Goal: Task Accomplishment & Management: Manage account settings

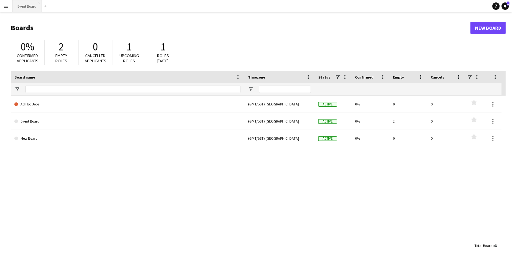
click at [24, 8] on button "Event Board Close" at bounding box center [27, 6] width 29 height 12
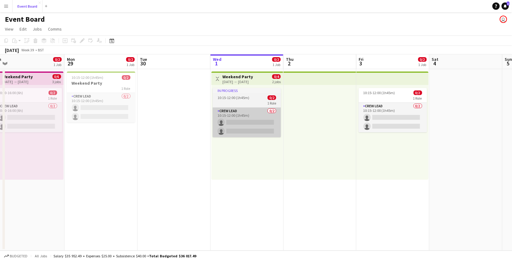
scroll to position [0, 144]
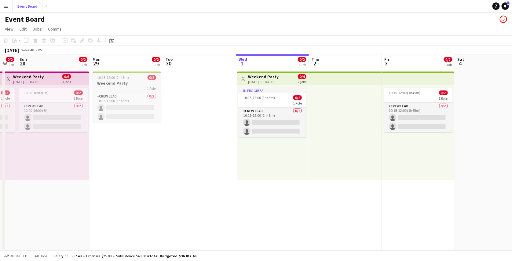
scroll to position [0, 127]
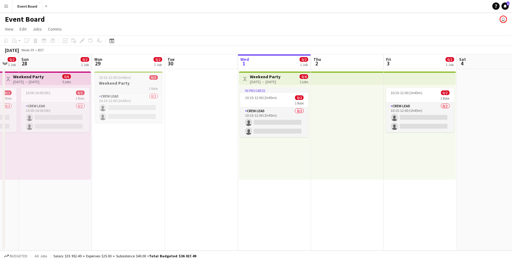
click at [145, 87] on div "1 Role" at bounding box center [128, 88] width 68 height 5
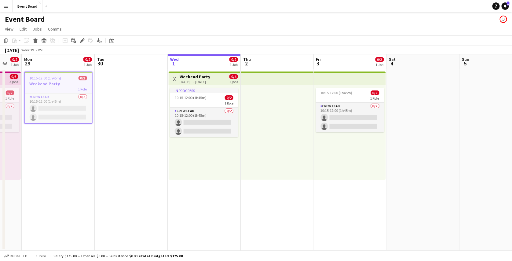
scroll to position [0, 200]
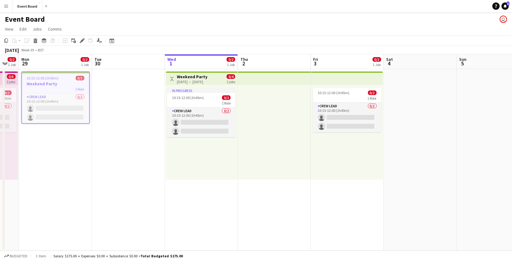
click at [211, 210] on app-date-cell "Toggle View Weekend Party 01-10-2025 → 03-10-2025 0/4 2 jobs In progress 10:15-…" at bounding box center [201, 160] width 73 height 182
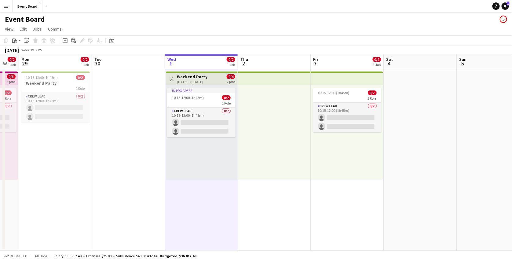
click at [211, 210] on app-date-cell "Toggle View Weekend Party 01-10-2025 → 03-10-2025 0/4 2 jobs In progress 10:15-…" at bounding box center [201, 160] width 73 height 182
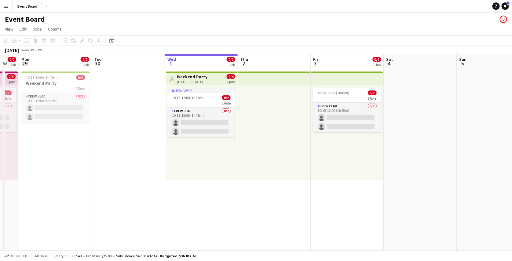
click at [211, 210] on app-date-cell "Toggle View Weekend Party 01-10-2025 → 03-10-2025 0/4 2 jobs In progress 10:15-…" at bounding box center [201, 160] width 73 height 182
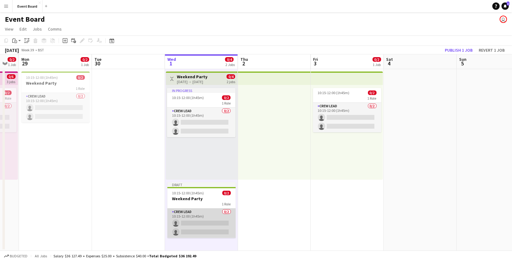
click at [209, 220] on app-card-role "Crew Lead 0/2 10:15-12:00 (1h45m) single-neutral-actions single-neutral-actions" at bounding box center [202, 224] width 68 height 30
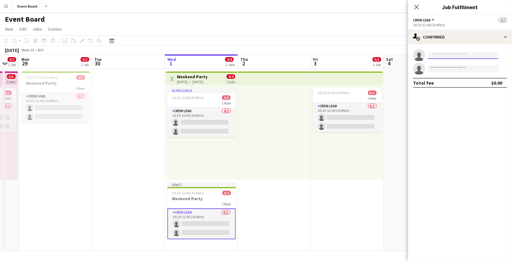
click at [451, 53] on input at bounding box center [463, 55] width 71 height 7
click at [449, 56] on input at bounding box center [463, 55] width 71 height 7
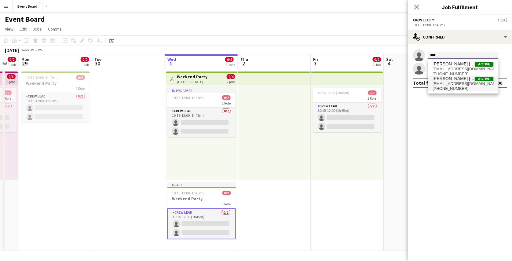
type input "****"
click at [457, 80] on span "Mary Jane Active" at bounding box center [463, 78] width 61 height 5
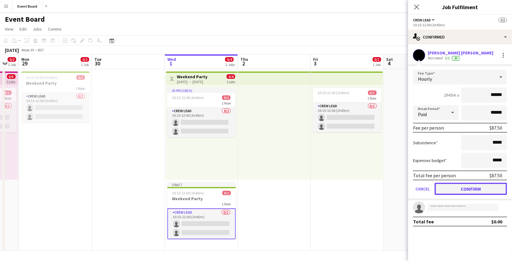
click at [464, 188] on button "Confirm" at bounding box center [471, 189] width 72 height 12
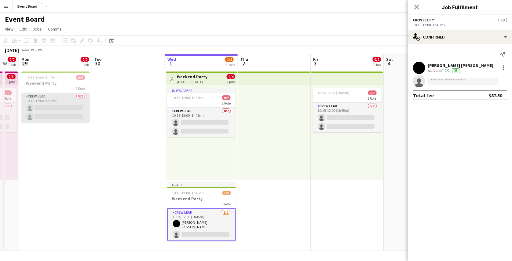
click at [57, 102] on app-card-role "Crew Lead 0/2 10:15-12:00 (1h45m) single-neutral-actions single-neutral-actions" at bounding box center [55, 108] width 68 height 30
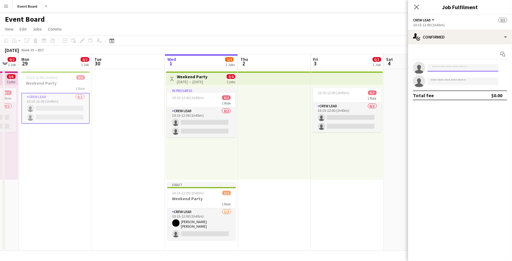
click at [449, 65] on input at bounding box center [463, 67] width 71 height 7
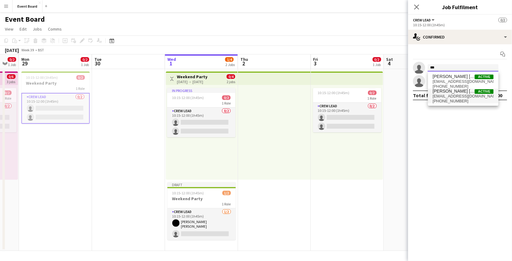
type input "***"
click at [456, 95] on span "[EMAIL_ADDRESS][DOMAIN_NAME]" at bounding box center [463, 96] width 61 height 5
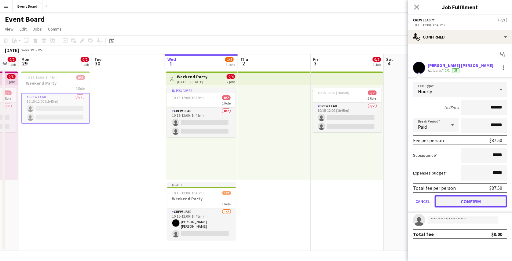
click at [472, 199] on button "Confirm" at bounding box center [471, 201] width 72 height 12
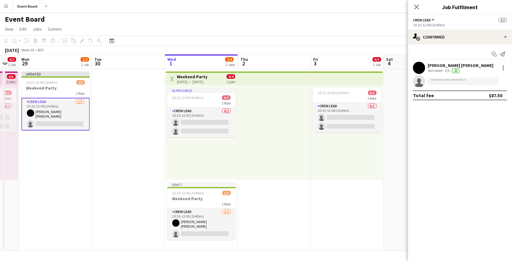
click at [399, 6] on app-navbar "Menu Boards Boards Boards All jobs Status Workforce Workforce My Workforce Recr…" at bounding box center [256, 6] width 512 height 12
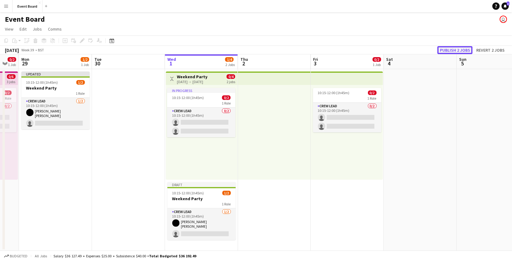
click at [454, 51] on button "Publish 2 jobs" at bounding box center [455, 50] width 35 height 8
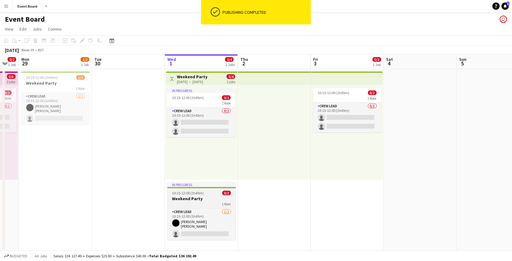
click at [205, 198] on h3 "Weekend Party" at bounding box center [202, 199] width 68 height 6
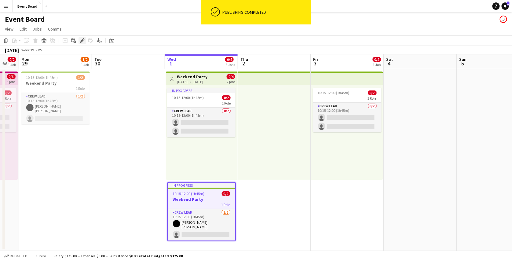
click at [83, 42] on icon "Edit" at bounding box center [82, 40] width 5 height 5
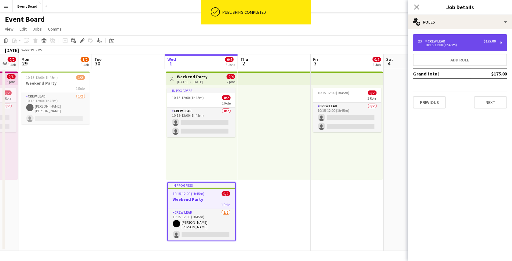
click at [438, 46] on div "10:15-12:00 (1h45m)" at bounding box center [457, 44] width 78 height 3
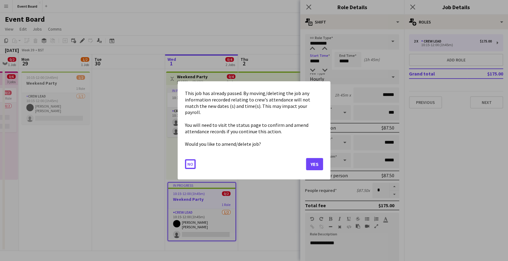
click at [327, 60] on body "Menu Boards Boards Boards All jobs Status Workforce Workforce My Workforce Recr…" at bounding box center [254, 130] width 508 height 261
click at [310, 158] on button "Yes" at bounding box center [314, 164] width 17 height 12
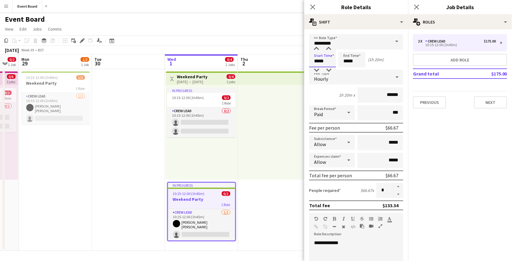
type input "*****"
click at [434, 136] on mat-expansion-panel "pencil3 General details 2 x Crew Lead $175.00 10:15-12:00 (1h45m) Add role Gran…" at bounding box center [460, 145] width 104 height 232
click at [293, 34] on app-page-menu "View Day view expanded Day view collapsed Month view Date picker Jump to today …" at bounding box center [256, 30] width 512 height 12
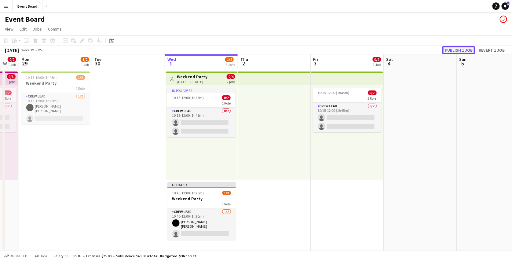
click at [472, 52] on button "Publish 1 job" at bounding box center [459, 50] width 33 height 8
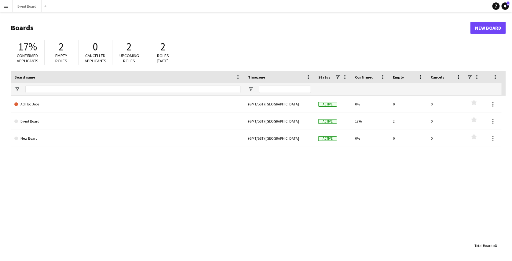
click at [9, 6] on button "Menu" at bounding box center [6, 6] width 12 height 12
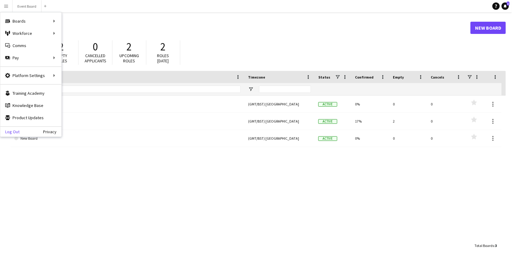
click at [15, 129] on link "Log Out" at bounding box center [9, 131] width 19 height 5
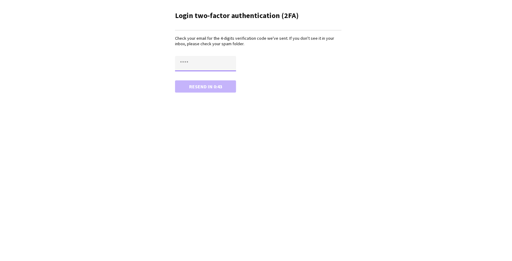
click at [195, 63] on input "text" at bounding box center [205, 63] width 61 height 15
paste input "****"
type input "****"
click at [198, 85] on button "Confirm" at bounding box center [205, 86] width 61 height 12
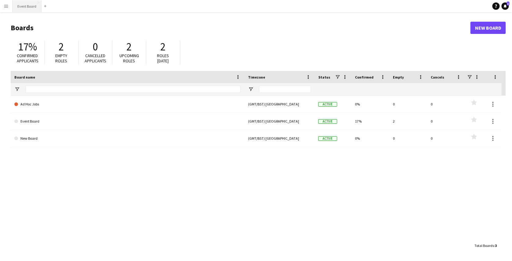
click at [31, 7] on button "Event Board Close" at bounding box center [27, 6] width 29 height 12
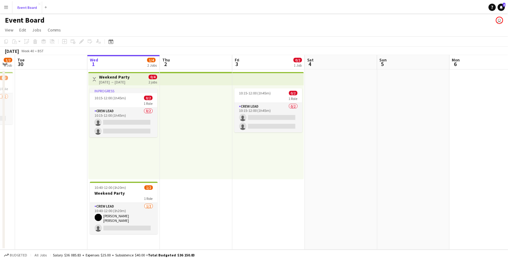
scroll to position [0, 130]
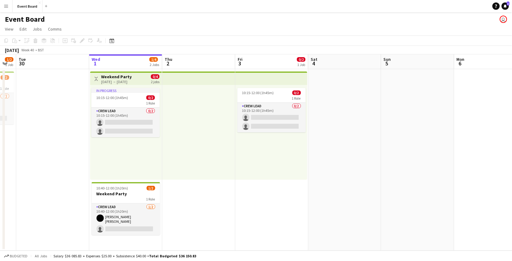
click at [6, 7] on app-icon "Menu" at bounding box center [6, 6] width 5 height 5
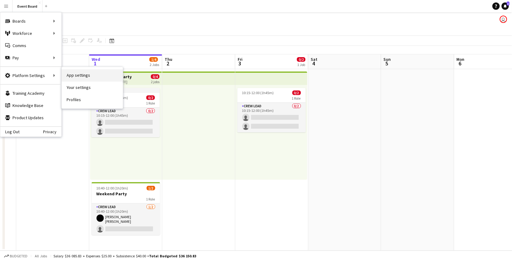
click at [81, 78] on link "App settings" at bounding box center [92, 75] width 61 height 12
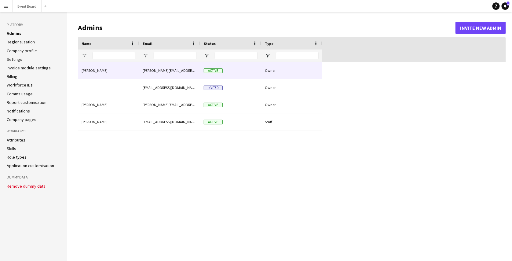
type input "**********"
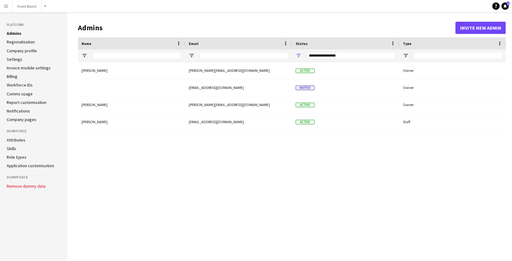
click at [28, 40] on link "Regionalisation" at bounding box center [21, 42] width 28 height 6
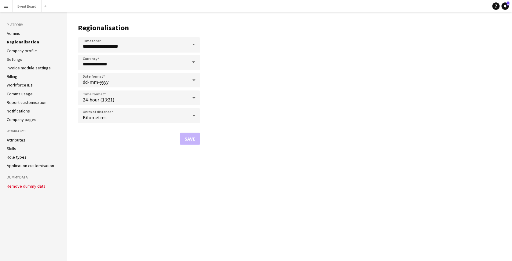
click at [19, 34] on link "Admins" at bounding box center [13, 34] width 13 height 6
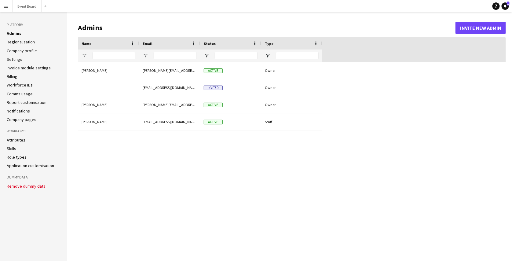
type input "**********"
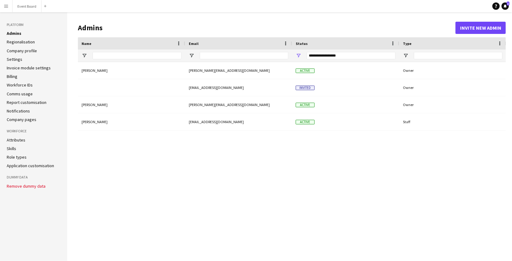
click at [4, 3] on button "Menu" at bounding box center [6, 6] width 12 height 12
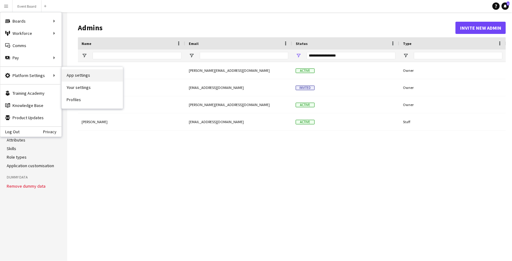
click at [77, 77] on link "App settings" at bounding box center [92, 75] width 61 height 12
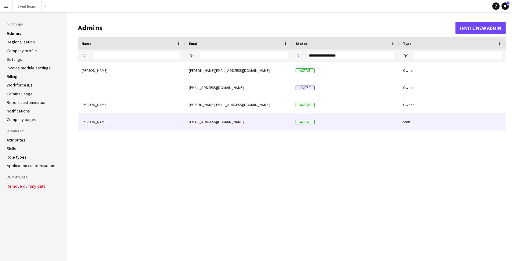
click at [404, 122] on div "Staff" at bounding box center [453, 121] width 107 height 17
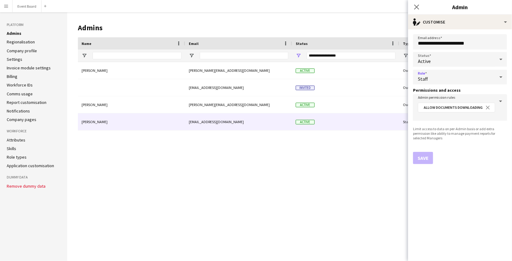
click at [444, 76] on div "Staff" at bounding box center [454, 77] width 82 height 15
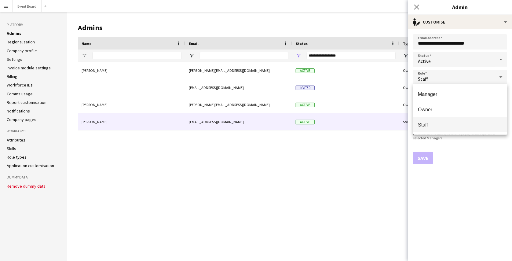
click at [477, 145] on div at bounding box center [256, 130] width 512 height 261
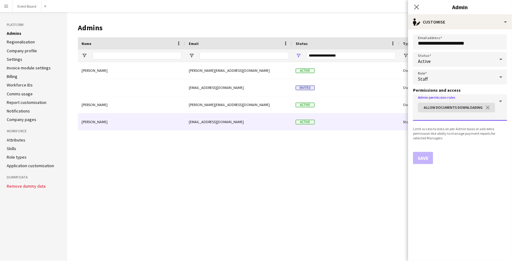
click at [501, 105] on div "Allow Documents Downloading close" at bounding box center [459, 110] width 87 height 17
click at [486, 106] on button "close" at bounding box center [488, 108] width 10 height 6
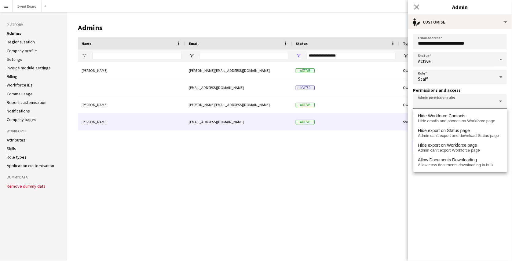
click at [461, 187] on form "**********" at bounding box center [460, 145] width 104 height 232
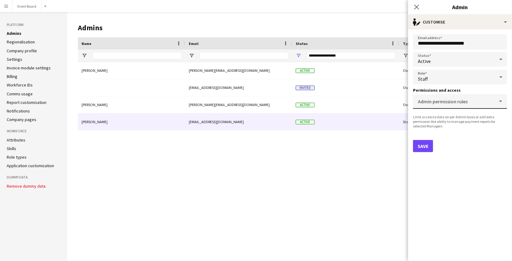
click at [468, 103] on mat-label "Admin permission rules" at bounding box center [443, 101] width 50 height 6
click at [468, 103] on input "Admin permission rules" at bounding box center [459, 104] width 82 height 5
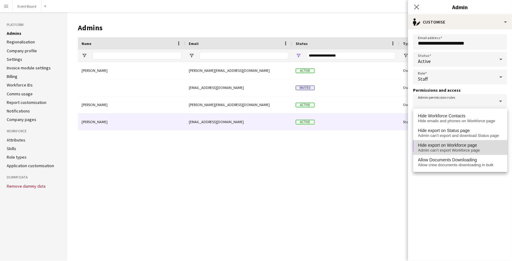
click at [461, 149] on span "Admin can’t export Workforce page" at bounding box center [461, 150] width 84 height 5
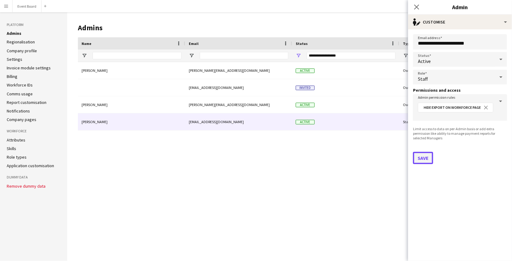
click at [425, 158] on button "Save" at bounding box center [423, 158] width 20 height 12
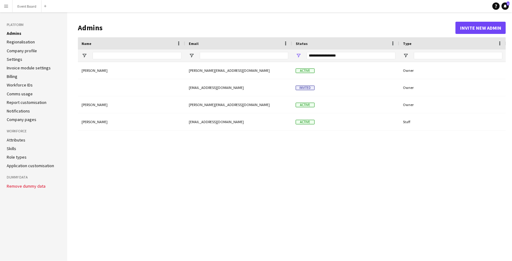
click at [29, 43] on link "Regionalisation" at bounding box center [21, 42] width 28 height 6
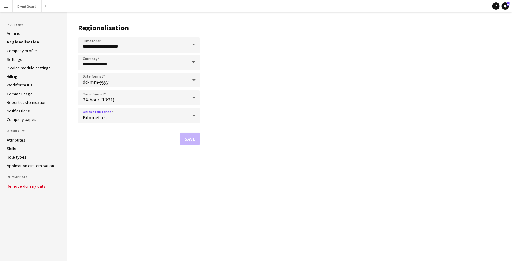
click at [99, 120] on div "Kilometres" at bounding box center [133, 115] width 110 height 15
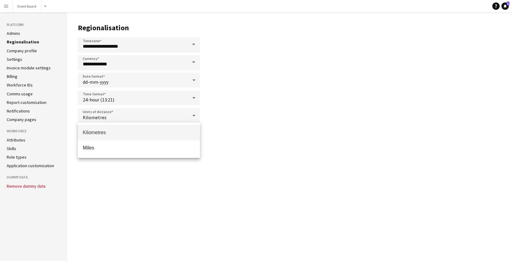
click at [21, 49] on div at bounding box center [256, 130] width 512 height 261
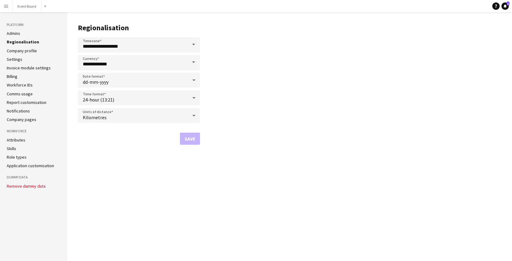
click at [23, 51] on link "Company profile" at bounding box center [22, 51] width 30 height 6
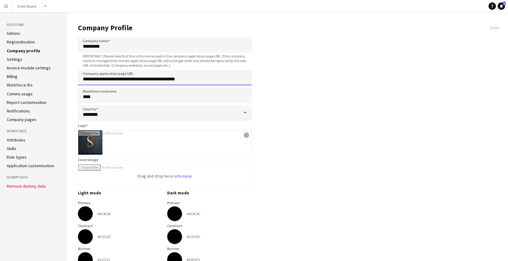
click at [126, 80] on input "**********" at bounding box center [165, 77] width 174 height 15
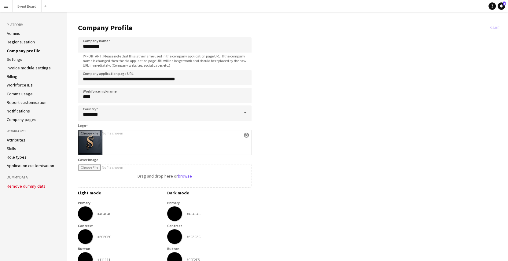
click at [126, 80] on input "**********" at bounding box center [165, 77] width 174 height 15
click at [6, 7] on app-icon "Menu" at bounding box center [6, 6] width 5 height 5
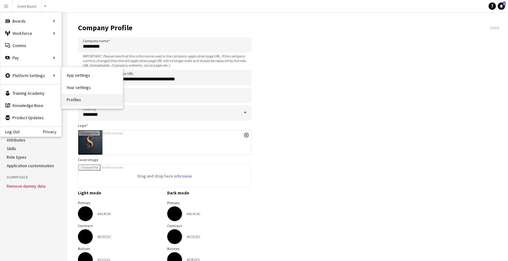
click at [77, 99] on link "Profiles" at bounding box center [92, 100] width 61 height 12
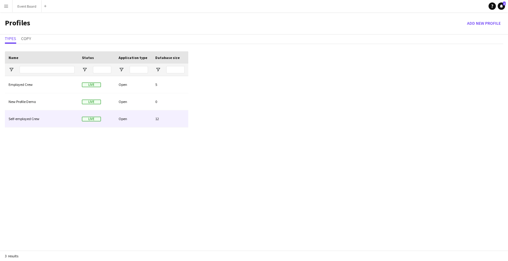
click at [37, 118] on div "Self-employed Crew" at bounding box center [41, 118] width 73 height 17
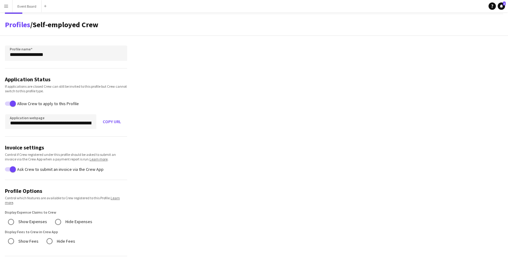
scroll to position [13, 0]
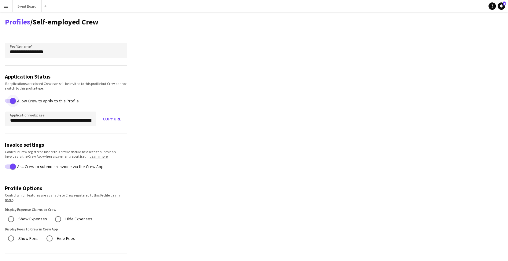
click at [8, 103] on span "button" at bounding box center [13, 101] width 12 height 12
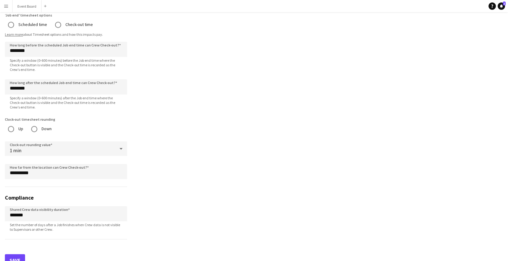
scroll to position [469, 0]
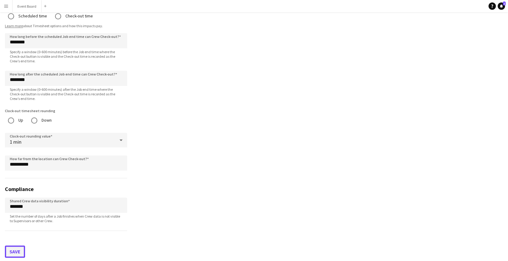
click at [17, 246] on button "Save" at bounding box center [15, 252] width 20 height 12
click at [1, 7] on button "Menu" at bounding box center [6, 6] width 12 height 12
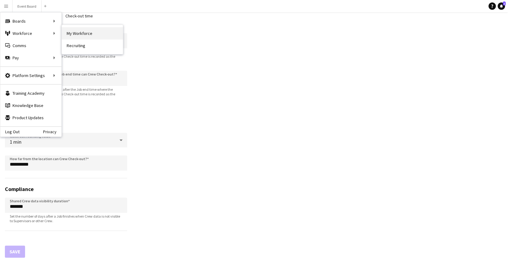
click at [80, 35] on link "My Workforce" at bounding box center [92, 33] width 61 height 12
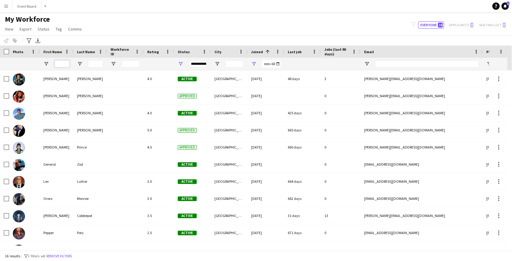
click at [67, 62] on input "First Name Filter Input" at bounding box center [61, 63] width 15 height 7
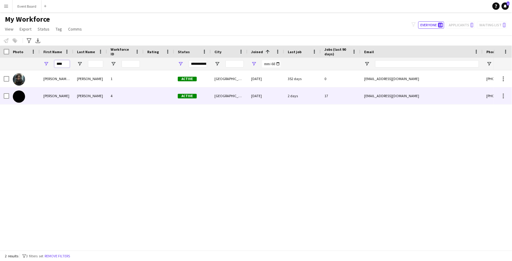
type input "****"
click at [148, 94] on div at bounding box center [159, 95] width 31 height 17
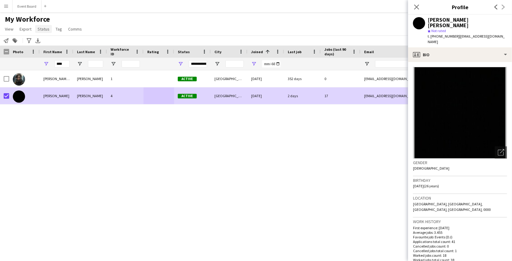
click at [46, 29] on span "Status" at bounding box center [44, 29] width 12 height 6
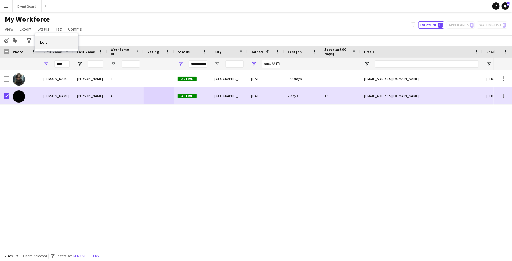
click at [49, 43] on link "Edit" at bounding box center [56, 42] width 43 height 13
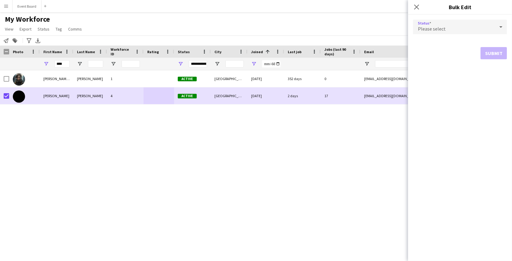
click at [461, 24] on div "Please select" at bounding box center [454, 27] width 82 height 15
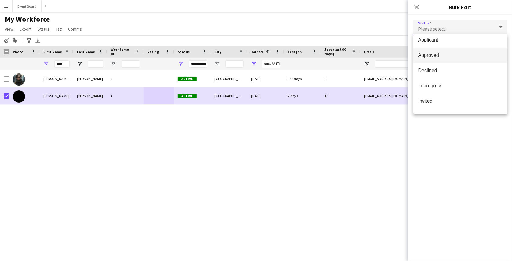
scroll to position [24, 0]
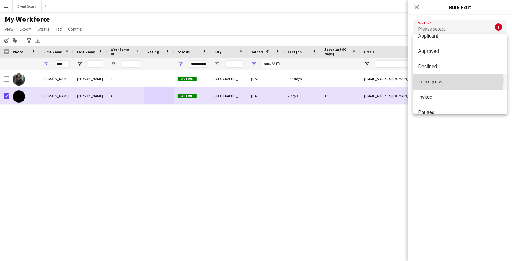
click at [451, 79] on span "In progress" at bounding box center [461, 82] width 84 height 6
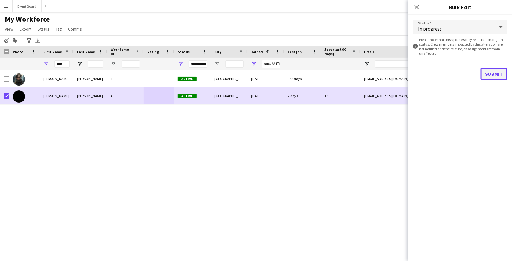
click at [492, 72] on button "Submit" at bounding box center [494, 74] width 27 height 12
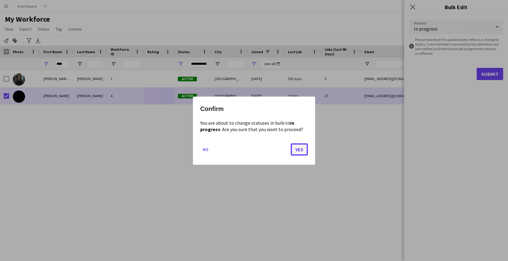
click at [298, 151] on button "Yes" at bounding box center [299, 149] width 17 height 12
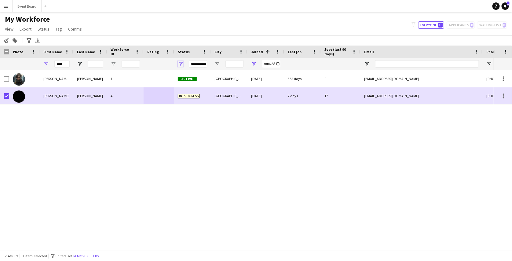
click at [183, 61] on span "Open Filter Menu" at bounding box center [181, 64] width 6 height 6
click at [354, 12] on main "My Workforce View Views Default view active only Mailing list New view Update v…" at bounding box center [256, 132] width 512 height 241
click at [181, 63] on span "Open Filter Menu" at bounding box center [181, 64] width 6 height 6
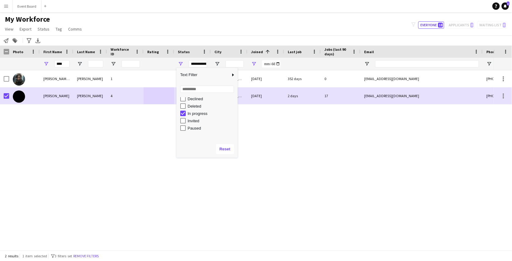
scroll to position [32, 0]
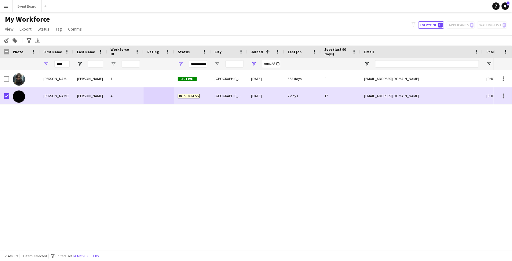
click at [142, 128] on div "Mary Anne Jane 1 Active Pécs 07-12-2023 352 days 0 ankekwatch@gmail.com +363041…" at bounding box center [247, 158] width 494 height 176
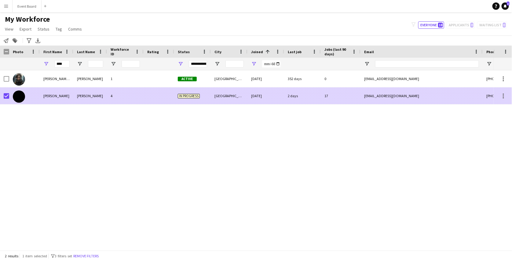
click at [143, 97] on div "4" at bounding box center [125, 95] width 37 height 17
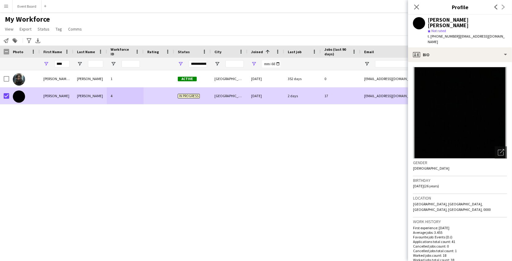
click at [7, 6] on app-icon "Menu" at bounding box center [6, 6] width 5 height 5
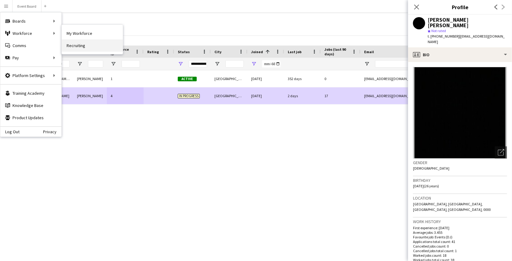
click at [87, 43] on link "Recruiting" at bounding box center [92, 45] width 61 height 12
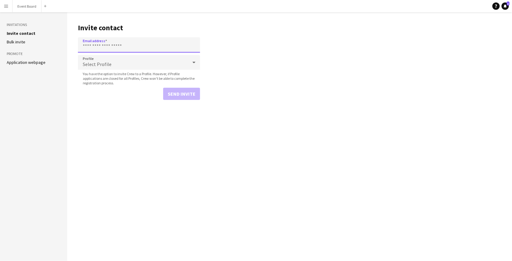
click at [103, 48] on input "Email address" at bounding box center [139, 44] width 122 height 15
type input "**********"
click at [92, 63] on span "Select Profile" at bounding box center [97, 64] width 29 height 6
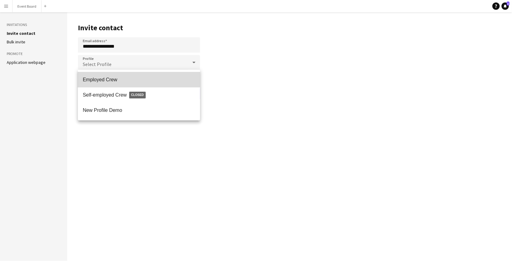
click at [107, 75] on mat-option "Employed Crew" at bounding box center [139, 79] width 122 height 15
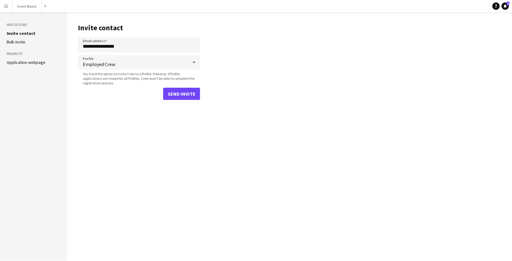
click at [9, 5] on button "Menu" at bounding box center [6, 6] width 12 height 12
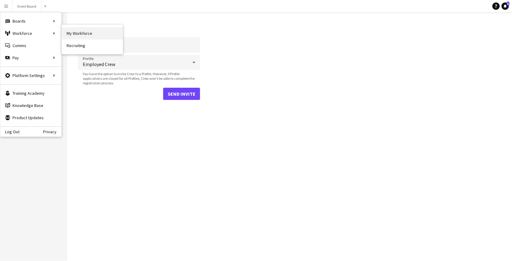
click at [73, 31] on link "My Workforce" at bounding box center [92, 33] width 61 height 12
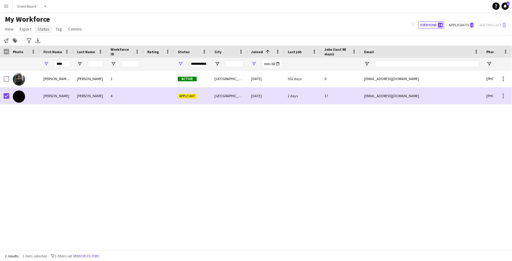
click at [42, 26] on span "Status" at bounding box center [44, 29] width 12 height 6
click at [46, 37] on link "Edit" at bounding box center [56, 42] width 43 height 13
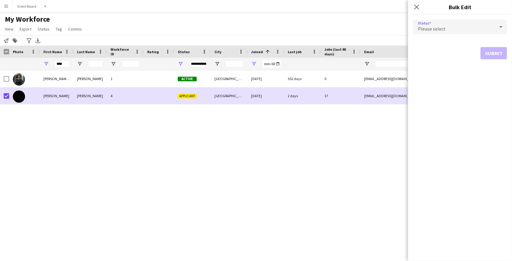
click at [428, 28] on span "Please select" at bounding box center [432, 29] width 28 height 6
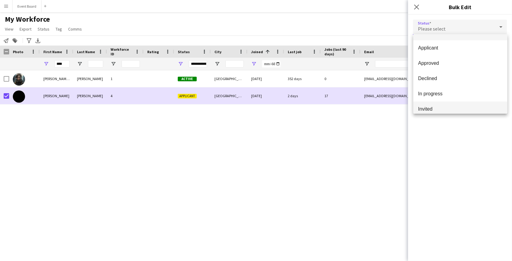
scroll to position [29, 0]
click at [442, 93] on span "Invited" at bounding box center [461, 91] width 84 height 6
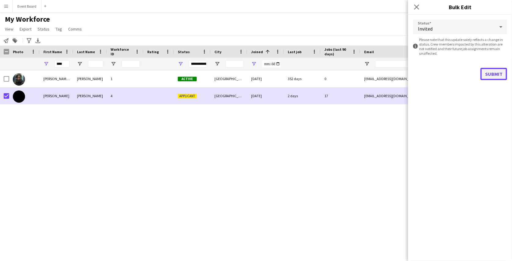
click at [490, 72] on button "Submit" at bounding box center [494, 74] width 27 height 12
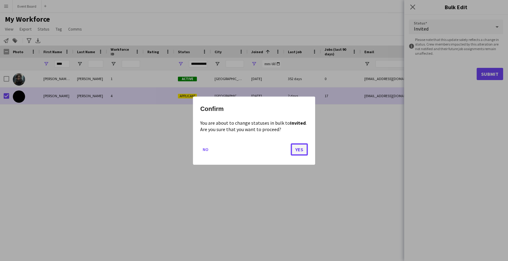
click at [297, 148] on button "Yes" at bounding box center [299, 149] width 17 height 12
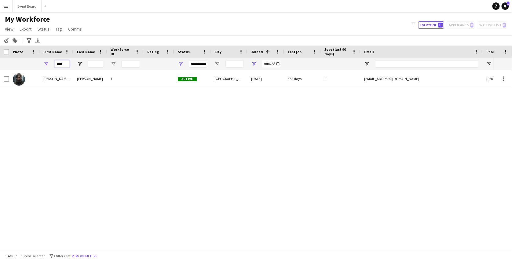
click at [58, 64] on input "****" at bounding box center [61, 63] width 15 height 7
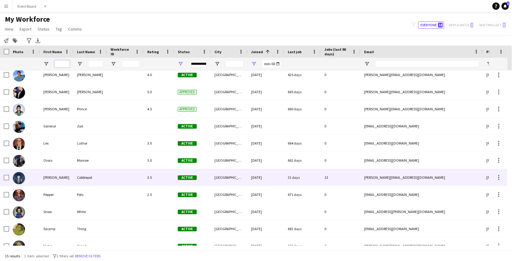
scroll to position [37, 0]
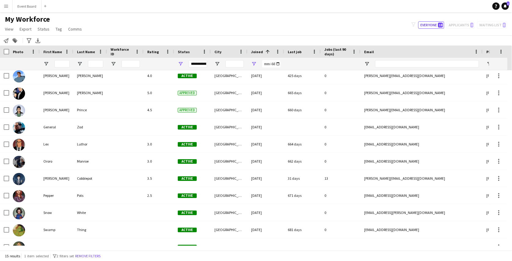
click at [195, 66] on div "**********" at bounding box center [198, 63] width 18 height 7
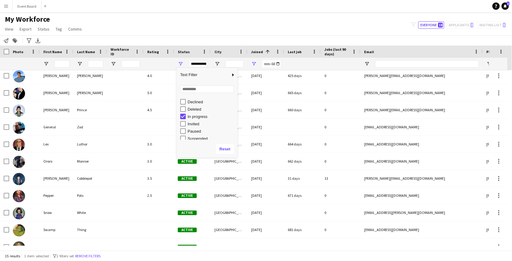
scroll to position [29, 0]
type input "**********"
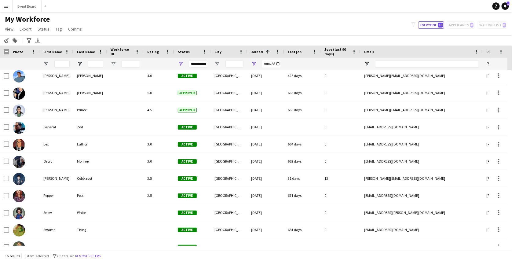
click at [217, 43] on div "Notify workforce Add to tag Search tags magnifier Add tag Advanced filters Adva…" at bounding box center [256, 40] width 512 height 10
click at [6, 5] on app-icon "Menu" at bounding box center [6, 6] width 5 height 5
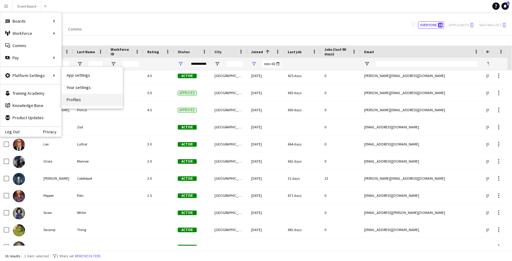
click at [80, 97] on link "Profiles" at bounding box center [92, 100] width 61 height 12
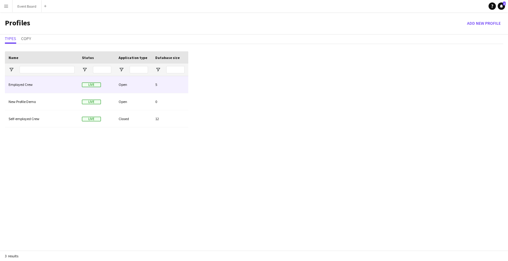
click at [58, 91] on div "Employed Crew" at bounding box center [41, 84] width 73 height 17
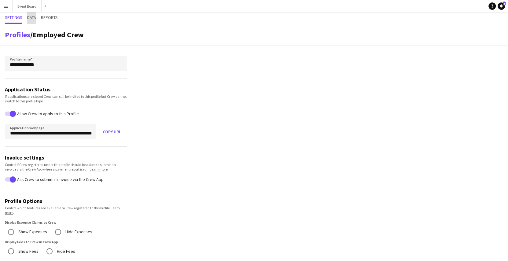
click at [32, 16] on span "Data" at bounding box center [31, 17] width 9 height 4
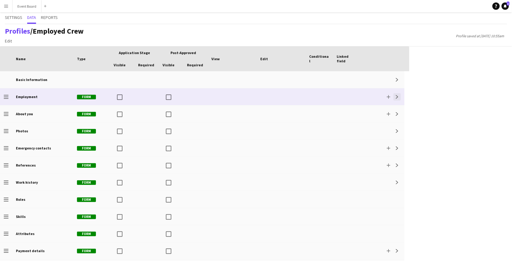
click at [398, 95] on app-icon "Expand" at bounding box center [398, 97] width 4 height 4
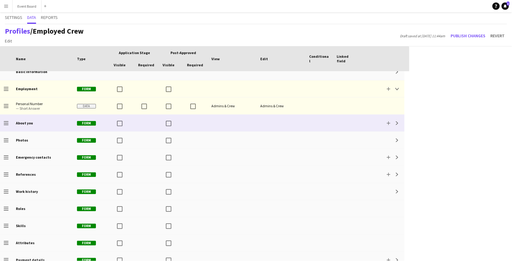
scroll to position [33, 0]
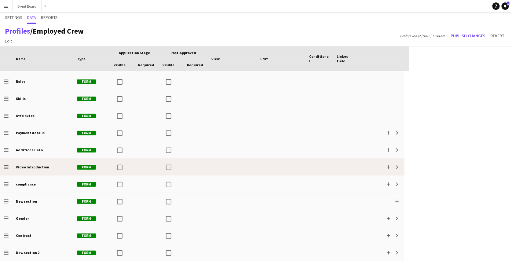
click at [133, 168] on div at bounding box center [122, 167] width 24 height 17
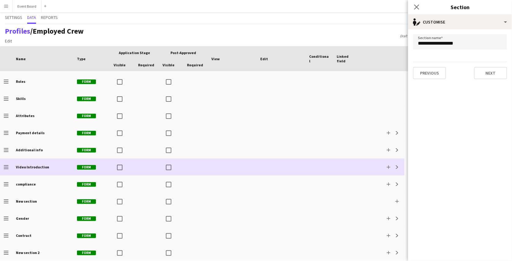
click at [147, 166] on div at bounding box center [147, 167] width 24 height 17
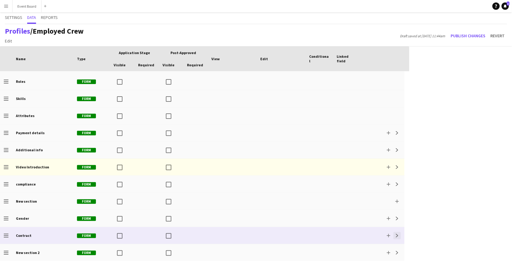
click at [395, 234] on button "Expand" at bounding box center [397, 235] width 7 height 7
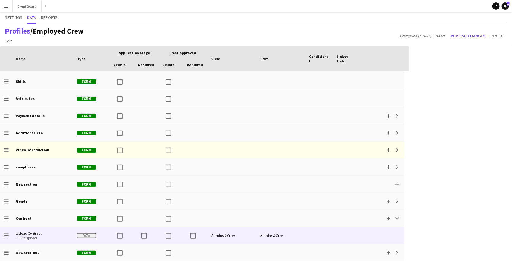
click at [278, 234] on div "Admins & Crew" at bounding box center [281, 235] width 49 height 17
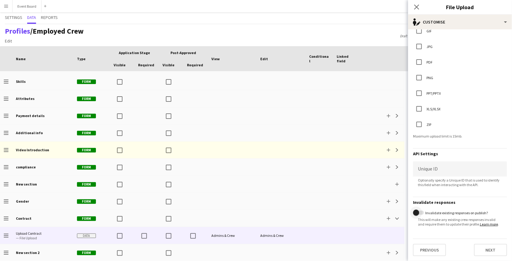
click at [421, 208] on span "button" at bounding box center [416, 213] width 12 height 12
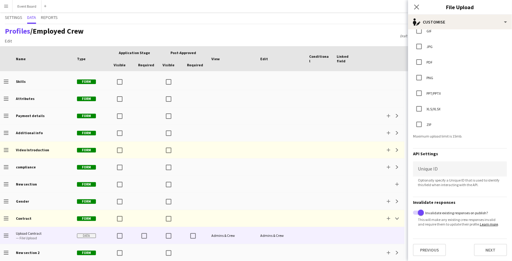
click at [392, 24] on div "Settings Data Reports" at bounding box center [256, 18] width 503 height 12
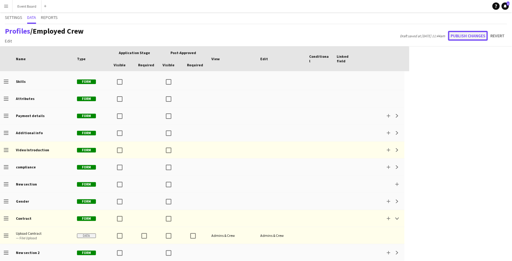
click at [471, 36] on button "Publish changes" at bounding box center [469, 36] width 40 height 10
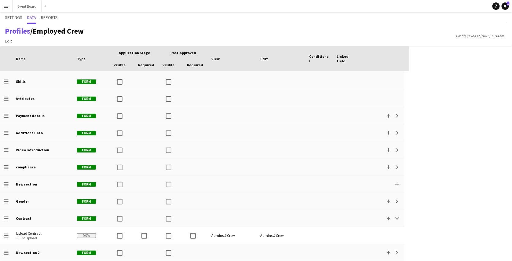
click at [5, 4] on app-icon "Menu" at bounding box center [6, 6] width 5 height 5
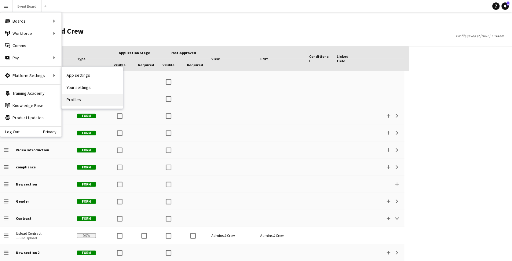
click at [72, 98] on link "Profiles" at bounding box center [92, 100] width 61 height 12
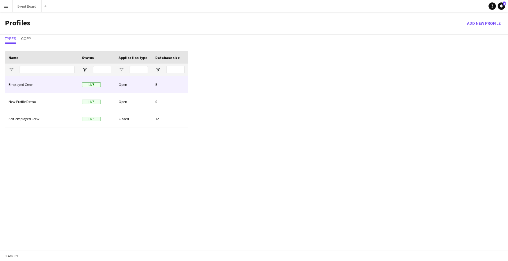
click at [63, 80] on div "Employed Crew" at bounding box center [41, 84] width 73 height 17
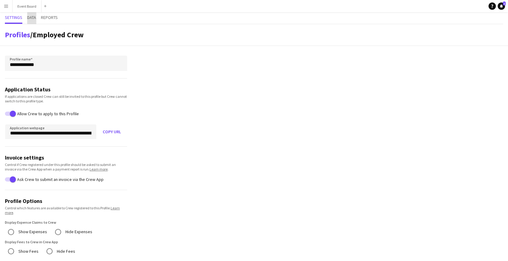
click at [29, 19] on span "Data" at bounding box center [31, 17] width 9 height 4
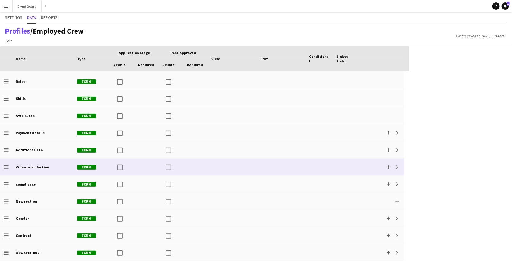
scroll to position [118, 0]
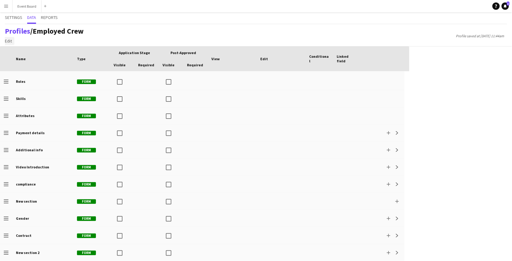
click at [9, 42] on span "Edit" at bounding box center [8, 41] width 7 height 6
click at [16, 52] on span "Add section" at bounding box center [19, 54] width 22 height 6
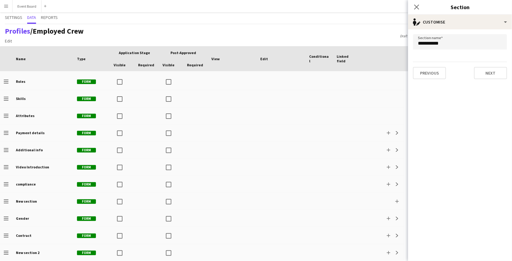
scroll to position [135, 0]
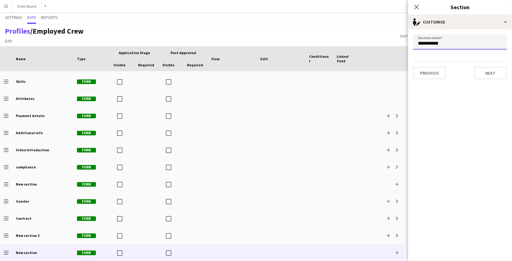
click at [436, 46] on input "**********" at bounding box center [460, 41] width 94 height 15
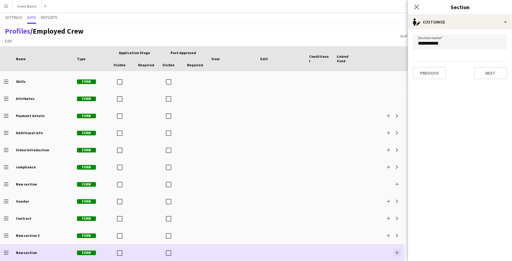
click at [398, 253] on app-icon "Add" at bounding box center [398, 253] width 4 height 4
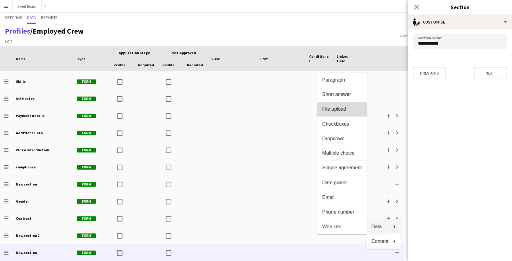
click at [341, 116] on button "File upload" at bounding box center [343, 109] width 50 height 15
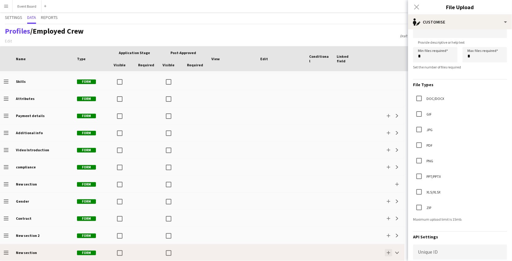
click at [391, 252] on button "Add" at bounding box center [388, 252] width 7 height 7
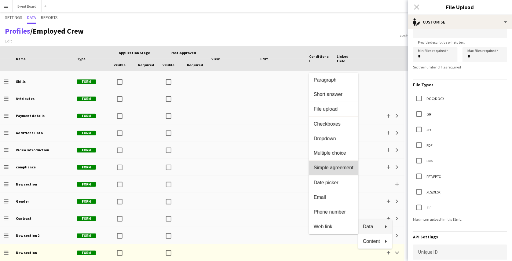
click at [342, 166] on span "Simple agreement" at bounding box center [334, 168] width 40 height 6
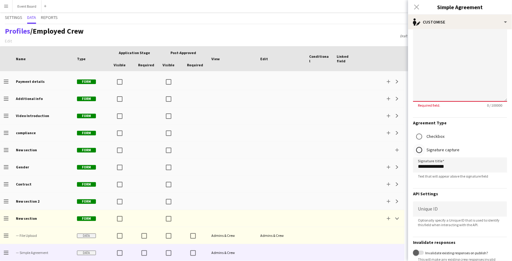
scroll to position [186, 0]
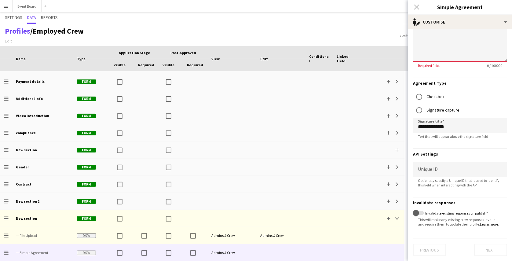
click at [403, 17] on div "Settings Data Reports" at bounding box center [256, 18] width 503 height 12
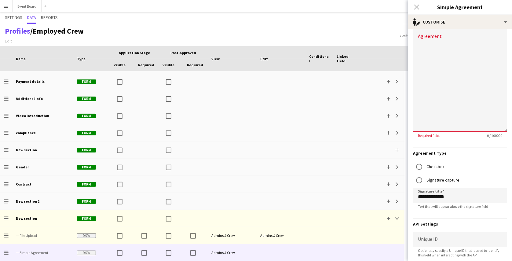
scroll to position [112, 0]
click at [416, 7] on div "Close pop-in" at bounding box center [416, 7] width 17 height 14
click at [386, 18] on div "Settings Data Reports" at bounding box center [256, 18] width 503 height 12
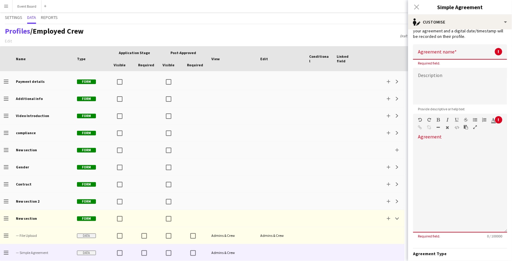
scroll to position [0, 0]
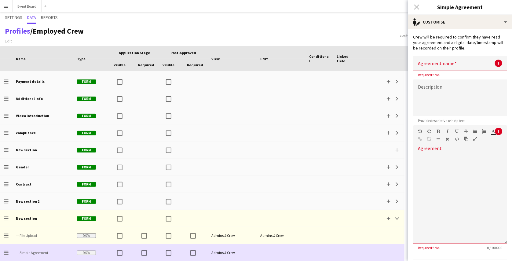
click at [369, 247] on div at bounding box center [383, 252] width 44 height 17
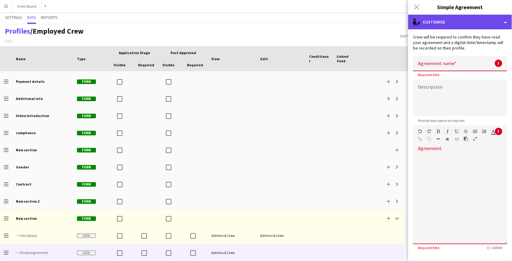
click at [484, 18] on div "single-neutral-actions-edit-1 Customise" at bounding box center [460, 22] width 104 height 15
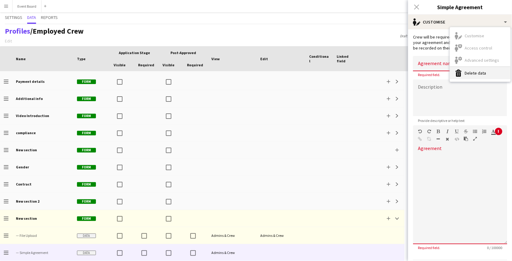
click at [468, 72] on button "Delete data Delete data" at bounding box center [480, 73] width 61 height 12
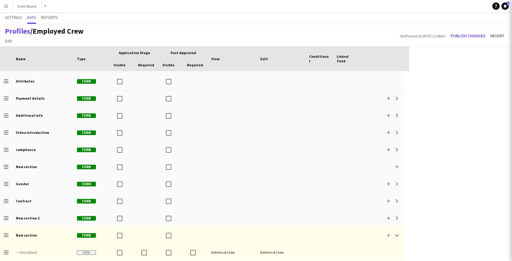
scroll to position [152, 0]
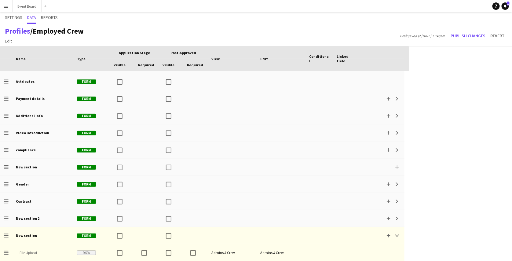
click at [6, 6] on app-icon "Menu" at bounding box center [6, 6] width 5 height 5
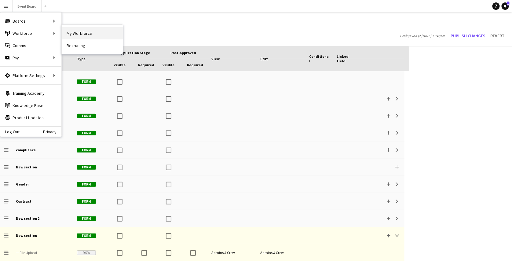
click at [72, 34] on link "My Workforce" at bounding box center [92, 33] width 61 height 12
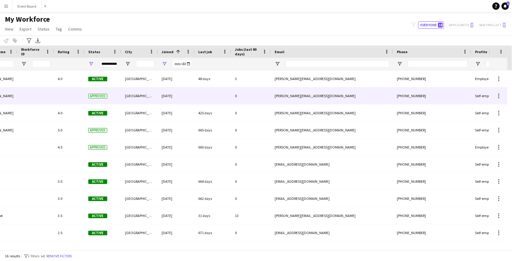
scroll to position [0, 117]
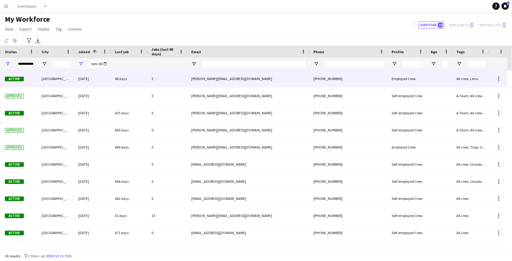
click at [163, 83] on div "3" at bounding box center [168, 78] width 40 height 17
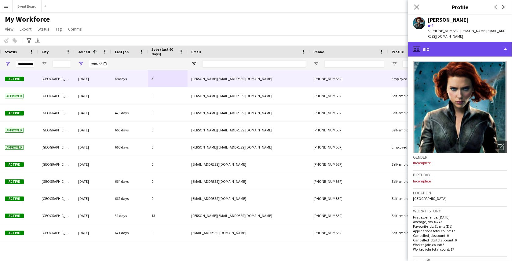
click at [447, 52] on div "profile Bio" at bounding box center [460, 49] width 104 height 15
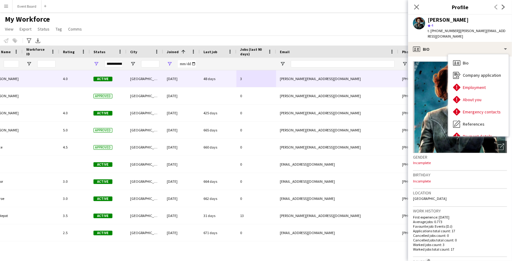
click at [447, 164] on div "Gender Incomplete" at bounding box center [460, 162] width 94 height 18
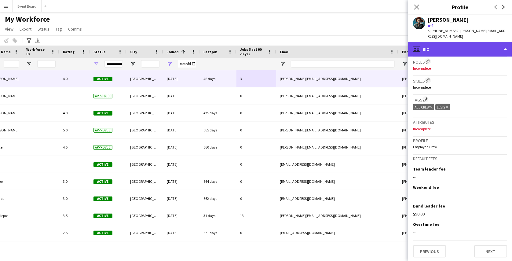
click at [461, 48] on div "profile Bio" at bounding box center [460, 49] width 104 height 15
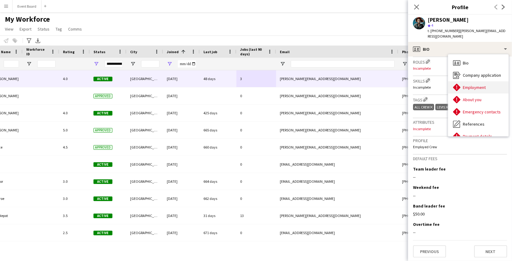
click at [475, 87] on span "Employment" at bounding box center [474, 88] width 23 height 6
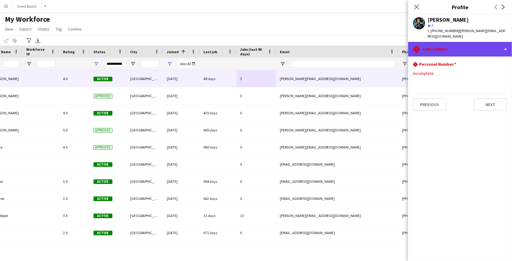
click at [475, 50] on div "rhombus-alert Employment" at bounding box center [460, 49] width 104 height 15
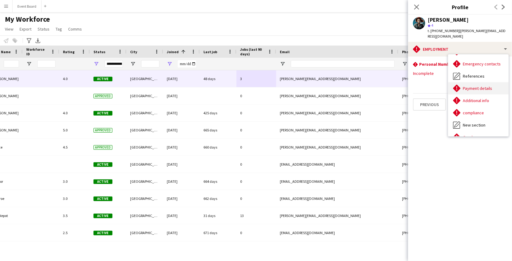
click at [471, 84] on div "Payment details Payment details" at bounding box center [479, 88] width 61 height 12
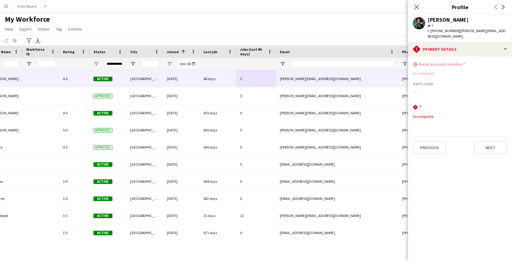
click at [5, 5] on app-icon "Menu" at bounding box center [6, 6] width 5 height 5
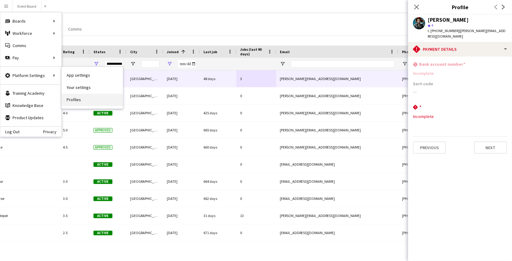
click at [77, 97] on link "Profiles" at bounding box center [92, 100] width 61 height 12
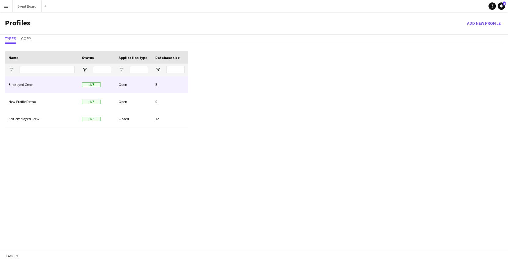
click at [41, 87] on div "Employed Crew" at bounding box center [41, 84] width 73 height 17
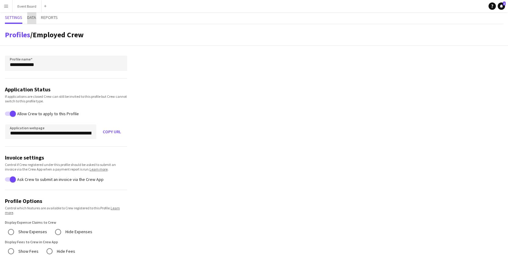
click at [35, 21] on span "Data" at bounding box center [31, 18] width 9 height 12
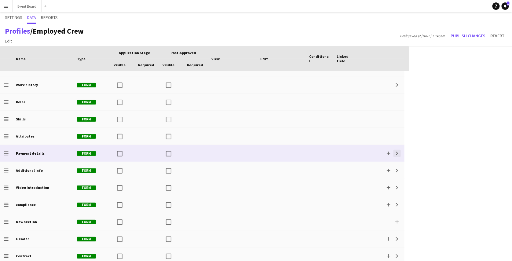
click at [397, 150] on button "Expand" at bounding box center [397, 153] width 7 height 7
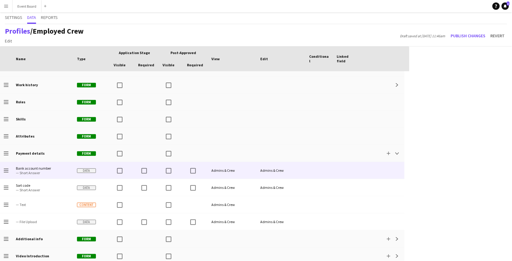
click at [302, 167] on div "Admins & Crew" at bounding box center [281, 170] width 49 height 17
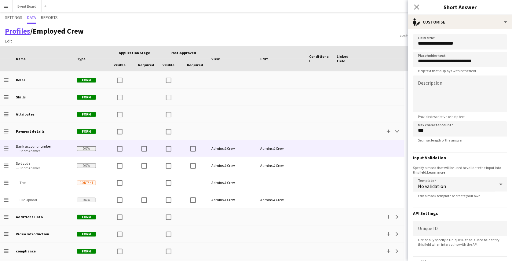
click at [21, 28] on link "Profiles" at bounding box center [17, 30] width 25 height 9
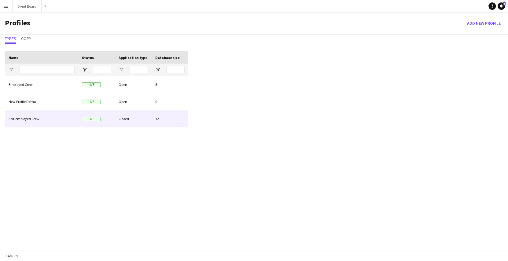
click at [51, 117] on div "Self-employed Crew" at bounding box center [41, 118] width 73 height 17
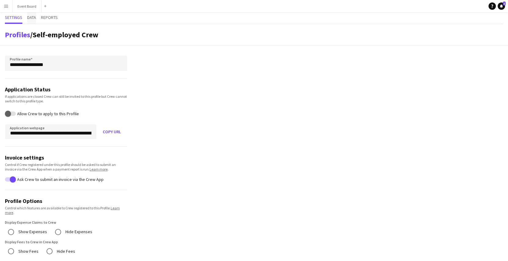
click at [35, 21] on span "Data" at bounding box center [31, 18] width 9 height 12
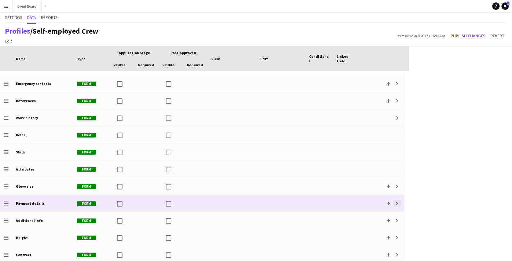
click at [396, 204] on app-icon "Expand" at bounding box center [398, 204] width 4 height 4
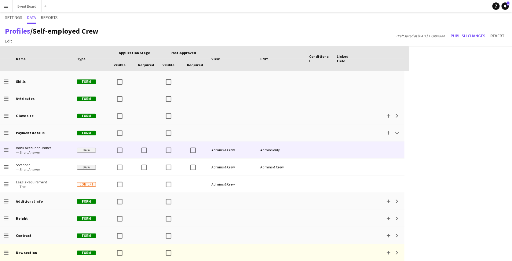
click at [342, 149] on div at bounding box center [347, 150] width 28 height 17
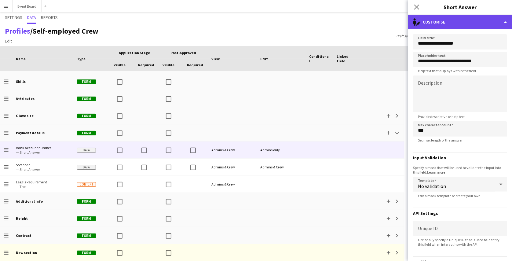
click at [472, 24] on div "single-neutral-actions-edit-1 Customise" at bounding box center [460, 22] width 104 height 15
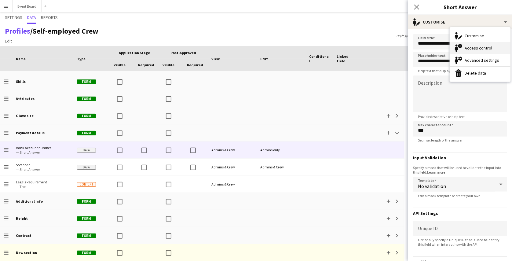
click at [477, 51] on div "Access control Access control" at bounding box center [480, 48] width 61 height 12
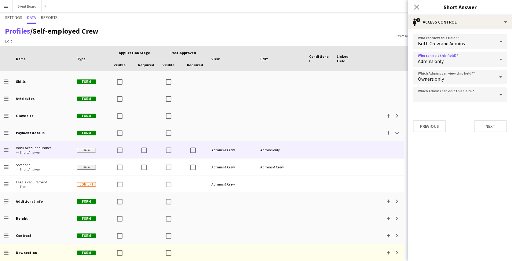
click at [471, 57] on div "Admins only" at bounding box center [454, 59] width 82 height 15
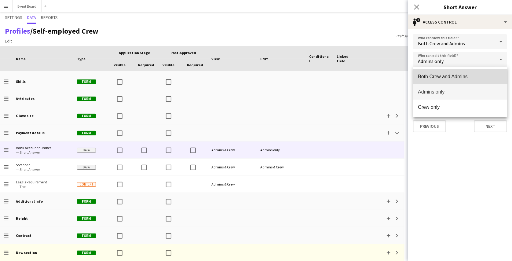
click at [469, 74] on span "Both Crew and Admins" at bounding box center [461, 77] width 84 height 6
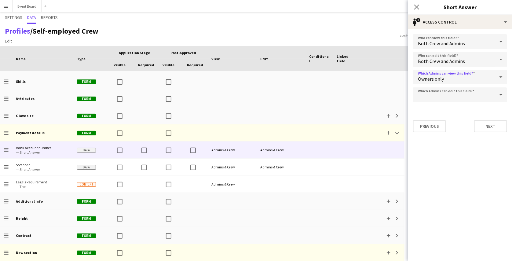
click at [473, 79] on div "Owners only" at bounding box center [454, 77] width 82 height 15
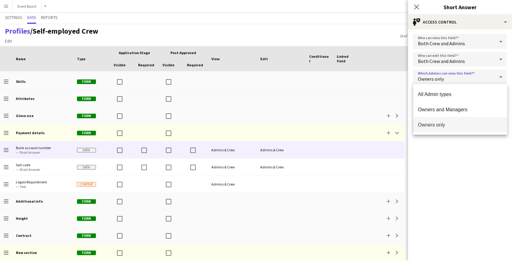
click at [456, 156] on div at bounding box center [256, 130] width 512 height 261
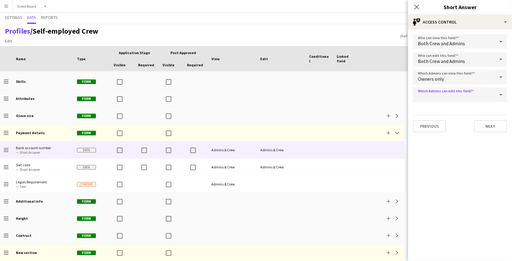
click at [481, 97] on div at bounding box center [454, 94] width 82 height 15
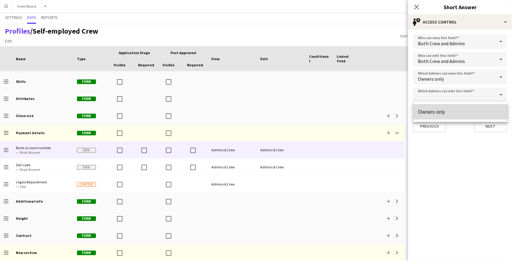
click at [463, 107] on mat-option "Owners only" at bounding box center [461, 111] width 94 height 15
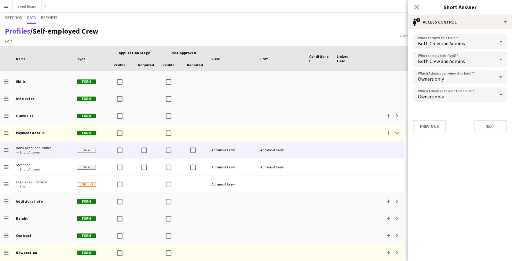
click at [390, 26] on div "Profiles / Self-employed Crew Edit Add section Draft saved at 1st Oct 11:50am P…" at bounding box center [256, 35] width 512 height 22
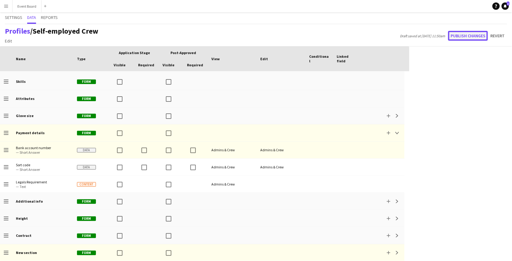
click at [480, 37] on button "Publish changes" at bounding box center [469, 36] width 40 height 10
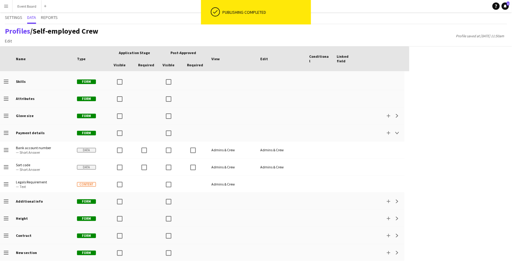
click at [4, 8] on app-icon "Menu" at bounding box center [6, 6] width 5 height 5
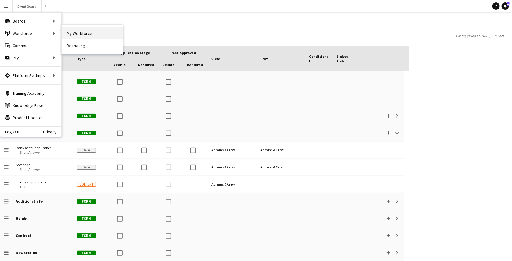
click at [76, 30] on link "My Workforce" at bounding box center [92, 33] width 61 height 12
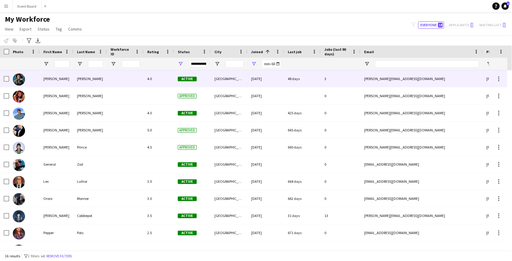
click at [248, 78] on div "[DATE]" at bounding box center [266, 78] width 37 height 17
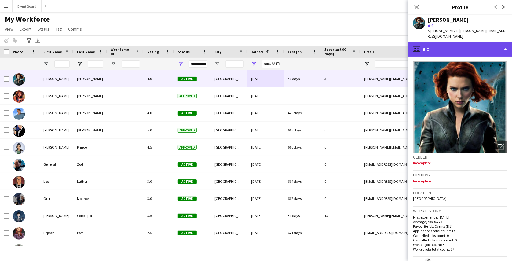
click at [465, 46] on div "profile Bio" at bounding box center [460, 49] width 104 height 15
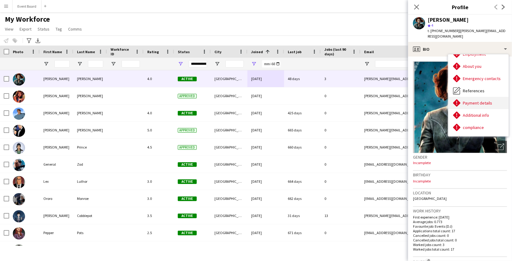
click at [478, 99] on div "Payment details Payment details" at bounding box center [479, 103] width 61 height 12
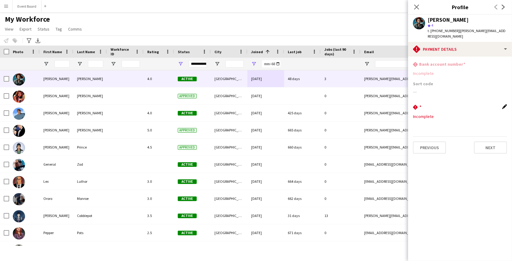
click at [505, 108] on app-icon "Edit this field" at bounding box center [505, 106] width 5 height 5
click at [434, 124] on button "Cancel" at bounding box center [437, 123] width 19 height 10
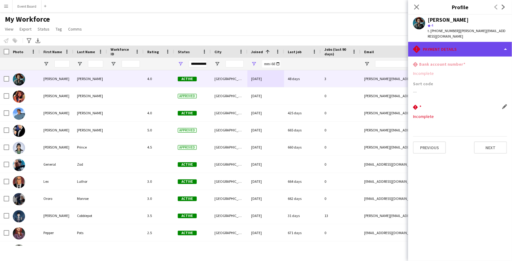
click at [456, 50] on div "rhombus-alert Payment details" at bounding box center [460, 49] width 104 height 15
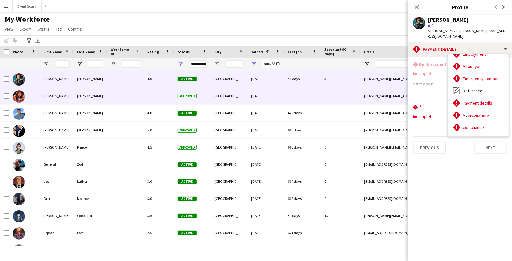
click at [331, 98] on div "0" at bounding box center [341, 95] width 40 height 17
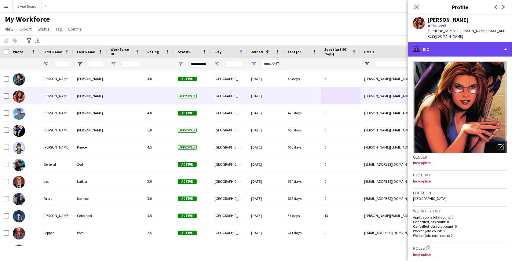
click at [445, 46] on div "profile Bio" at bounding box center [460, 49] width 104 height 15
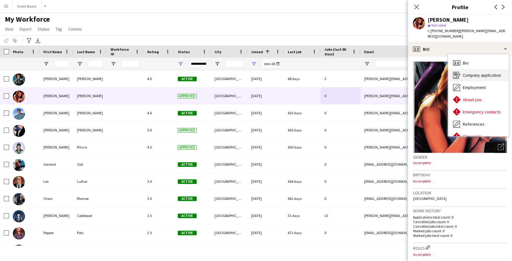
click at [481, 78] on div "Company application Company application" at bounding box center [479, 75] width 61 height 12
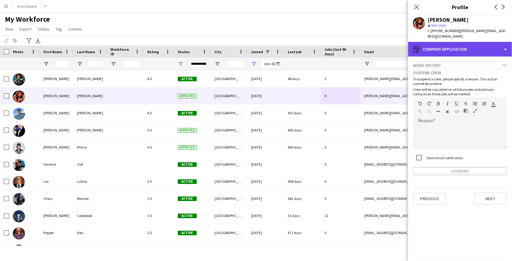
click at [477, 53] on div "register Company application" at bounding box center [460, 49] width 104 height 15
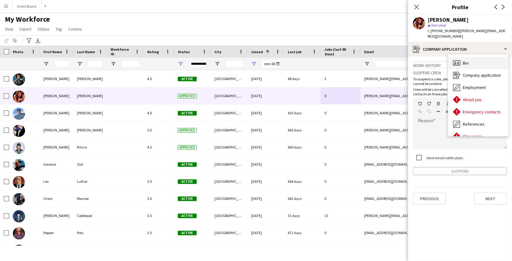
click at [472, 68] on div "Bio Bio" at bounding box center [479, 63] width 61 height 12
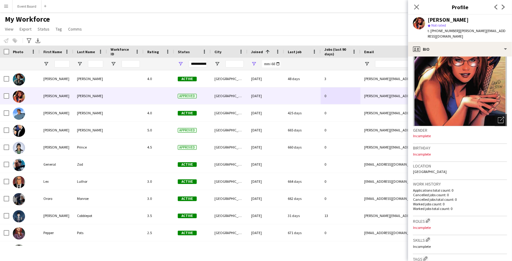
scroll to position [27, 0]
click at [433, 190] on p "Applications total count: 0" at bounding box center [460, 190] width 94 height 5
copy p "Applications total count: 0"
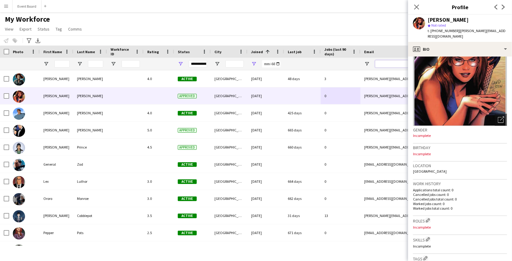
click at [386, 60] on input "Email Filter Input" at bounding box center [427, 63] width 104 height 7
paste input "**********"
type input "**********"
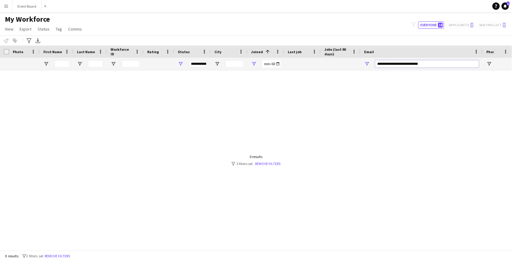
click at [383, 63] on input "**********" at bounding box center [427, 63] width 104 height 7
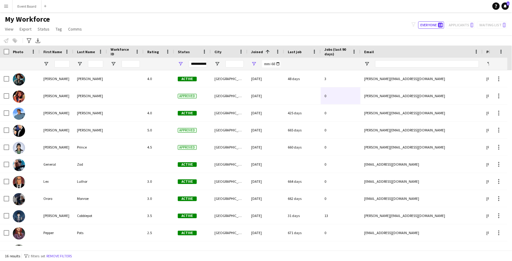
click at [298, 20] on div "My Workforce View Views Default view active only Mailing list New view Update v…" at bounding box center [256, 25] width 512 height 21
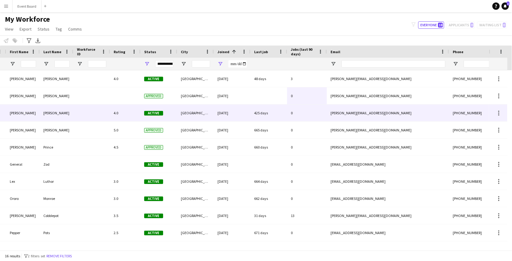
scroll to position [0, 34]
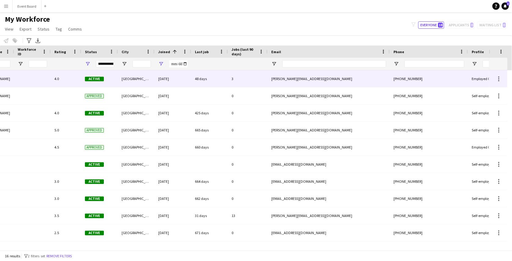
click at [287, 86] on div "[PERSON_NAME][EMAIL_ADDRESS][DOMAIN_NAME]" at bounding box center [329, 78] width 122 height 17
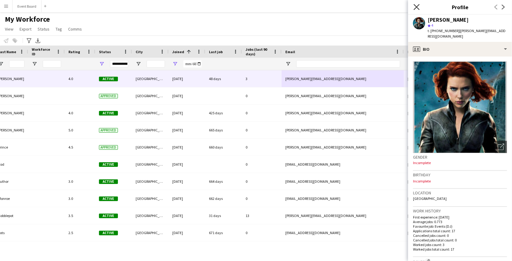
click at [418, 9] on icon "Close pop-in" at bounding box center [417, 7] width 6 height 6
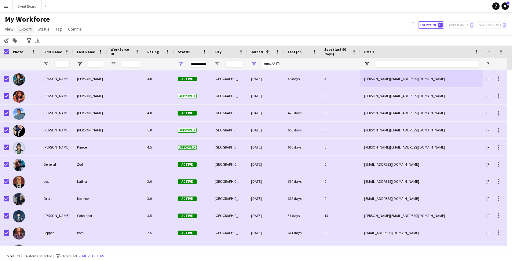
click at [22, 32] on link "Export" at bounding box center [25, 29] width 17 height 8
click at [38, 60] on span "Export as XLSX" at bounding box center [35, 60] width 27 height 6
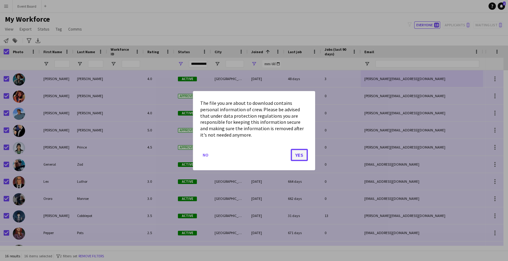
click at [301, 152] on button "Yes" at bounding box center [299, 155] width 17 height 12
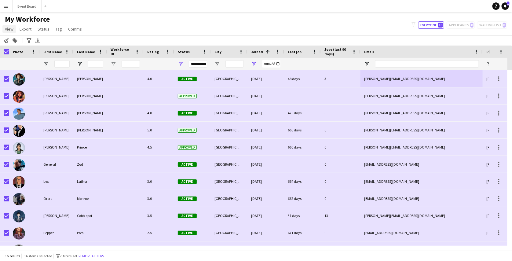
click at [10, 32] on link "View" at bounding box center [8, 29] width 13 height 8
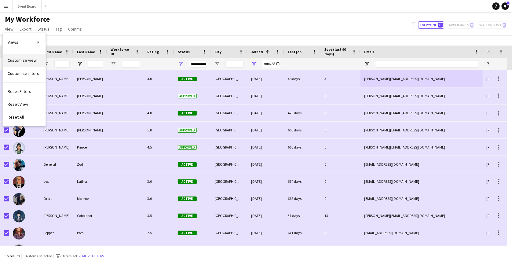
click at [21, 61] on span "Customise view" at bounding box center [22, 60] width 29 height 6
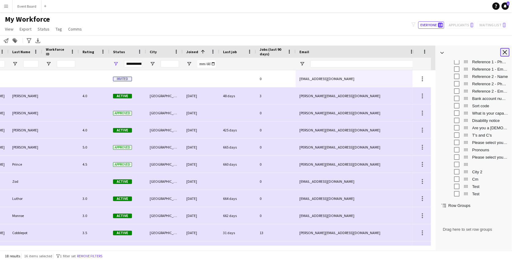
click at [505, 51] on app-icon "Close tool panel" at bounding box center [505, 52] width 4 height 4
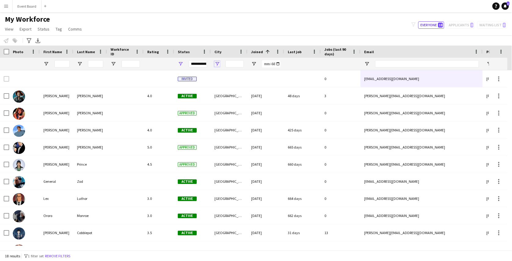
click at [218, 63] on span "Open Filter Menu" at bounding box center [218, 64] width 6 height 6
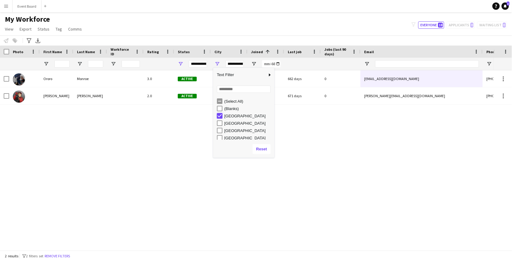
type input "***"
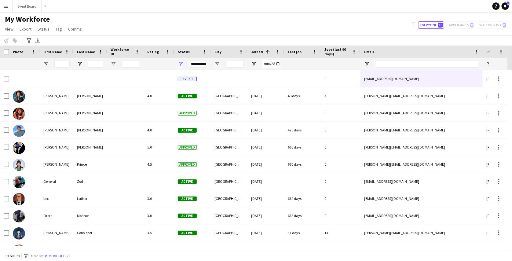
click at [219, 38] on div "Notify workforce Add to tag Select at least one crew to tag him or her. Advance…" at bounding box center [256, 40] width 512 height 10
click at [29, 40] on icon "Advanced filters" at bounding box center [29, 40] width 5 height 5
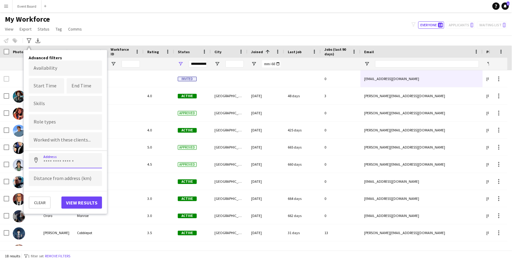
click at [60, 160] on input at bounding box center [65, 160] width 73 height 15
click at [54, 176] on input at bounding box center [65, 178] width 73 height 15
click at [57, 161] on input at bounding box center [65, 160] width 73 height 15
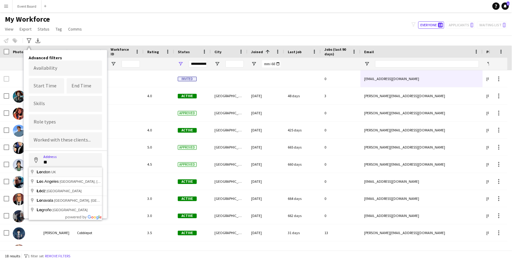
type input "**********"
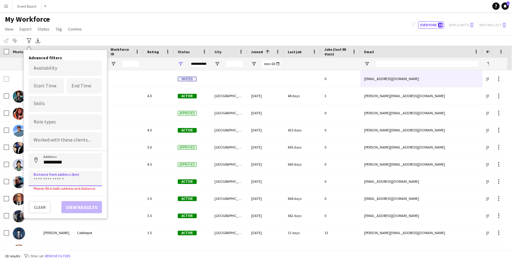
click at [50, 177] on input at bounding box center [65, 178] width 73 height 15
type input "*****"
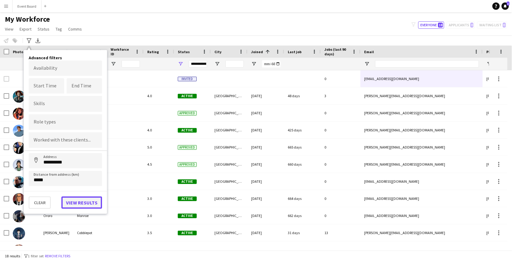
click at [66, 202] on button "View results" at bounding box center [81, 203] width 41 height 12
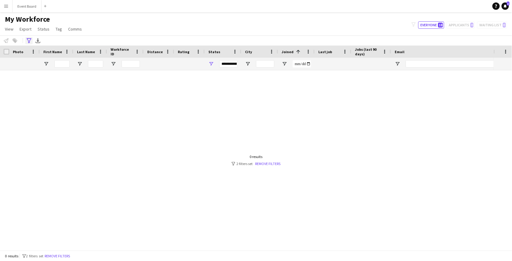
click at [31, 39] on div "Advanced filters" at bounding box center [28, 40] width 7 height 7
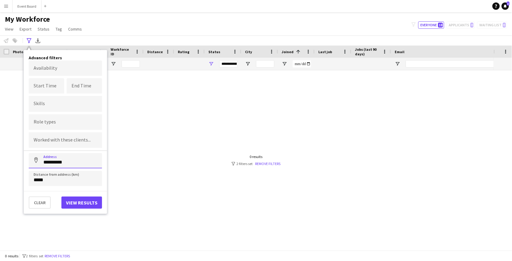
click at [76, 164] on input "**********" at bounding box center [65, 160] width 73 height 15
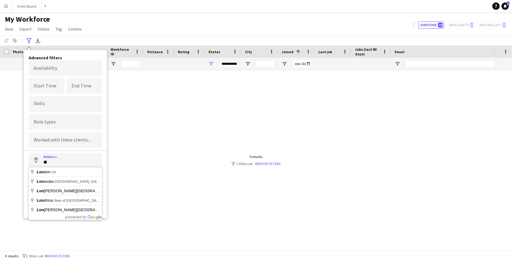
type input "*"
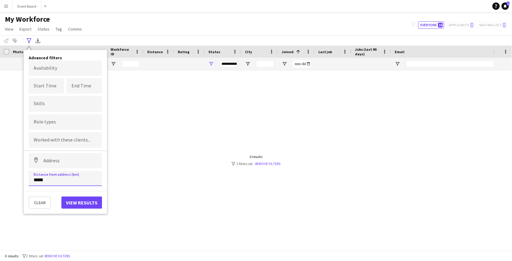
click at [58, 181] on input "*****" at bounding box center [65, 178] width 73 height 15
click at [43, 198] on button "Clear" at bounding box center [40, 203] width 22 height 12
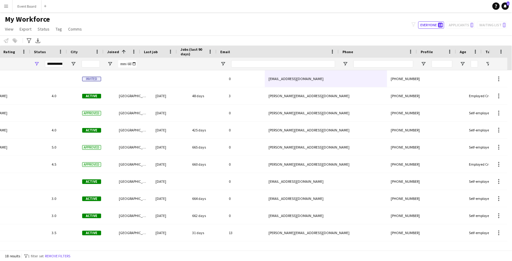
scroll to position [0, 144]
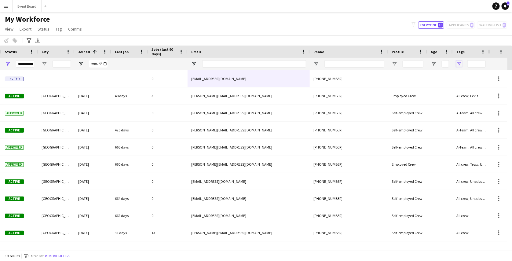
click at [459, 65] on span "Open Filter Menu" at bounding box center [460, 64] width 6 height 6
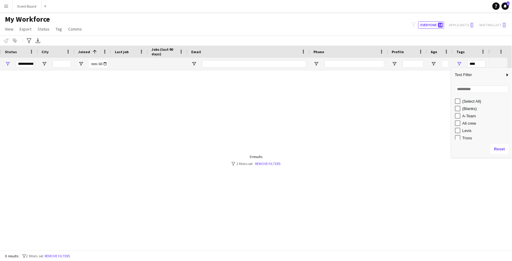
scroll to position [0, 168]
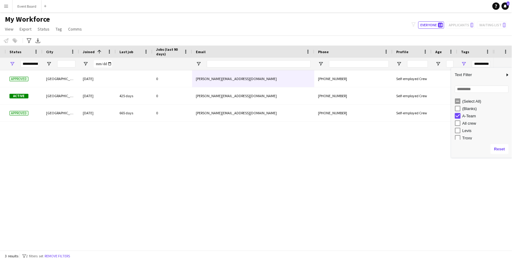
type input "***"
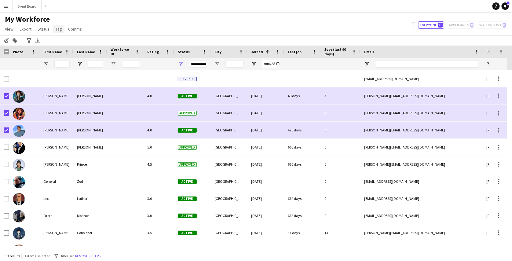
click at [61, 30] on link "Tag" at bounding box center [58, 29] width 11 height 8
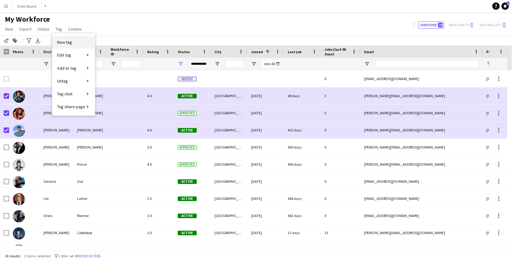
click at [78, 43] on link "New tag" at bounding box center [73, 42] width 43 height 13
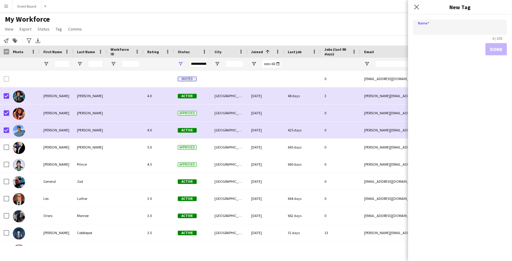
click at [434, 30] on input "Name" at bounding box center [460, 27] width 94 height 15
type input "*****"
click at [499, 48] on button "Done" at bounding box center [497, 49] width 22 height 12
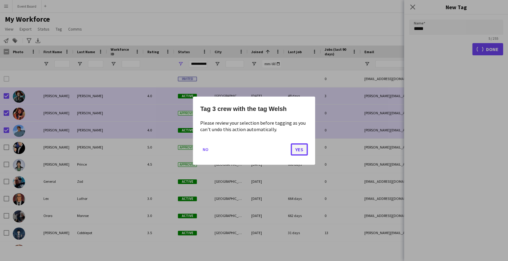
click at [301, 152] on button "Yes" at bounding box center [299, 149] width 17 height 12
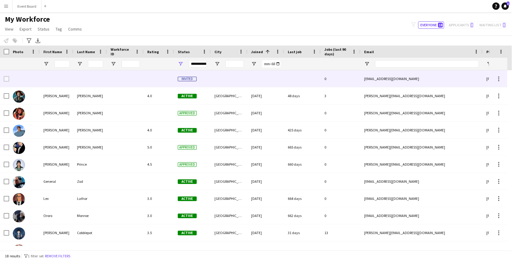
scroll to position [0, 173]
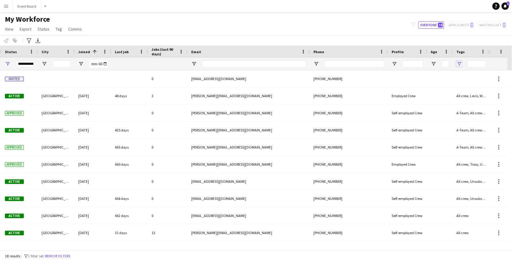
click at [460, 61] on span "Open Filter Menu" at bounding box center [460, 64] width 6 height 6
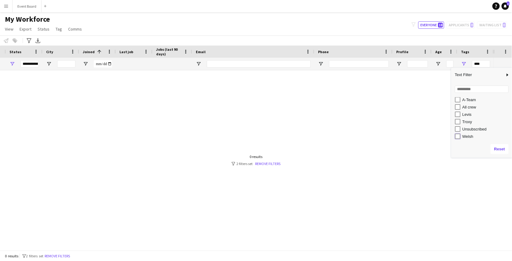
type input "*********"
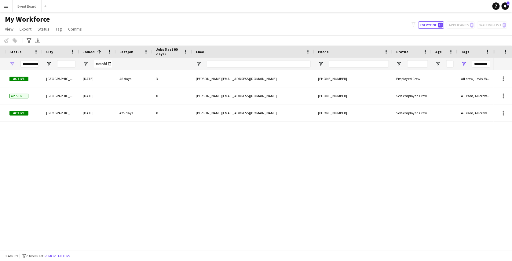
click at [423, 143] on div "4.0 Active Newcastle 01-01-1970 48 days 3 amanda+demo--guly@liveforce.co +44077…" at bounding box center [247, 158] width 494 height 176
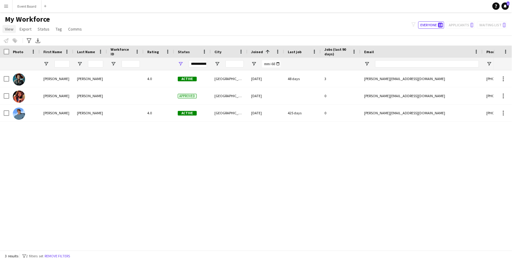
click at [10, 32] on link "View" at bounding box center [8, 29] width 13 height 8
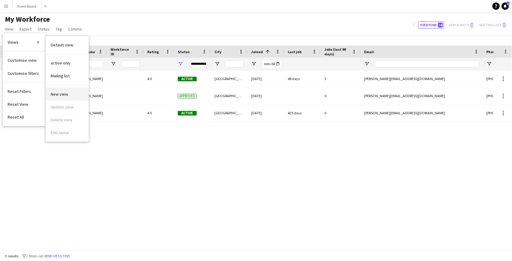
click at [65, 94] on span "New view" at bounding box center [59, 94] width 17 height 6
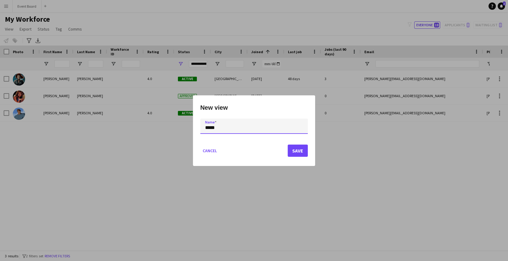
type input "*****"
click at [302, 153] on button "Save" at bounding box center [298, 151] width 20 height 12
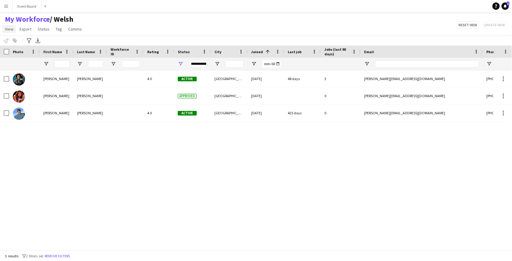
click at [10, 30] on span "View" at bounding box center [9, 29] width 9 height 6
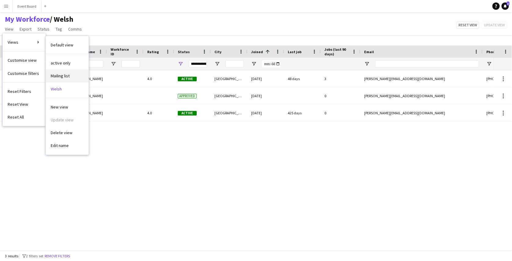
click at [62, 74] on span "Mailing list" at bounding box center [60, 76] width 19 height 6
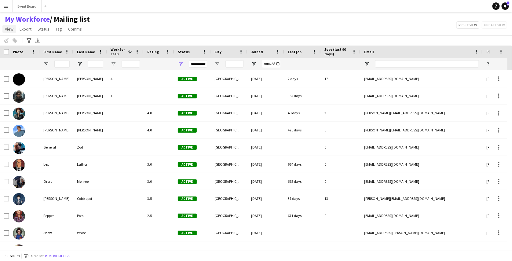
click at [9, 28] on span "View" at bounding box center [9, 29] width 9 height 6
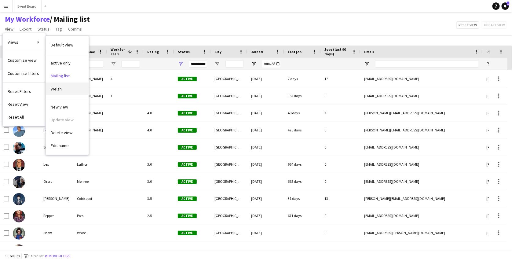
click at [64, 88] on link "Welsh" at bounding box center [67, 89] width 43 height 13
type input "**********"
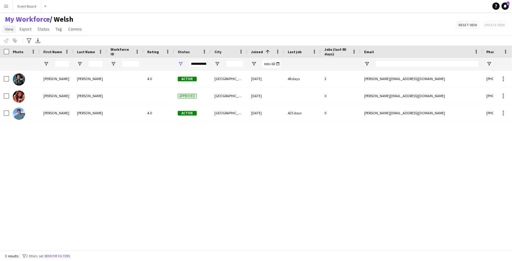
click at [9, 31] on span "View" at bounding box center [9, 29] width 9 height 6
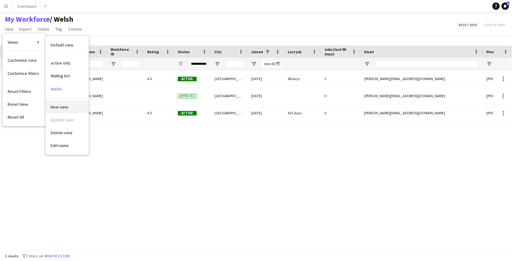
click at [65, 106] on span "New view" at bounding box center [59, 107] width 17 height 6
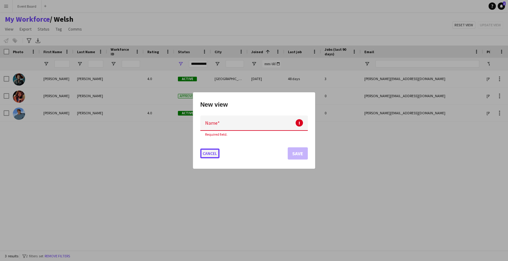
click at [211, 149] on button "Cancel" at bounding box center [209, 154] width 19 height 10
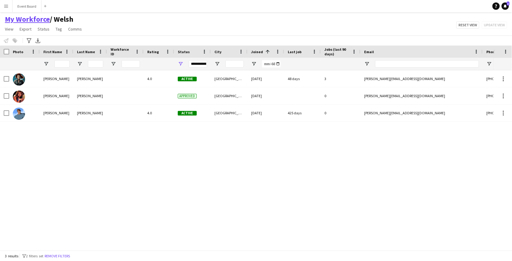
click at [34, 22] on link "My Workforce" at bounding box center [27, 19] width 45 height 9
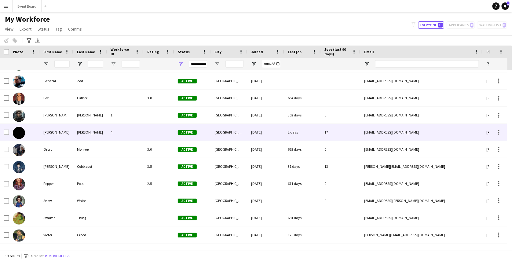
scroll to position [122, 0]
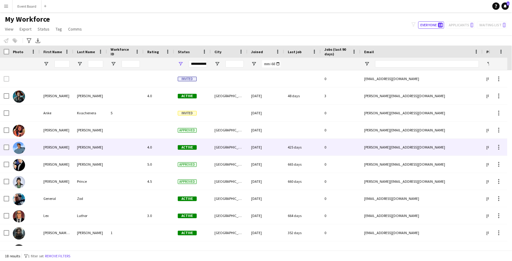
click at [55, 141] on div "[PERSON_NAME]" at bounding box center [57, 147] width 34 height 17
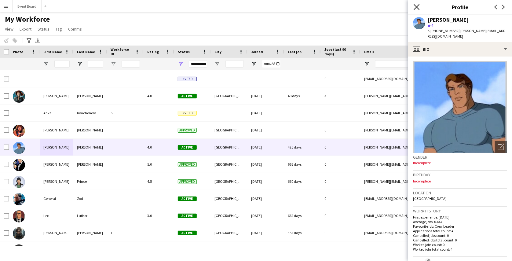
click at [416, 6] on icon at bounding box center [417, 7] width 6 height 6
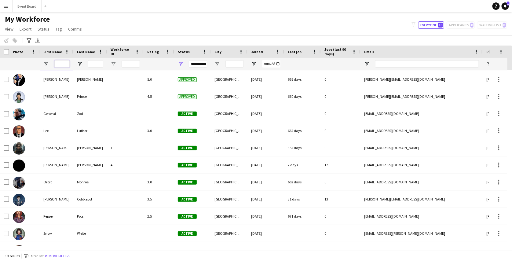
click at [62, 62] on input "First Name Filter Input" at bounding box center [61, 63] width 15 height 7
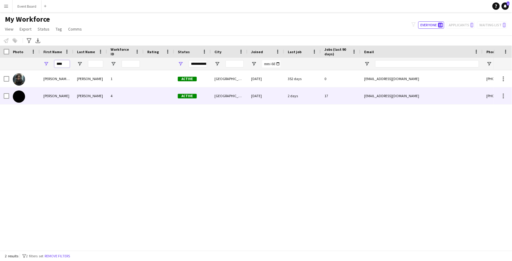
type input "****"
click at [6, 99] on div at bounding box center [7, 95] width 6 height 17
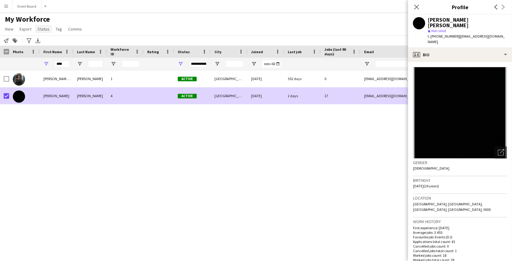
drag, startPoint x: 44, startPoint y: 33, endPoint x: 44, endPoint y: 30, distance: 3.4
click at [44, 30] on app-page-menu "View Views Default view active only Mailing list Welsh New view Update view Del…" at bounding box center [44, 30] width 88 height 12
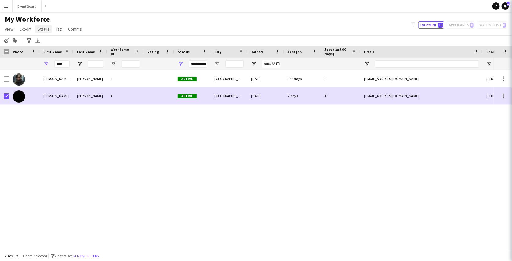
click at [44, 30] on span "Status" at bounding box center [44, 29] width 12 height 6
click at [50, 37] on link "Edit" at bounding box center [56, 42] width 43 height 13
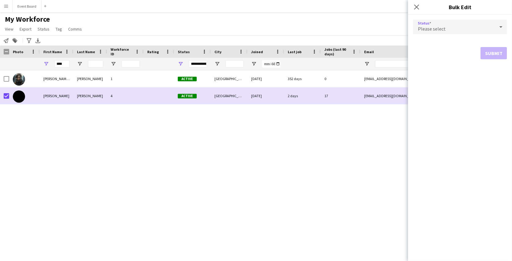
click at [436, 23] on div "Please select" at bounding box center [454, 27] width 82 height 15
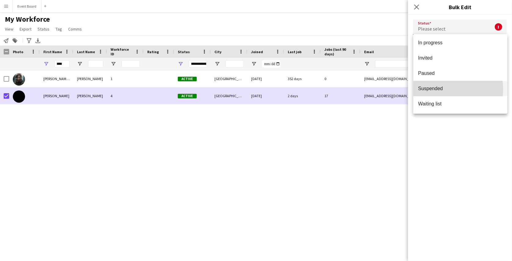
click at [435, 89] on span "Suspended" at bounding box center [461, 89] width 84 height 6
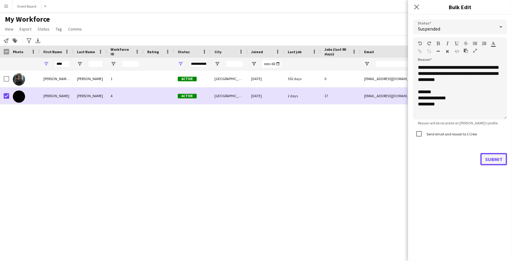
click at [493, 159] on button "Submit" at bounding box center [494, 159] width 27 height 12
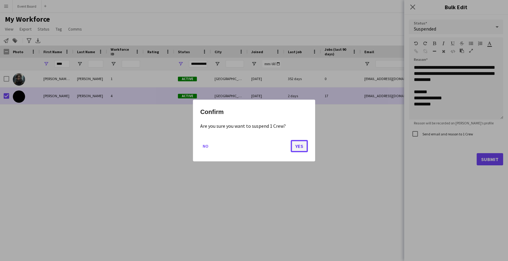
click at [301, 143] on button "Yes" at bounding box center [299, 146] width 17 height 12
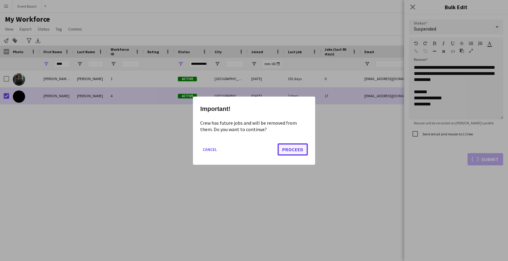
click at [294, 146] on button "Proceed" at bounding box center [293, 149] width 30 height 12
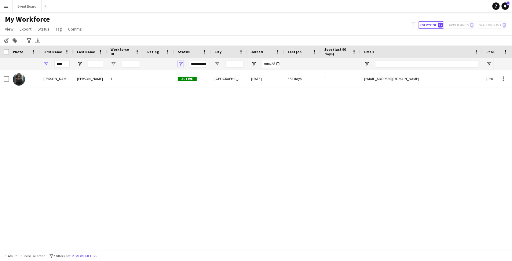
click at [182, 64] on span "Open Filter Menu" at bounding box center [181, 64] width 6 height 6
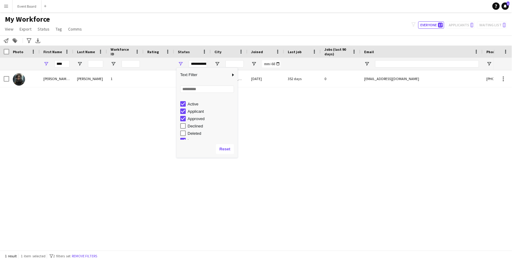
scroll to position [0, 0]
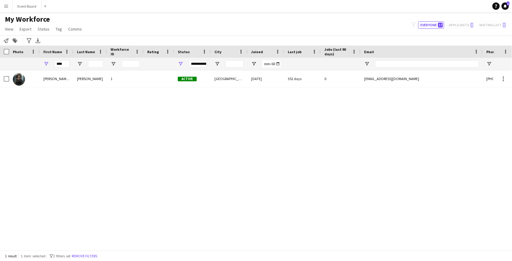
click at [209, 38] on div "Notify workforce Add to tag Search tags magnifier Add tag Advanced filters Adva…" at bounding box center [256, 40] width 512 height 10
click at [182, 61] on span "Open Filter Menu" at bounding box center [181, 64] width 6 height 6
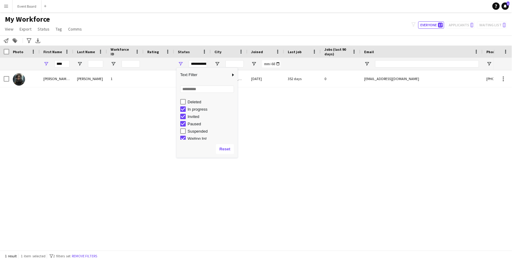
scroll to position [38, 0]
type input "**********"
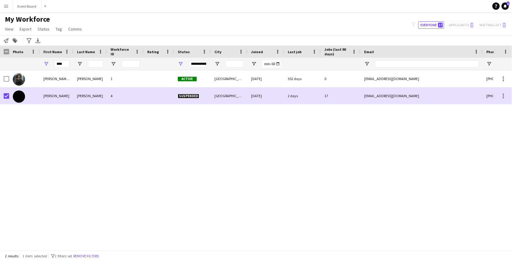
click at [156, 124] on div "Mary Anne Jane 1 Active Pécs 07-12-2023 352 days 0 ankekwatch@gmail.com +363041…" at bounding box center [247, 158] width 494 height 176
click at [41, 31] on span "Status" at bounding box center [44, 29] width 12 height 6
click at [45, 41] on span "Edit" at bounding box center [43, 42] width 7 height 6
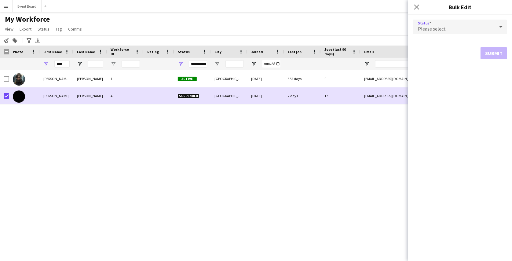
click at [453, 27] on div "Please select" at bounding box center [454, 27] width 82 height 15
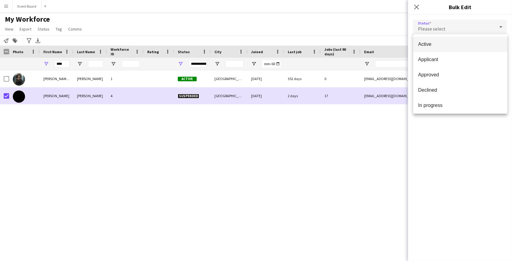
click at [449, 41] on span "Active" at bounding box center [461, 44] width 84 height 6
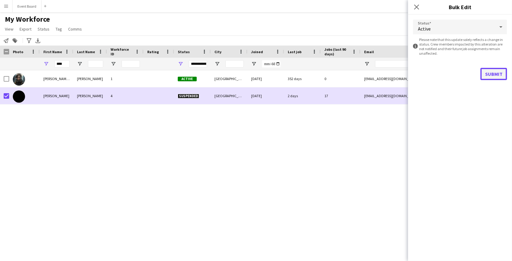
click at [490, 72] on button "Submit" at bounding box center [494, 74] width 27 height 12
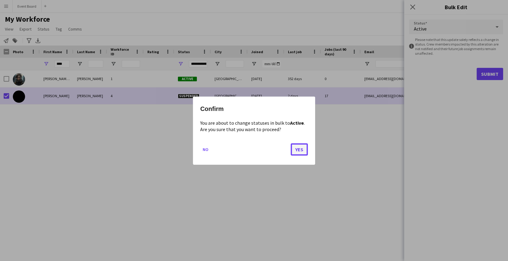
click at [301, 149] on button "Yes" at bounding box center [299, 149] width 17 height 12
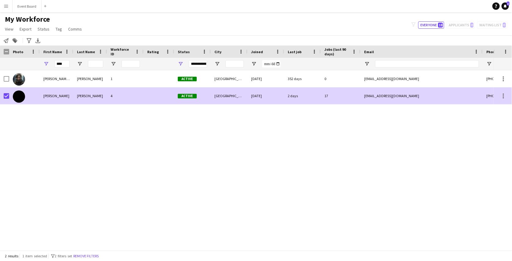
click at [8, 89] on div at bounding box center [7, 95] width 6 height 17
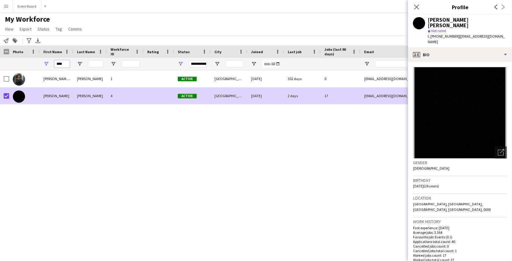
click at [63, 65] on input "****" at bounding box center [61, 63] width 15 height 7
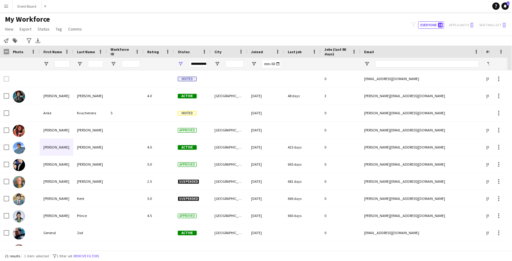
click at [204, 15] on div "My Workforce View Views Default view active only Mailing list Welsh New view Up…" at bounding box center [256, 25] width 512 height 21
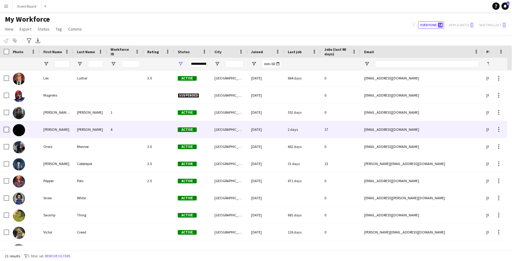
scroll to position [0, 0]
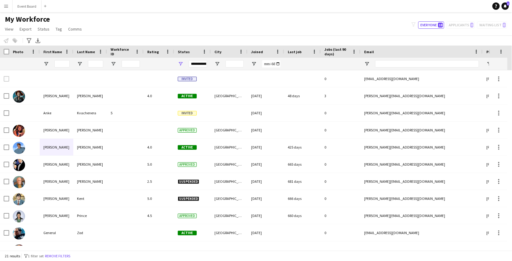
click at [210, 40] on div "Notify workforce Add to tag Select at least one crew to tag him or her. Advance…" at bounding box center [256, 40] width 512 height 10
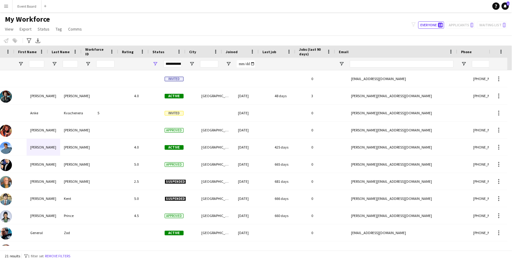
scroll to position [0, 25]
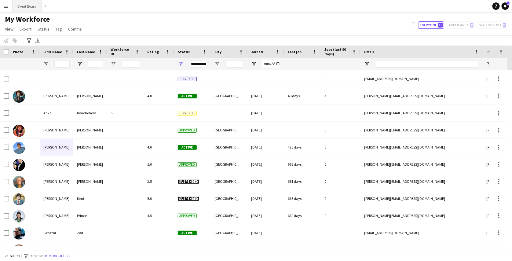
click at [27, 7] on button "Event Board Close" at bounding box center [27, 6] width 29 height 12
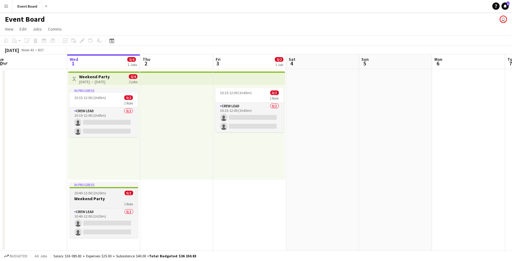
click at [98, 199] on h3 "Weekend Party" at bounding box center [104, 199] width 68 height 6
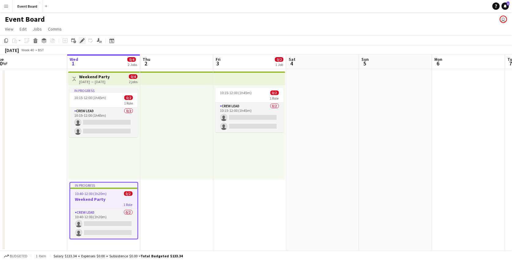
click at [85, 37] on div "Edit" at bounding box center [82, 40] width 7 height 7
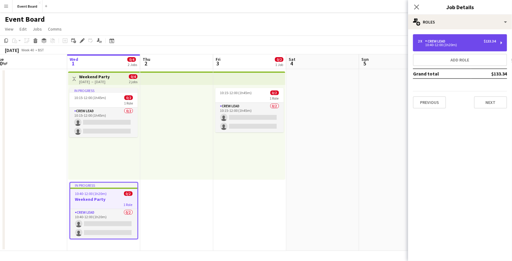
click at [436, 43] on div "Crew Lead" at bounding box center [437, 41] width 23 height 4
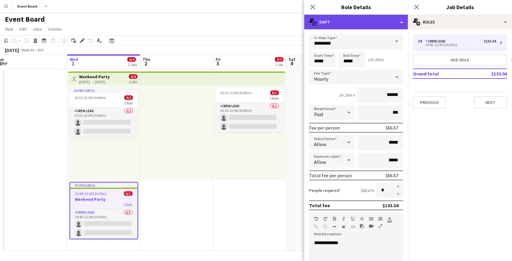
click at [382, 22] on div "multiple-actions-text Shift" at bounding box center [357, 22] width 104 height 15
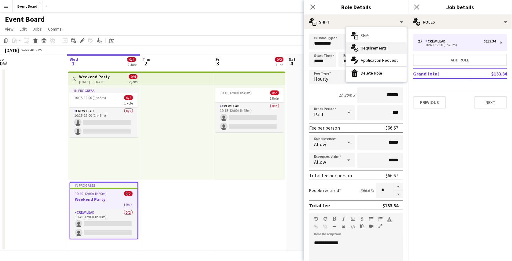
click at [385, 49] on span "Requirements" at bounding box center [374, 48] width 26 height 6
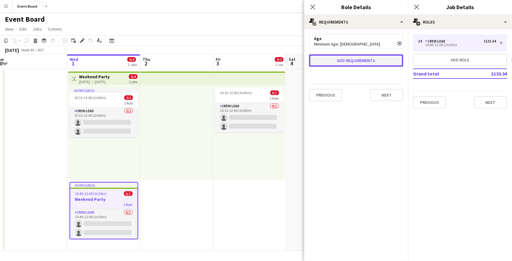
click at [366, 59] on button "Add requirements" at bounding box center [356, 60] width 94 height 12
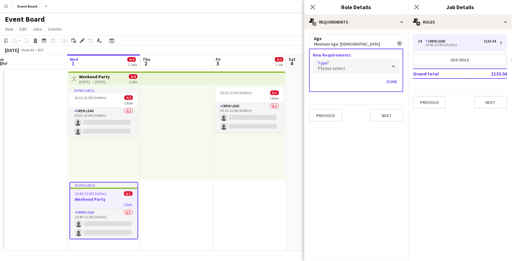
click at [366, 68] on div "Please select" at bounding box center [350, 66] width 75 height 15
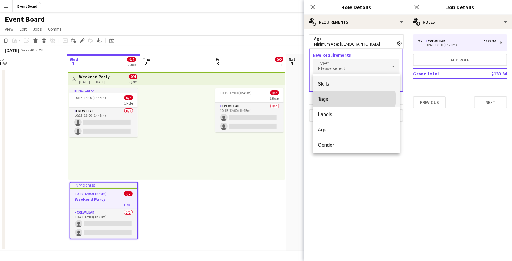
click at [352, 98] on span "Tags" at bounding box center [356, 99] width 77 height 6
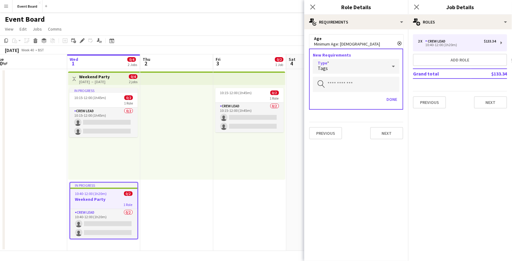
click at [390, 65] on icon at bounding box center [393, 66] width 7 height 12
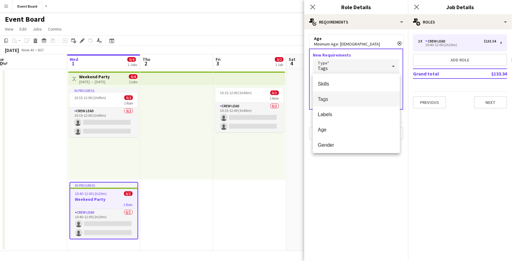
click at [369, 168] on div at bounding box center [256, 130] width 512 height 261
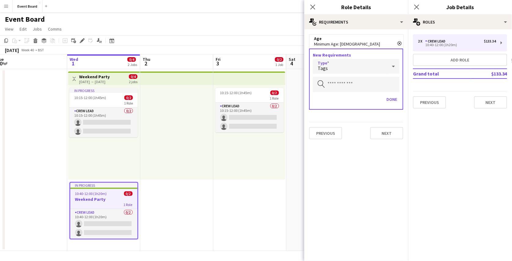
click at [395, 68] on icon at bounding box center [393, 66] width 7 height 12
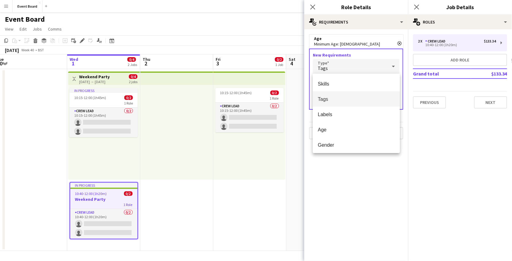
click at [375, 43] on div at bounding box center [256, 130] width 512 height 261
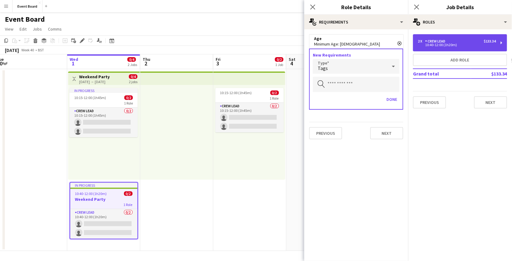
click at [427, 40] on div "Crew Lead" at bounding box center [437, 41] width 23 height 4
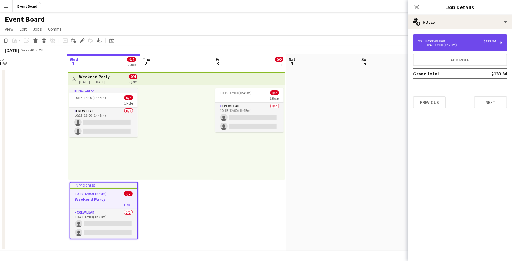
click at [429, 40] on div "Crew Lead" at bounding box center [437, 41] width 23 height 4
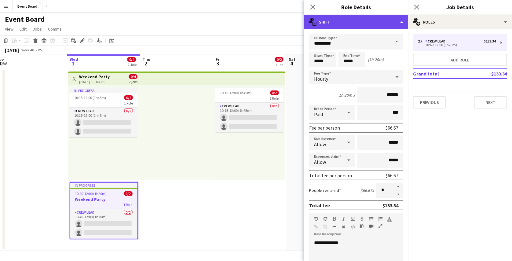
click at [360, 19] on div "multiple-actions-text Shift" at bounding box center [357, 22] width 104 height 15
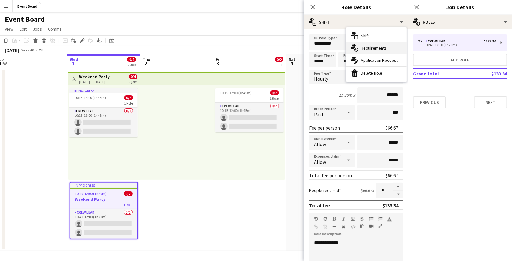
click at [368, 47] on span "Requirements" at bounding box center [374, 48] width 26 height 6
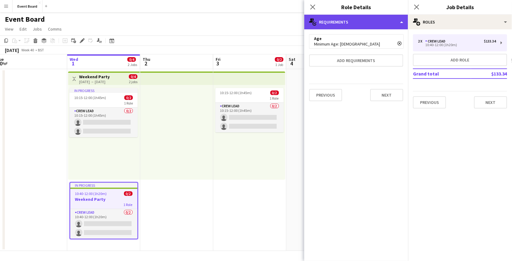
click at [393, 19] on div "multiple-actions-check-2 Requirements" at bounding box center [357, 22] width 104 height 15
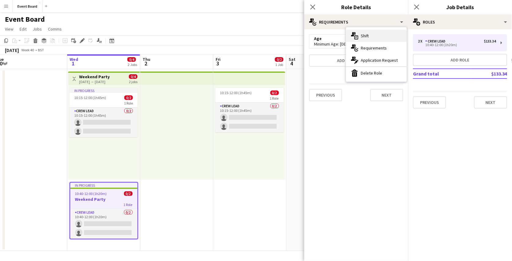
click at [392, 32] on div "multiple-actions-text Shift" at bounding box center [376, 36] width 61 height 12
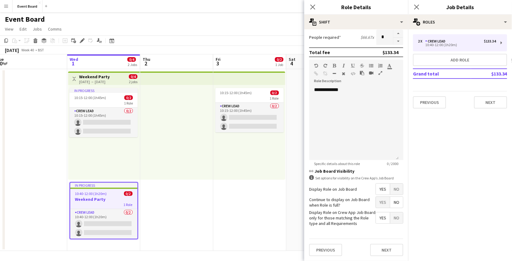
scroll to position [152, 0]
drag, startPoint x: 310, startPoint y: 213, endPoint x: 325, endPoint y: 214, distance: 14.7
click at [325, 214] on label "Display Role on Crew App Job Board only for those matching the Role type and al…" at bounding box center [342, 219] width 66 height 17
click at [379, 224] on span "Yes" at bounding box center [383, 219] width 14 height 11
click at [428, 157] on mat-expansion-panel "pencil3 General details 2 x Crew Lead $133.34 10:40-12:00 (1h20m) Add role Gran…" at bounding box center [460, 145] width 104 height 232
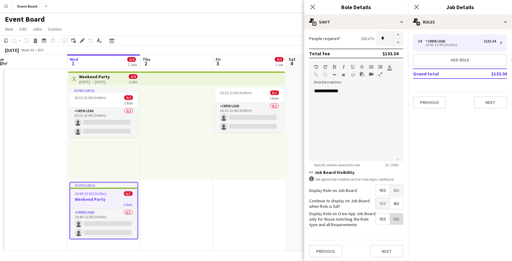
click at [393, 216] on span "No" at bounding box center [396, 219] width 13 height 11
click at [235, 194] on app-date-cell "10:15-12:00 (1h45m) 0/2 1 Role Crew Lead 0/2 10:15-12:00 (1h45m) single-neutral…" at bounding box center [249, 160] width 73 height 182
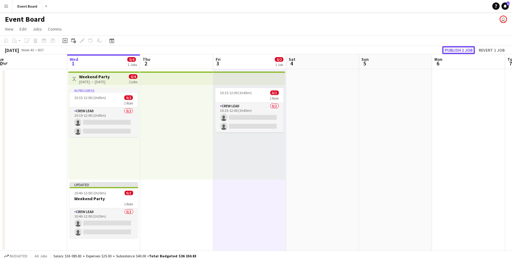
click at [464, 50] on button "Publish 1 job" at bounding box center [459, 50] width 33 height 8
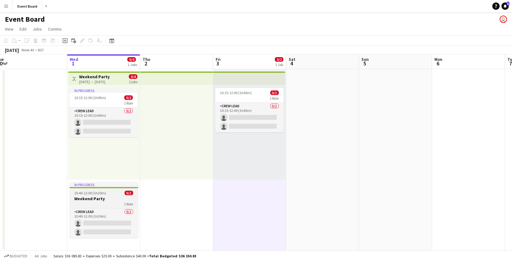
click at [117, 199] on h3 "Weekend Party" at bounding box center [104, 199] width 68 height 6
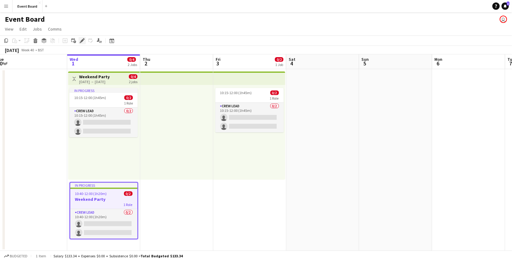
click at [82, 42] on icon "Edit" at bounding box center [82, 40] width 5 height 5
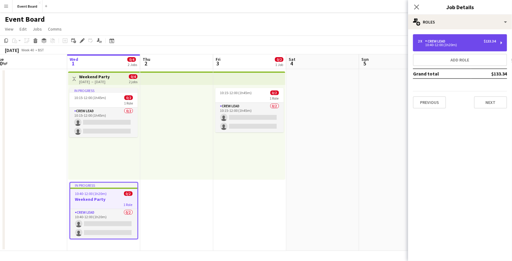
click at [460, 48] on div "2 x Crew Lead $133.34 10:40-12:00 (1h20m)" at bounding box center [460, 42] width 94 height 17
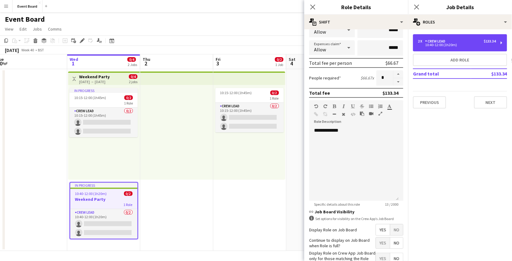
scroll to position [0, 0]
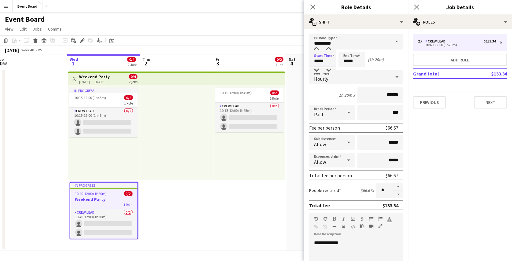
click at [321, 56] on input "*****" at bounding box center [322, 59] width 27 height 15
click at [348, 60] on input "*****" at bounding box center [352, 59] width 27 height 15
click at [319, 61] on input "*****" at bounding box center [322, 59] width 27 height 15
click at [320, 48] on div at bounding box center [317, 49] width 12 height 6
click at [317, 46] on div at bounding box center [317, 49] width 12 height 6
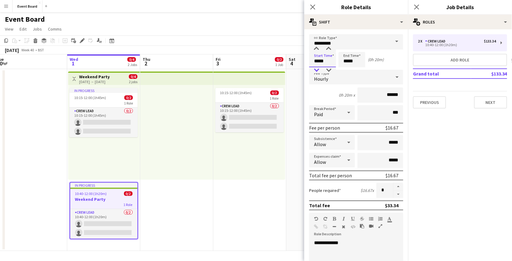
click at [316, 67] on div at bounding box center [317, 70] width 12 height 6
type input "*****"
click at [317, 69] on div at bounding box center [317, 70] width 12 height 6
click at [319, 63] on input "*****" at bounding box center [322, 59] width 27 height 15
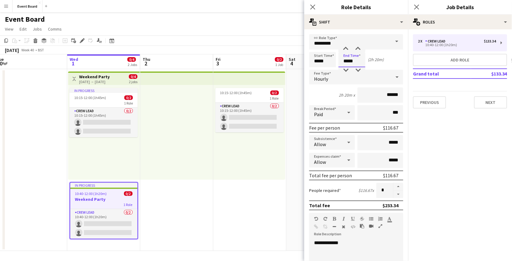
click at [346, 61] on input "*****" at bounding box center [352, 59] width 27 height 15
click at [348, 64] on input "*****" at bounding box center [352, 59] width 27 height 15
type input "*****"
click at [240, 41] on app-toolbar "Copy Paste Paste Ctrl+V Paste with crew Ctrl+Shift+V Paste linked Job [GEOGRAPH…" at bounding box center [256, 40] width 512 height 10
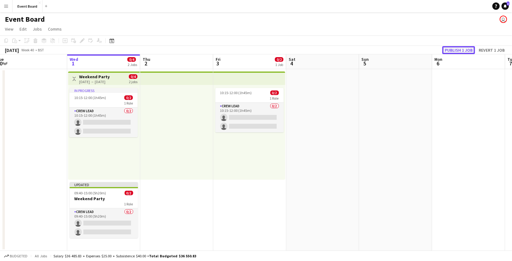
click at [457, 50] on button "Publish 1 job" at bounding box center [459, 50] width 33 height 8
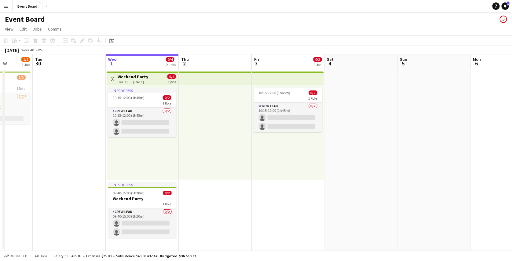
scroll to position [0, 191]
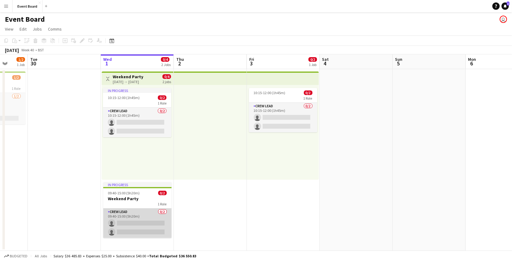
click at [137, 209] on app-card-role "Crew Lead 0/2 09:40-15:00 (5h20m) single-neutral-actions single-neutral-actions" at bounding box center [137, 224] width 68 height 30
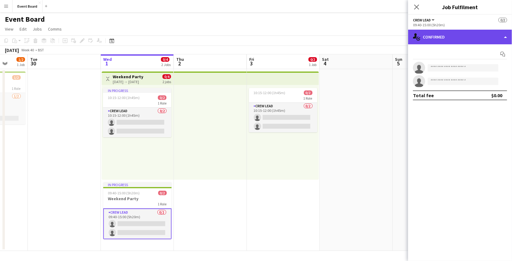
click at [467, 41] on div "single-neutral-actions-check-2 Confirmed" at bounding box center [460, 37] width 104 height 15
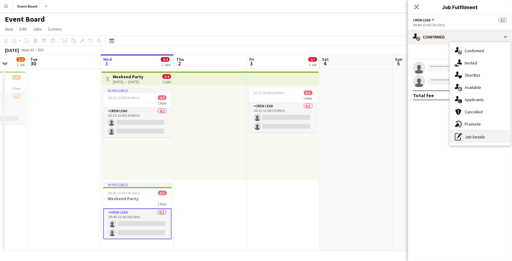
click at [477, 135] on div "pen-write Job Details" at bounding box center [480, 137] width 61 height 12
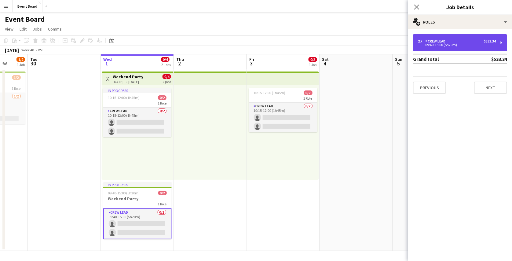
click at [460, 42] on div "2 x Crew Lead $533.34" at bounding box center [457, 41] width 78 height 4
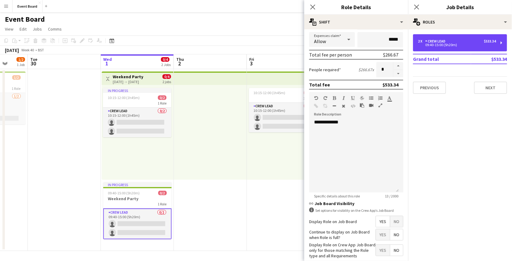
scroll to position [124, 0]
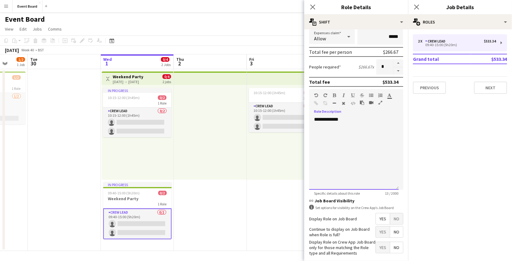
click at [381, 134] on div "**********" at bounding box center [354, 152] width 90 height 73
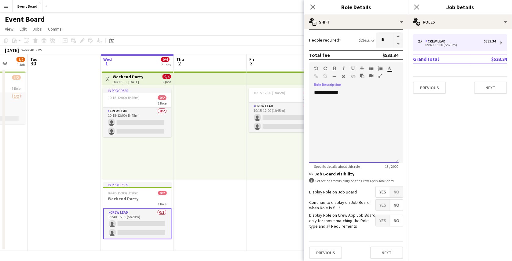
scroll to position [151, 0]
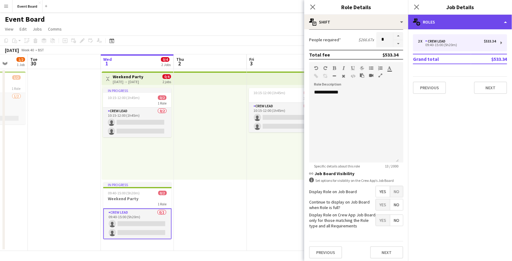
click at [452, 21] on div "multiple-users-add Roles" at bounding box center [460, 22] width 104 height 15
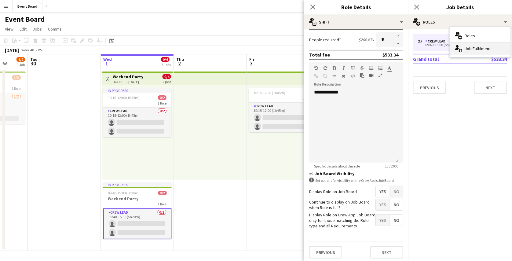
click at [464, 44] on div "single-neutral-actions-up-down Job Fulfilment" at bounding box center [480, 49] width 61 height 12
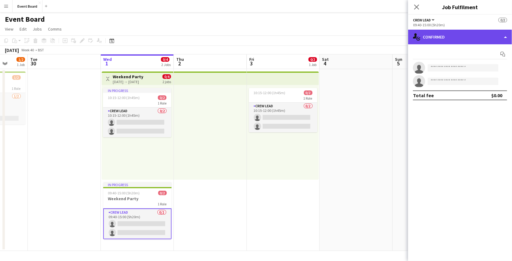
click at [464, 38] on div "single-neutral-actions-check-2 Confirmed" at bounding box center [460, 37] width 104 height 15
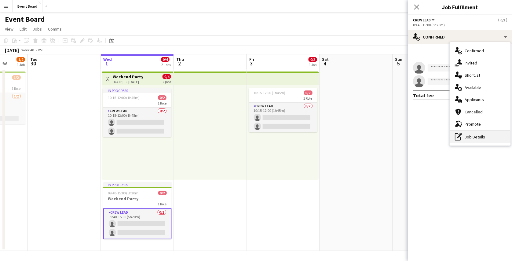
click at [468, 132] on div "pen-write Job Details" at bounding box center [480, 137] width 61 height 12
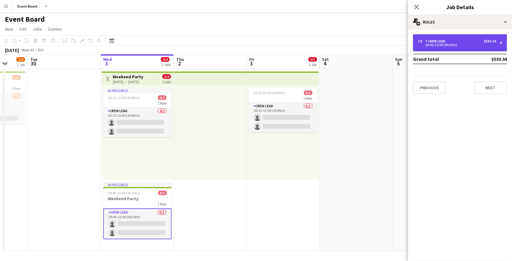
click at [456, 35] on div "2 x Crew Lead $533.34 09:40-15:00 (5h20m)" at bounding box center [460, 42] width 94 height 17
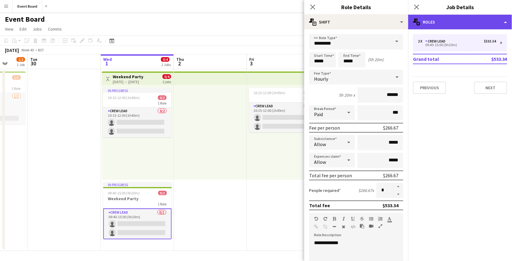
click at [460, 19] on div "multiple-users-add Roles" at bounding box center [460, 22] width 104 height 15
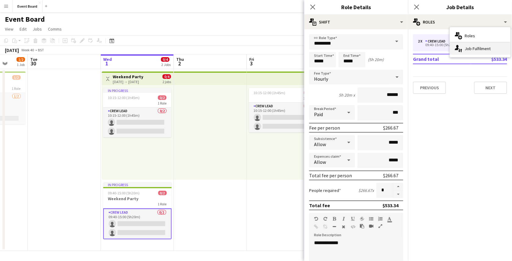
click at [463, 48] on div "single-neutral-actions-up-down Job Fulfilment" at bounding box center [480, 49] width 61 height 12
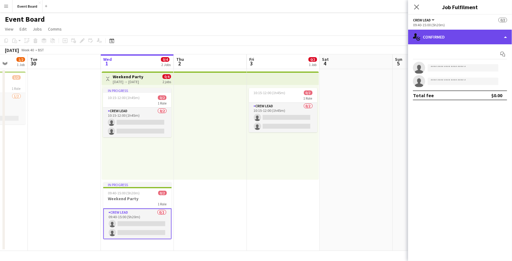
click at [464, 32] on div "single-neutral-actions-check-2 Confirmed" at bounding box center [460, 37] width 104 height 15
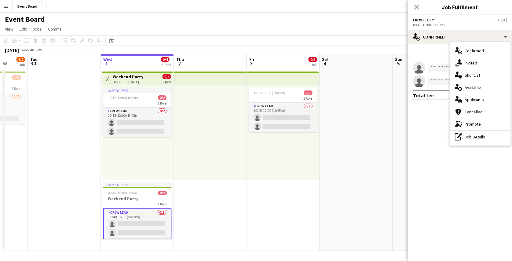
click at [133, 182] on app-date-cell "Toggle View Weekend Party 01-10-2025 → 03-10-2025 0/4 2 jobs In progress 10:15-…" at bounding box center [137, 160] width 73 height 182
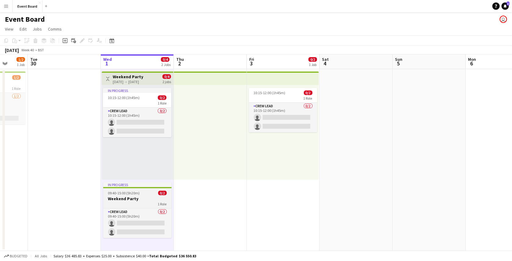
click at [133, 196] on h3 "Weekend Party" at bounding box center [137, 199] width 68 height 6
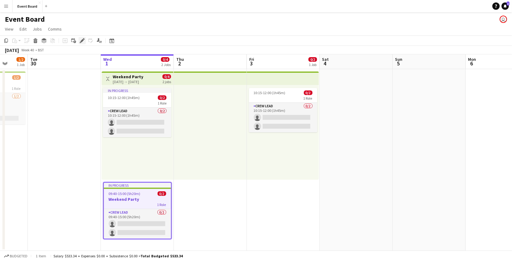
click at [82, 43] on icon "Edit" at bounding box center [82, 40] width 5 height 5
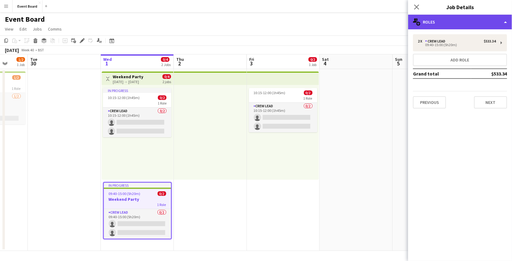
click at [436, 23] on div "multiple-users-add Roles" at bounding box center [460, 22] width 104 height 15
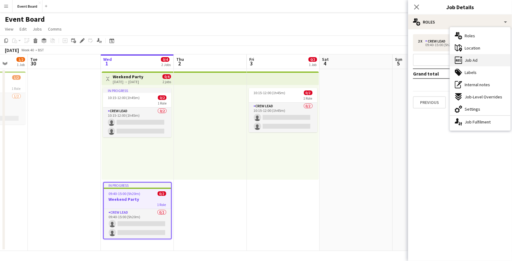
click at [469, 60] on span "Job Ad" at bounding box center [471, 60] width 13 height 6
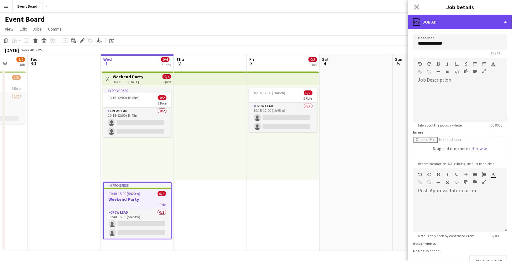
click at [468, 21] on div "ads-window Job Ad" at bounding box center [460, 22] width 104 height 15
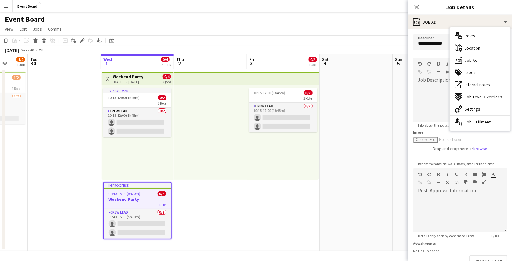
click at [437, 128] on form "**********" at bounding box center [460, 165] width 104 height 263
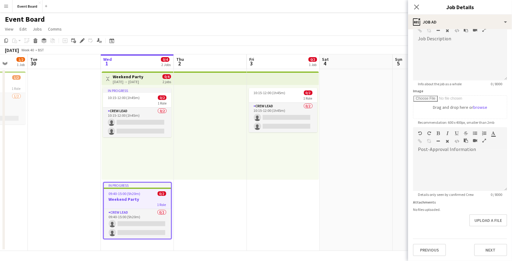
scroll to position [50, 0]
click at [457, 156] on div at bounding box center [460, 172] width 94 height 37
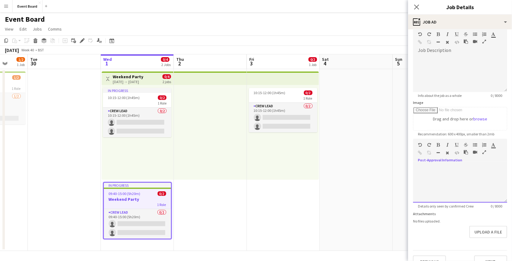
scroll to position [0, 0]
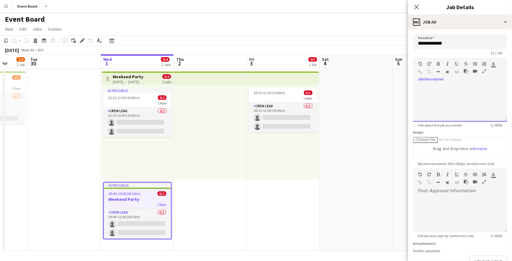
click at [454, 106] on div at bounding box center [460, 103] width 94 height 37
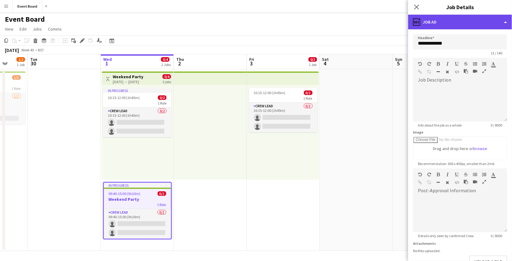
click at [475, 21] on div "ads-window Job Ad" at bounding box center [460, 22] width 104 height 15
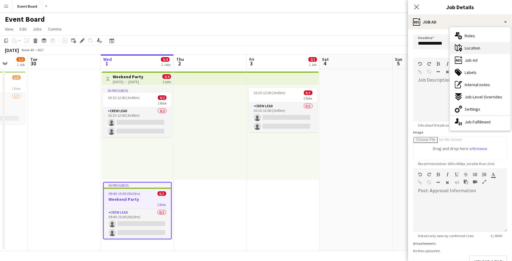
click at [465, 47] on span "Location" at bounding box center [473, 48] width 16 height 6
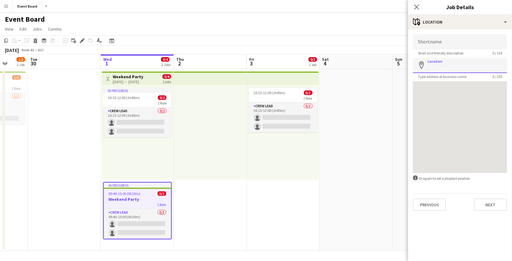
click at [461, 68] on input "Location" at bounding box center [460, 65] width 94 height 15
click at [460, 103] on div at bounding box center [460, 127] width 94 height 92
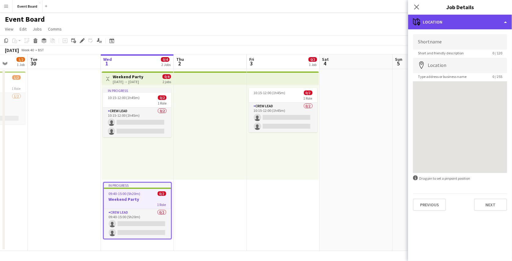
click at [471, 20] on div "maps-pin-1 Location" at bounding box center [460, 22] width 104 height 15
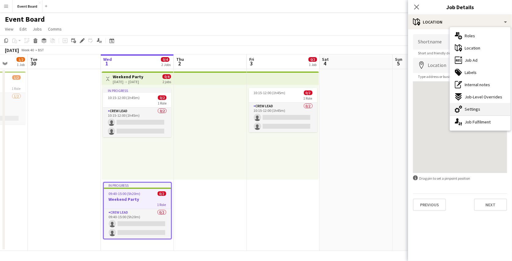
click at [478, 109] on span "Settings" at bounding box center [473, 109] width 16 height 6
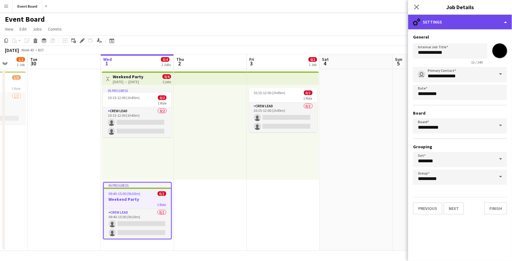
click at [469, 21] on div "cog-double-3 Settings" at bounding box center [460, 22] width 104 height 15
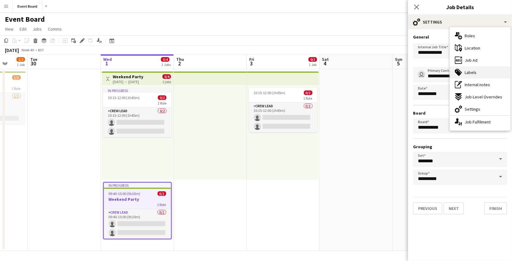
click at [476, 75] on span "Labels" at bounding box center [471, 73] width 12 height 6
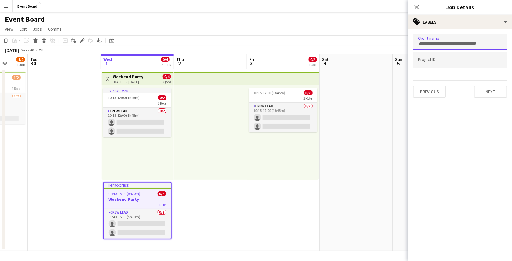
click at [461, 42] on input "Type to search client labels..." at bounding box center [460, 44] width 84 height 6
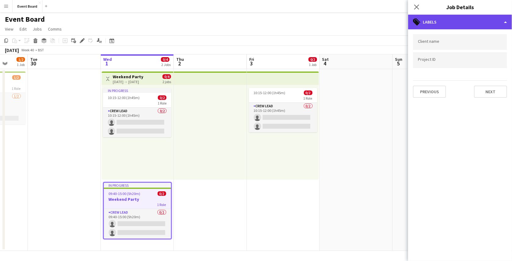
click at [461, 27] on div "tags-double Labels" at bounding box center [460, 22] width 104 height 15
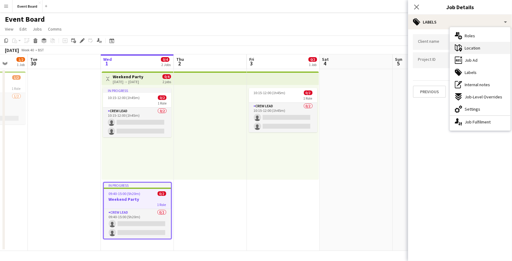
click at [482, 43] on div "maps-pin-1 Location" at bounding box center [480, 48] width 61 height 12
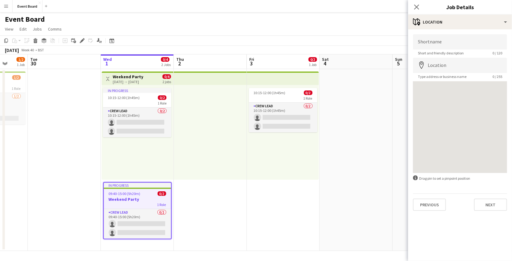
click at [443, 51] on span "Short and friendly description" at bounding box center [441, 53] width 56 height 5
click at [447, 63] on input "Location" at bounding box center [460, 65] width 94 height 15
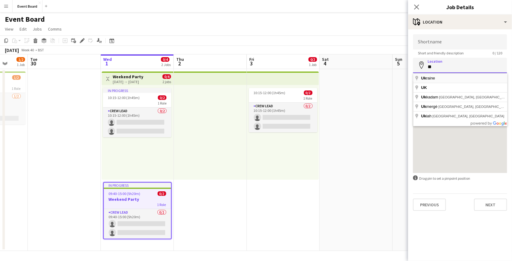
type input "*"
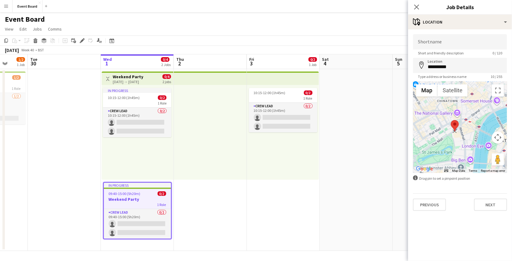
drag, startPoint x: 461, startPoint y: 124, endPoint x: 455, endPoint y: 129, distance: 8.3
click at [451, 120] on area at bounding box center [451, 120] width 0 height 0
drag, startPoint x: 455, startPoint y: 126, endPoint x: 455, endPoint y: 130, distance: 3.4
click at [450, 123] on area at bounding box center [450, 123] width 0 height 0
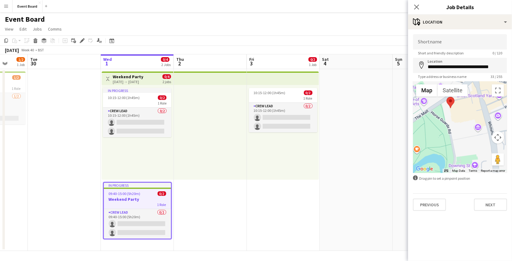
drag, startPoint x: 460, startPoint y: 118, endPoint x: 459, endPoint y: 140, distance: 21.7
click at [459, 140] on div at bounding box center [460, 127] width 94 height 92
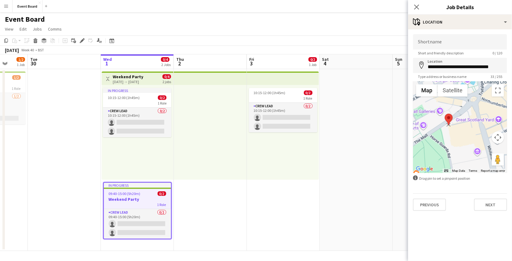
drag, startPoint x: 451, startPoint y: 127, endPoint x: 449, endPoint y: 118, distance: 8.3
click at [445, 114] on area at bounding box center [445, 114] width 0 height 0
type input "**********"
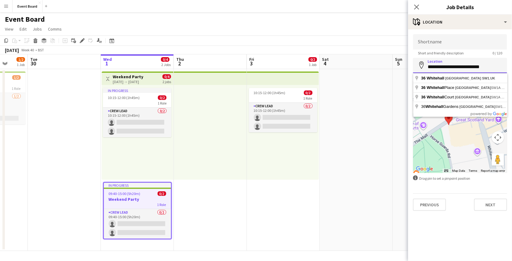
click at [495, 64] on input "**********" at bounding box center [460, 65] width 94 height 15
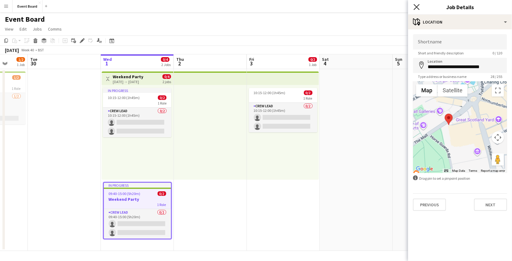
click at [417, 5] on icon "Close pop-in" at bounding box center [417, 7] width 6 height 6
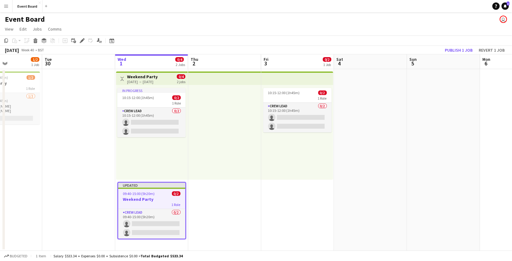
scroll to position [0, 177]
click at [455, 48] on button "Publish 1 job" at bounding box center [459, 50] width 33 height 8
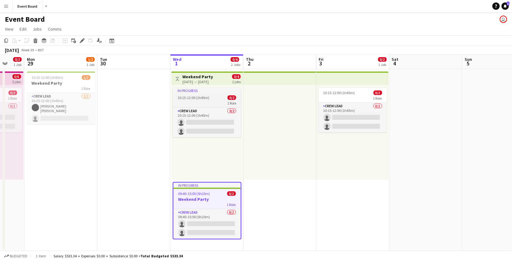
scroll to position [0, 195]
click at [39, 3] on app-icon "Close" at bounding box center [40, 3] width 2 height 2
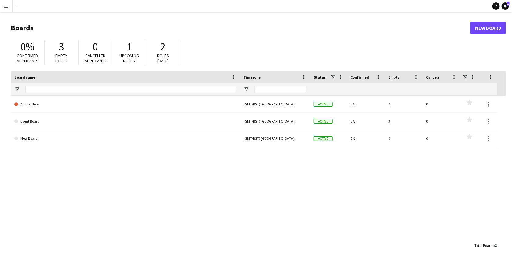
click at [6, 4] on app-icon "Menu" at bounding box center [6, 6] width 5 height 5
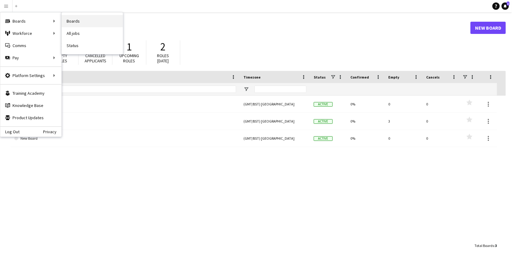
click at [74, 19] on link "Boards" at bounding box center [92, 21] width 61 height 12
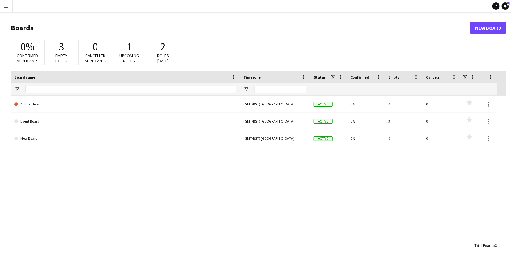
click at [6, 7] on app-icon "Menu" at bounding box center [6, 6] width 5 height 5
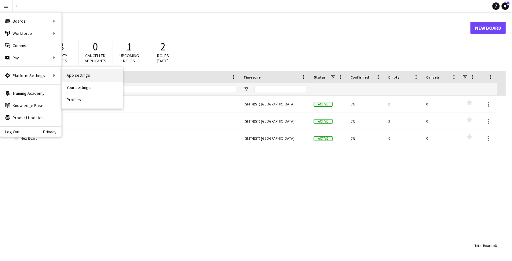
click at [68, 74] on link "App settings" at bounding box center [92, 75] width 61 height 12
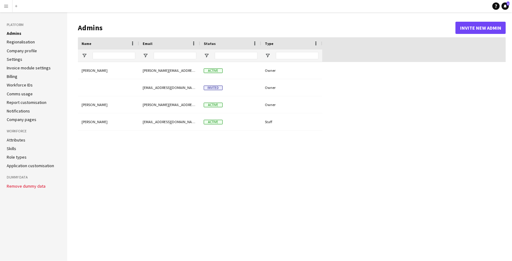
type input "**********"
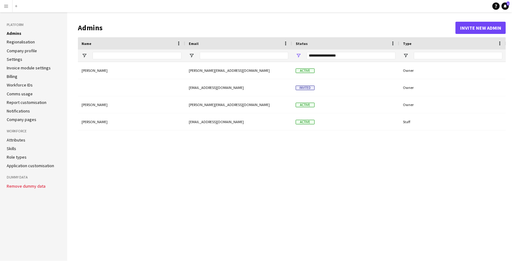
click at [3, 5] on button "Menu" at bounding box center [6, 6] width 12 height 12
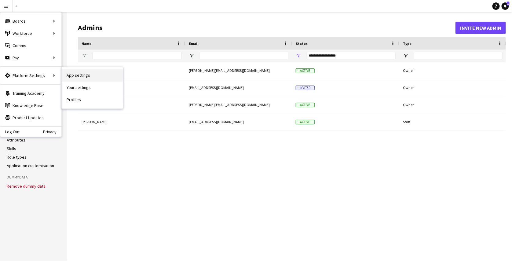
click at [77, 76] on link "App settings" at bounding box center [92, 75] width 61 height 12
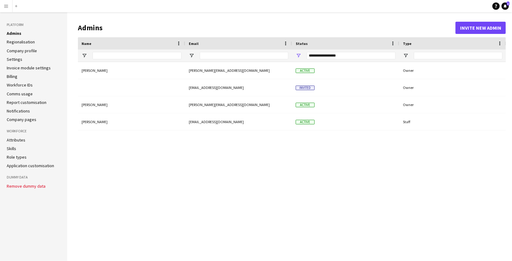
click at [7, 6] on app-icon "Menu" at bounding box center [6, 6] width 5 height 5
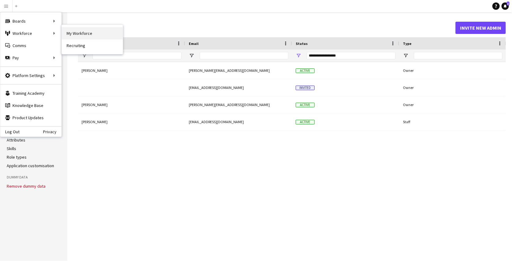
click at [78, 32] on link "My Workforce" at bounding box center [92, 33] width 61 height 12
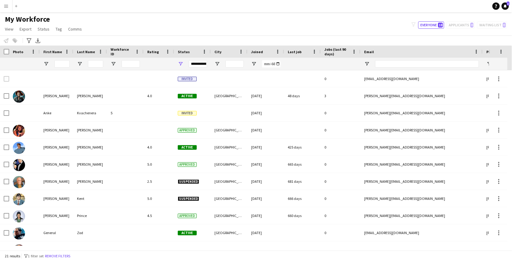
click at [10, 2] on button "Menu" at bounding box center [6, 6] width 12 height 12
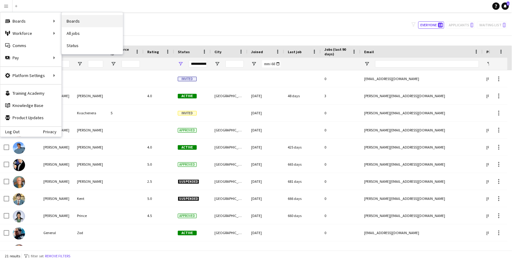
click at [71, 20] on link "Boards" at bounding box center [92, 21] width 61 height 12
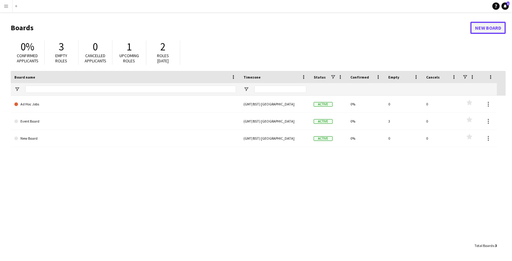
click at [489, 25] on link "New Board" at bounding box center [488, 28] width 35 height 12
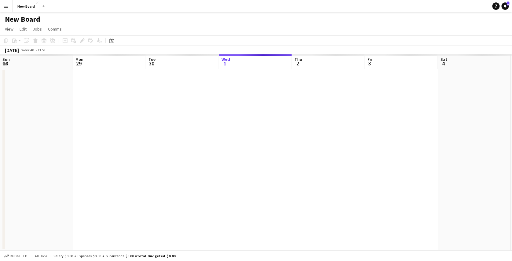
scroll to position [0, 146]
click at [21, 19] on h1 "New Board" at bounding box center [22, 19] width 35 height 9
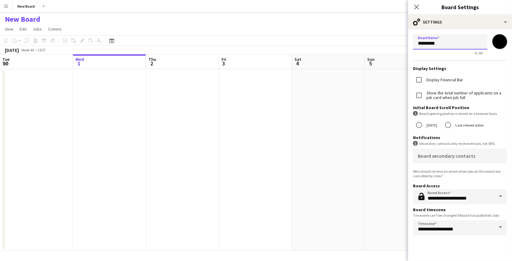
click at [434, 45] on input "*********" at bounding box center [450, 41] width 75 height 15
click at [434, 44] on input "**********" at bounding box center [450, 41] width 75 height 15
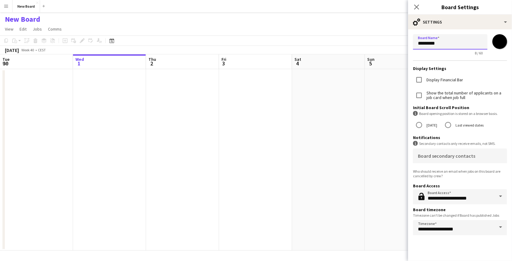
click at [453, 43] on input "********" at bounding box center [450, 41] width 75 height 15
type input "**********"
click at [452, 59] on form "**********" at bounding box center [460, 135] width 104 height 213
click at [461, 96] on label "Show the total number of applicants on a job card when job full" at bounding box center [467, 95] width 82 height 9
click at [433, 153] on mat-label "Board secondary contacts" at bounding box center [446, 156] width 57 height 6
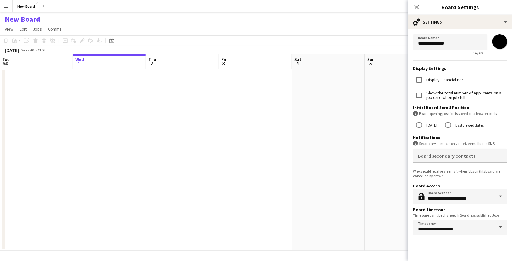
click at [433, 156] on input "Board secondary contacts" at bounding box center [459, 158] width 82 height 5
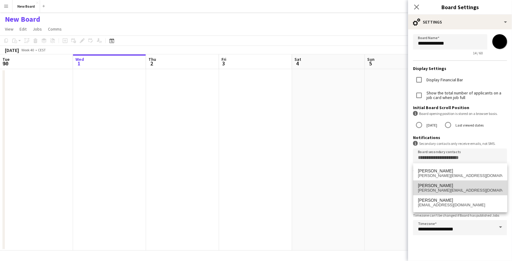
click at [468, 187] on span "Anke Kwachenera" at bounding box center [461, 185] width 84 height 5
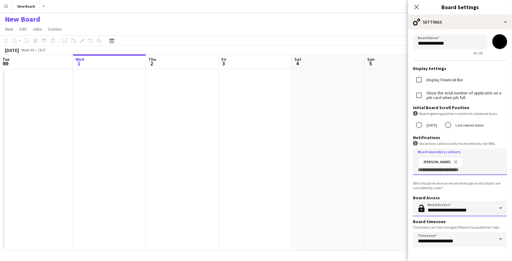
click at [489, 209] on input "**********" at bounding box center [460, 208] width 94 height 15
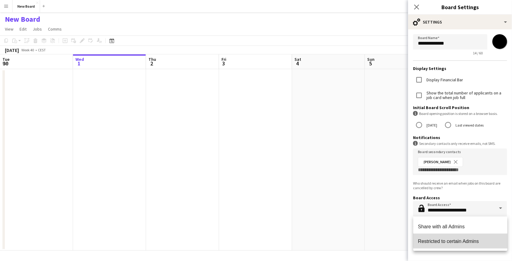
click at [482, 239] on span "Restricted to certain Admins" at bounding box center [461, 241] width 84 height 6
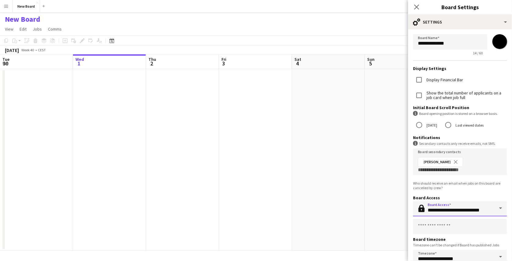
scroll to position [11, 0]
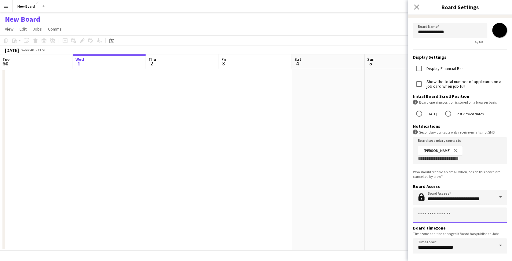
click at [442, 218] on input "text" at bounding box center [460, 215] width 94 height 15
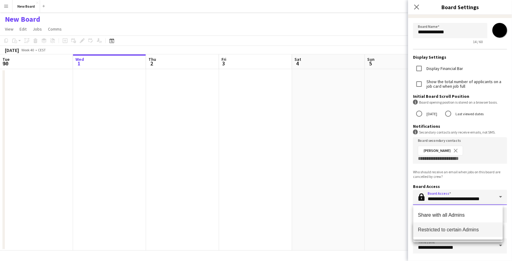
click at [469, 200] on input "**********" at bounding box center [460, 197] width 94 height 15
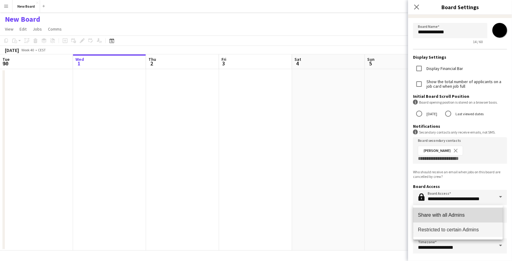
click at [460, 210] on mat-option "Share with all Admins" at bounding box center [459, 215] width 90 height 15
type input "**********"
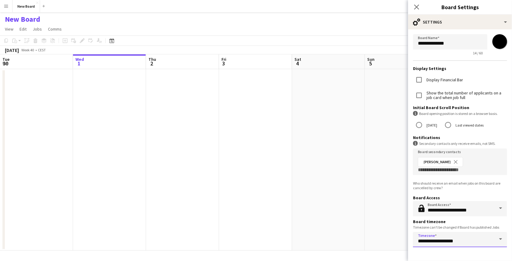
click at [478, 242] on input "**********" at bounding box center [460, 239] width 94 height 15
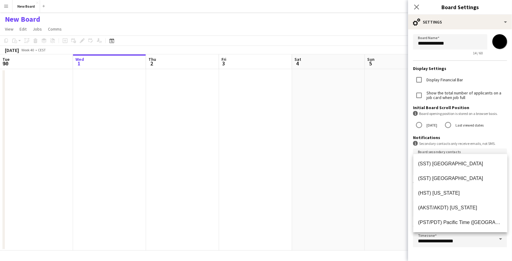
click at [445, 254] on form "**********" at bounding box center [460, 141] width 104 height 225
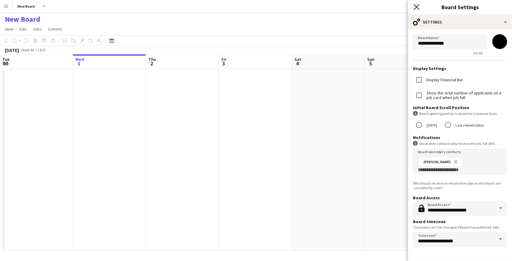
click at [418, 5] on icon "Close pop-in" at bounding box center [417, 7] width 6 height 6
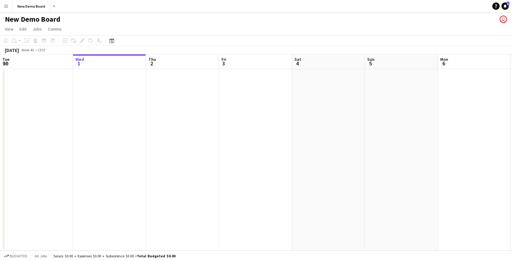
click at [293, 20] on div "New Demo Board user" at bounding box center [256, 18] width 512 height 12
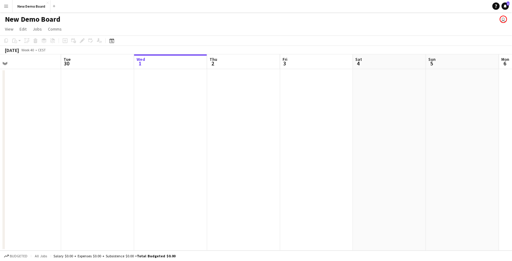
scroll to position [0, 145]
click at [174, 79] on app-date-cell at bounding box center [183, 160] width 73 height 182
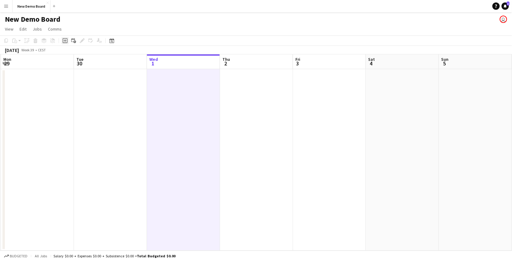
click at [66, 43] on div "Add job" at bounding box center [64, 40] width 7 height 7
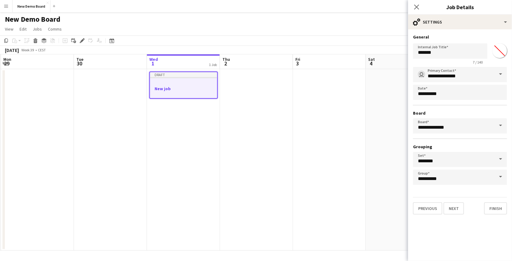
click at [182, 125] on app-date-cell "Draft New job" at bounding box center [183, 160] width 73 height 182
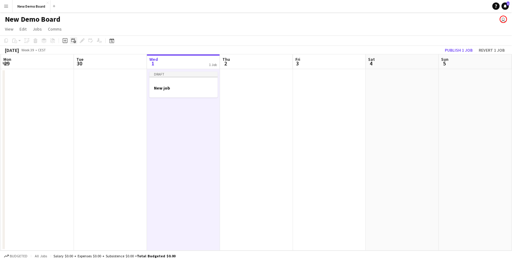
click at [71, 42] on icon at bounding box center [73, 40] width 4 height 4
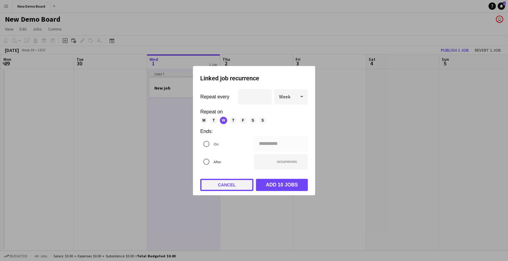
click at [227, 183] on button "Cancel" at bounding box center [226, 185] width 53 height 12
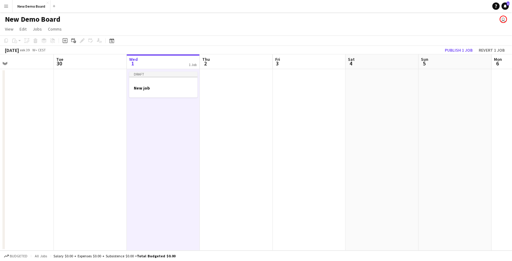
scroll to position [0, 166]
click at [150, 124] on app-date-cell "Draft New job" at bounding box center [162, 160] width 73 height 182
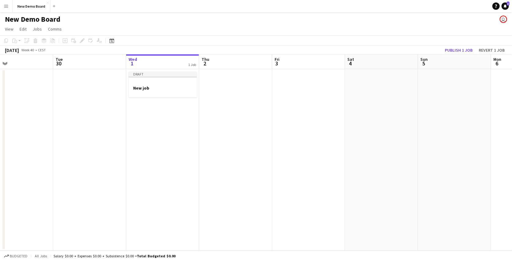
click at [145, 105] on app-date-cell "Draft New job" at bounding box center [162, 160] width 73 height 182
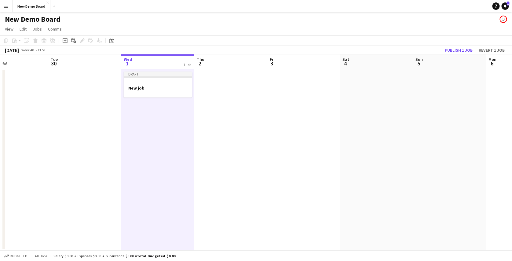
scroll to position [0, 171]
click at [142, 127] on app-date-cell "Draft New job" at bounding box center [157, 160] width 73 height 182
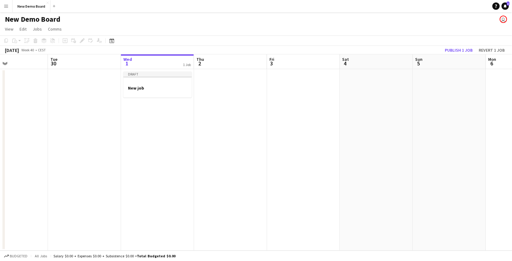
click at [142, 133] on app-date-cell "Draft New job" at bounding box center [157, 160] width 73 height 182
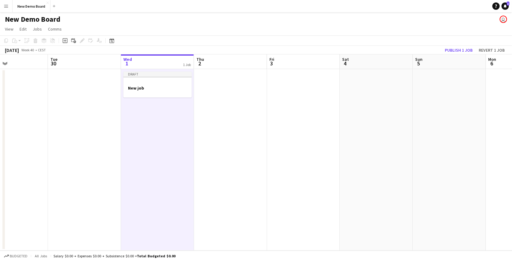
click at [146, 116] on app-date-cell "Draft New job" at bounding box center [157, 160] width 73 height 182
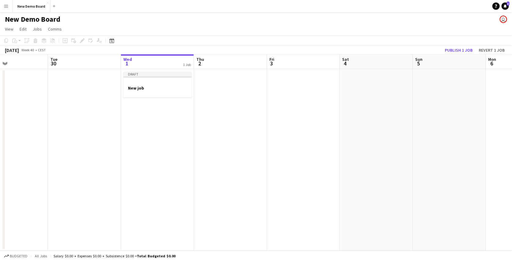
click at [163, 119] on app-date-cell "Draft New job" at bounding box center [157, 160] width 73 height 182
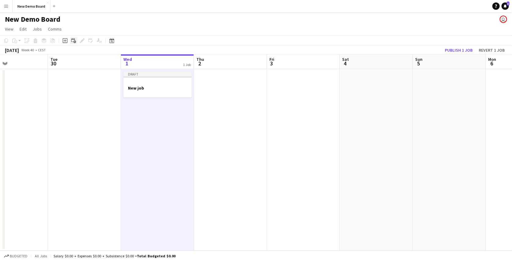
click at [72, 40] on icon "Add linked Job" at bounding box center [73, 40] width 5 height 5
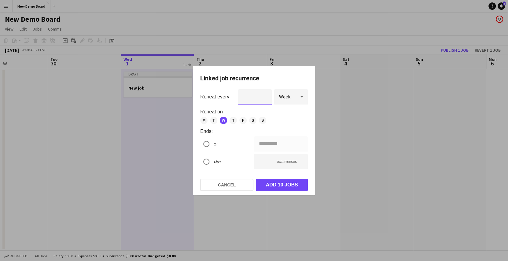
click at [255, 99] on input "*" at bounding box center [255, 96] width 34 height 15
click at [231, 121] on span "T" at bounding box center [233, 120] width 7 height 7
click at [244, 120] on span "F" at bounding box center [242, 120] width 7 height 7
type input "**********"
click at [268, 161] on input "**" at bounding box center [281, 161] width 54 height 15
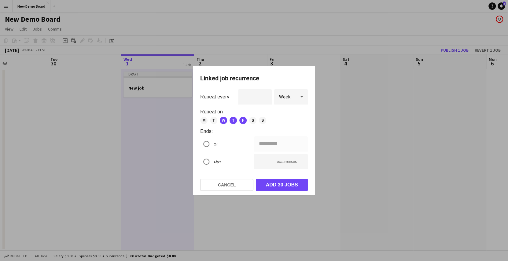
type input "*"
type input "**********"
type input "*"
click at [283, 185] on button "Add 15 jobs" at bounding box center [282, 185] width 52 height 12
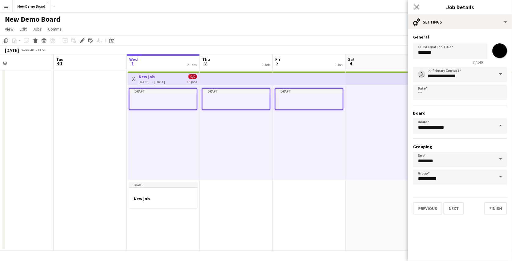
scroll to position [0, 165]
click at [503, 53] on input "*******" at bounding box center [500, 51] width 22 height 22
click at [482, 40] on form "**********" at bounding box center [460, 124] width 104 height 180
click at [504, 51] on input "*******" at bounding box center [500, 51] width 22 height 22
type input "*******"
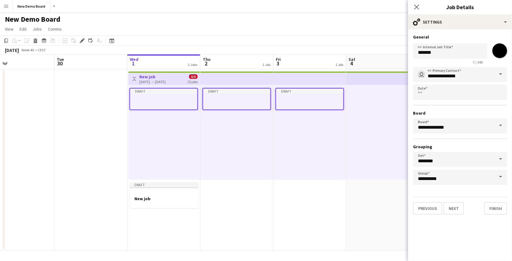
click at [398, 37] on app-toolbar "Copy Paste Paste Ctrl+V Paste with crew Ctrl+Shift+V Paste linked Job [GEOGRAPH…" at bounding box center [256, 40] width 512 height 10
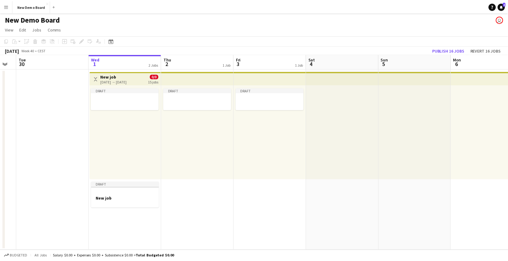
scroll to position [0, 127]
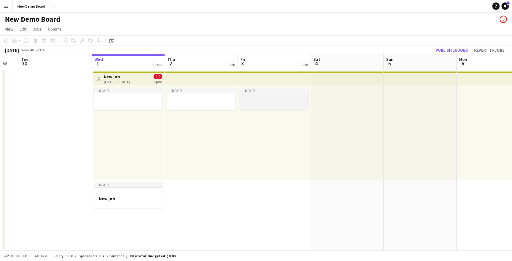
click at [246, 102] on div at bounding box center [274, 103] width 68 height 5
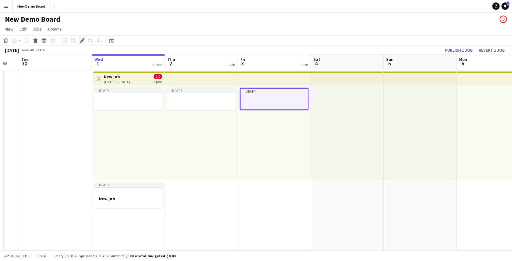
click at [80, 40] on icon "Edit" at bounding box center [82, 40] width 5 height 5
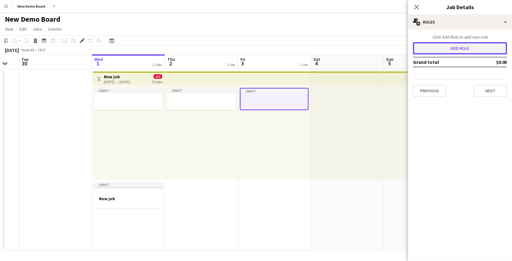
click at [453, 50] on button "Add role" at bounding box center [460, 48] width 94 height 12
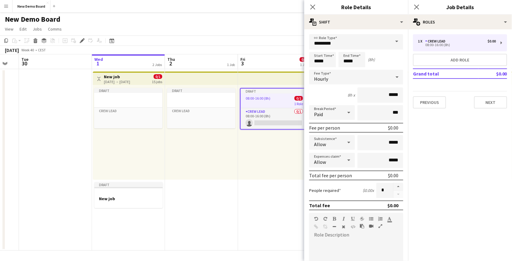
click at [262, 33] on app-page-menu "View Day view expanded Day view collapsed Month view Date picker Jump to today …" at bounding box center [256, 30] width 512 height 12
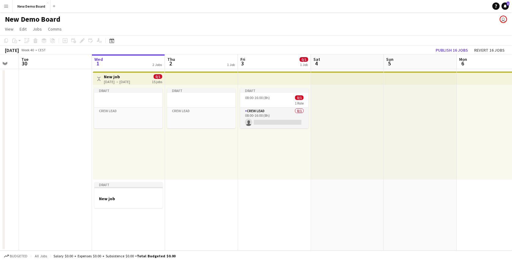
click at [7, 4] on app-icon "Menu" at bounding box center [6, 6] width 5 height 5
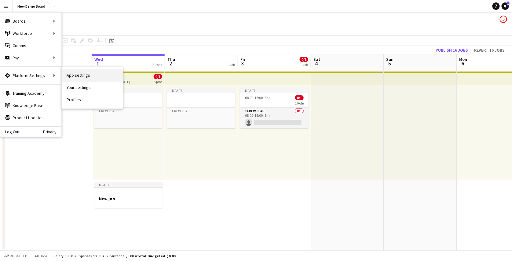
click at [77, 76] on link "App settings" at bounding box center [92, 75] width 61 height 12
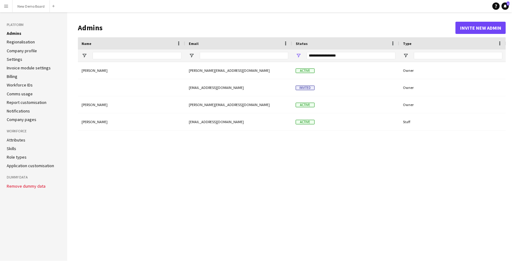
click at [19, 157] on link "Role types" at bounding box center [17, 157] width 20 height 6
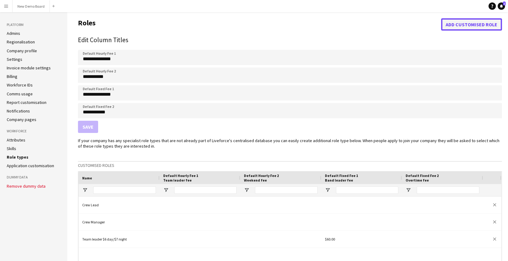
click at [458, 21] on button "Add customised role" at bounding box center [471, 24] width 61 height 12
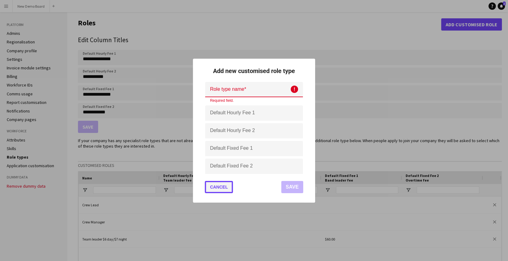
click at [221, 185] on button "Cancel" at bounding box center [219, 187] width 28 height 12
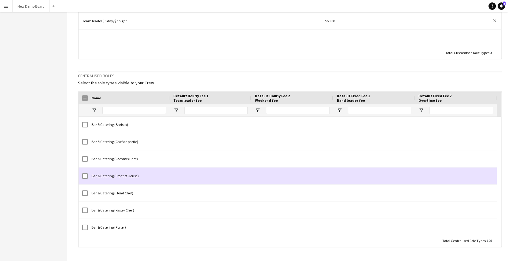
scroll to position [145, 0]
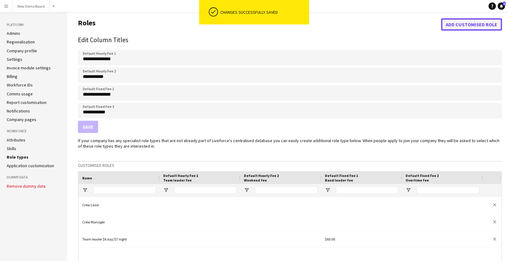
click at [457, 28] on button "Add customised role" at bounding box center [471, 24] width 61 height 12
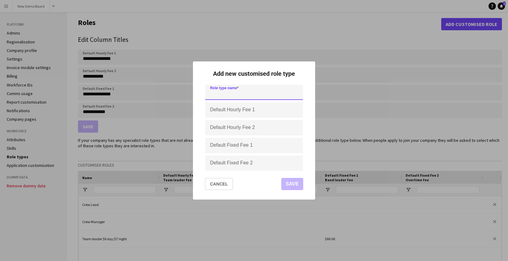
click at [270, 97] on input at bounding box center [254, 92] width 98 height 15
type input "**********"
click at [246, 118] on form "**********" at bounding box center [254, 128] width 108 height 86
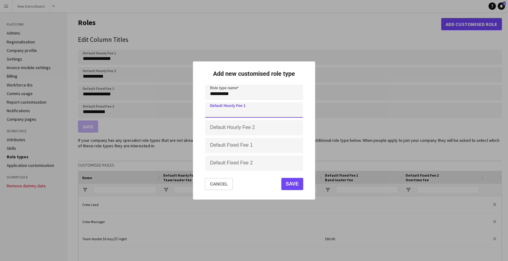
click at [253, 114] on input "Default Hourly Fee 1" at bounding box center [254, 109] width 98 height 15
click at [243, 111] on input "Default Hourly Fee 1" at bounding box center [254, 109] width 98 height 15
type input "**"
click at [242, 127] on input "Default Hourly Fee 2" at bounding box center [254, 127] width 98 height 15
click at [254, 183] on mat-dialog-actions "Cancel Save" at bounding box center [254, 186] width 108 height 26
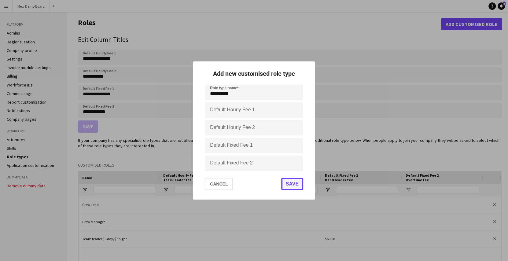
click at [289, 184] on button "Save" at bounding box center [292, 184] width 22 height 12
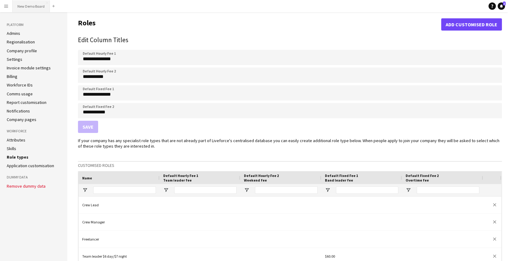
click at [27, 7] on button "New Demo Board Close" at bounding box center [31, 6] width 37 height 12
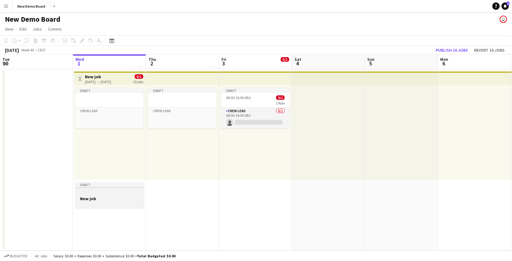
click at [109, 201] on h3 "New job" at bounding box center [110, 199] width 68 height 6
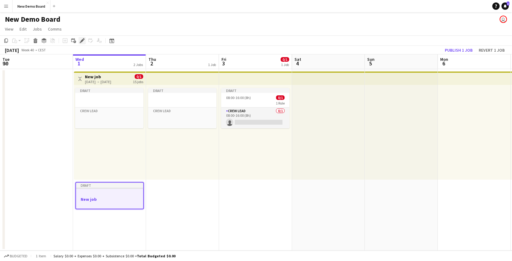
click at [80, 42] on icon "Edit" at bounding box center [82, 40] width 5 height 5
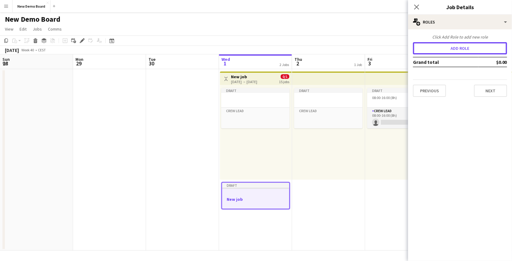
scroll to position [0, 146]
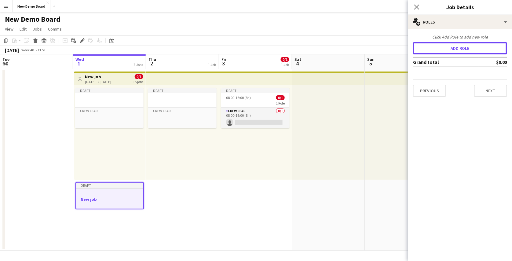
click at [455, 45] on button "Add role" at bounding box center [460, 48] width 94 height 12
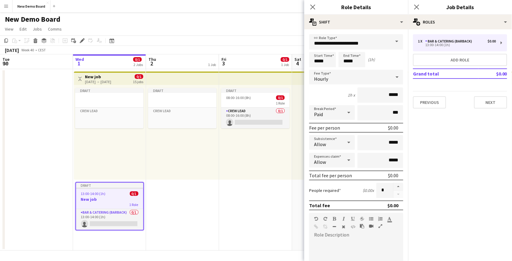
click at [391, 38] on span at bounding box center [397, 41] width 13 height 15
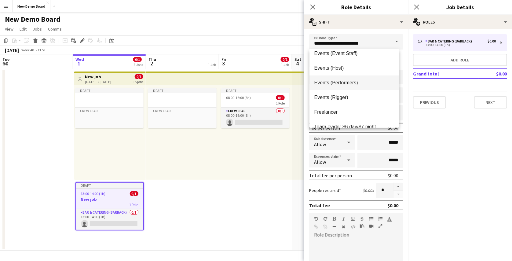
scroll to position [88, 0]
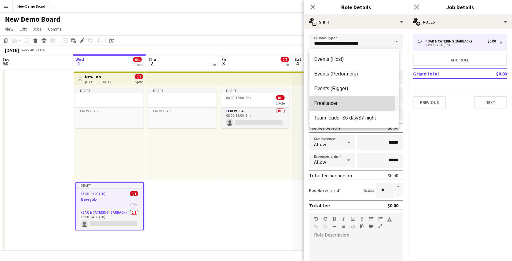
click at [345, 102] on span "Freelancer" at bounding box center [355, 103] width 80 height 6
type input "**********"
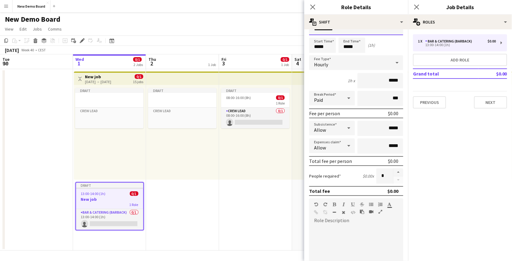
scroll to position [0, 0]
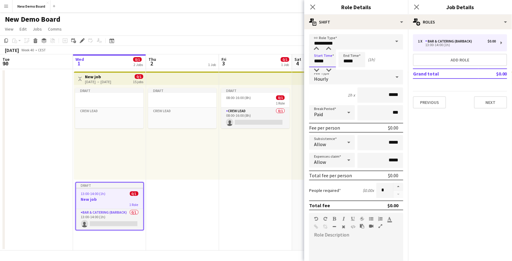
click at [318, 63] on input "*****" at bounding box center [322, 59] width 27 height 15
click at [318, 49] on div at bounding box center [317, 49] width 12 height 6
click at [319, 70] on div at bounding box center [317, 70] width 12 height 6
click at [388, 55] on div "Start Time ***** End Time ***** (2h)" at bounding box center [356, 59] width 94 height 15
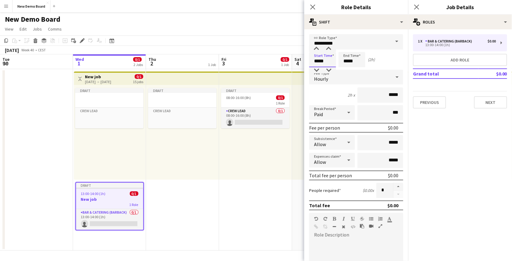
click at [323, 62] on input "*****" at bounding box center [322, 59] width 27 height 15
type input "*****"
click at [316, 69] on div at bounding box center [317, 70] width 12 height 6
click at [349, 60] on input "*****" at bounding box center [352, 59] width 27 height 15
click at [348, 62] on input "*****" at bounding box center [352, 59] width 27 height 15
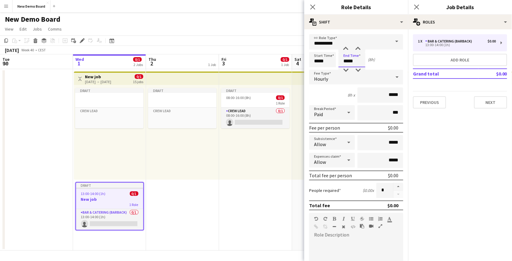
type input "*****"
click at [380, 61] on div "Start Time ***** End Time ***** (8h)" at bounding box center [356, 59] width 94 height 15
click at [349, 81] on div "Hourly" at bounding box center [350, 77] width 82 height 15
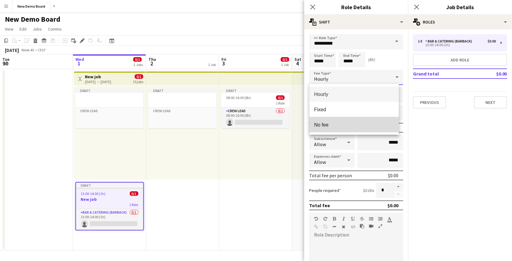
click at [346, 124] on span "No fee" at bounding box center [355, 125] width 80 height 6
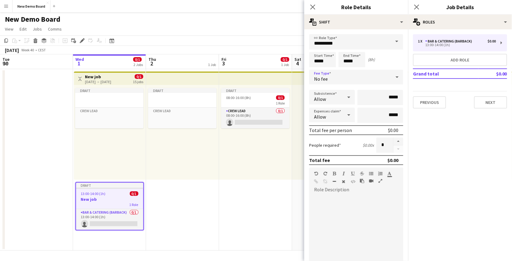
click at [391, 76] on div at bounding box center [397, 77] width 12 height 12
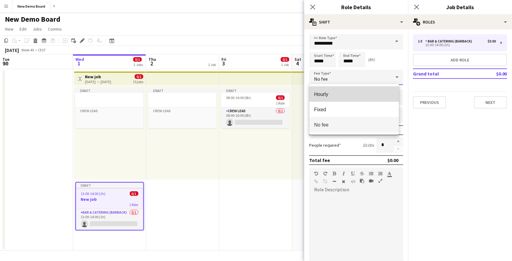
click at [363, 97] on span "Hourly" at bounding box center [355, 94] width 80 height 6
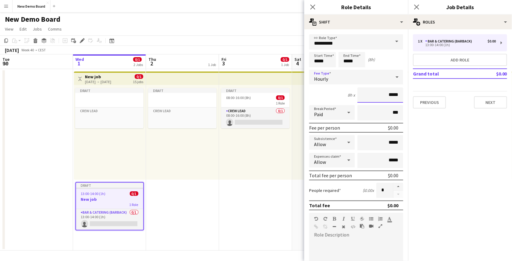
click at [386, 97] on input "*****" at bounding box center [381, 94] width 46 height 15
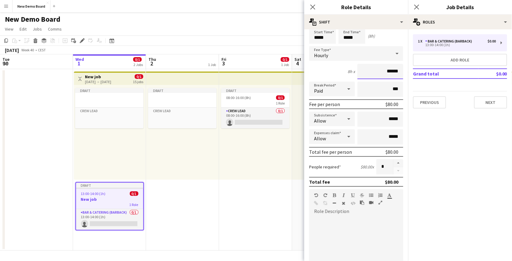
scroll to position [21, 0]
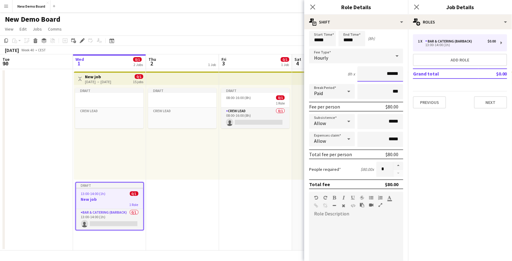
type input "******"
click at [336, 119] on div "Allow" at bounding box center [326, 121] width 34 height 15
click at [339, 151] on span "Don't allow" at bounding box center [332, 153] width 34 height 6
click at [346, 122] on icon at bounding box center [349, 121] width 7 height 12
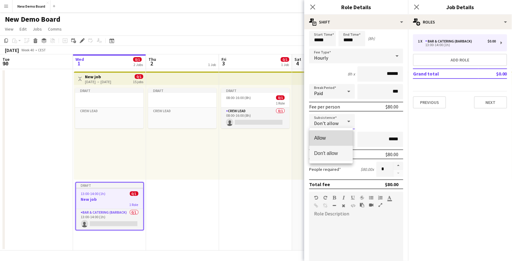
click at [341, 135] on mat-option "Allow" at bounding box center [332, 138] width 44 height 15
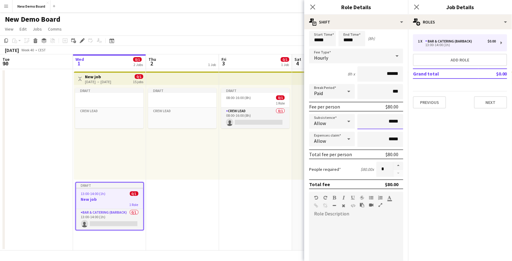
click at [386, 123] on input "*****" at bounding box center [381, 121] width 46 height 15
type input "**"
click at [432, 131] on mat-expansion-panel "pencil3 General details 1 x Bar & Catering (Barback) $0.00 13:00-14:00 (1h) Add…" at bounding box center [460, 145] width 104 height 232
click at [394, 120] on input "**" at bounding box center [381, 121] width 46 height 15
type input "**"
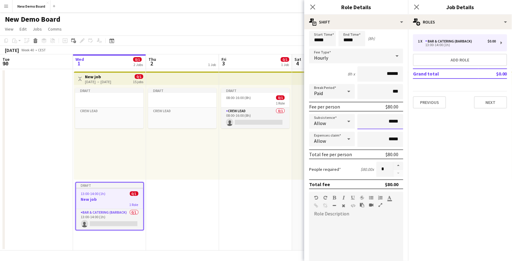
type input "*****"
click at [421, 131] on mat-expansion-panel "pencil3 General details 1 x Bar & Catering (Barback) $0.00 13:00-14:00 (1h) Add…" at bounding box center [460, 145] width 104 height 232
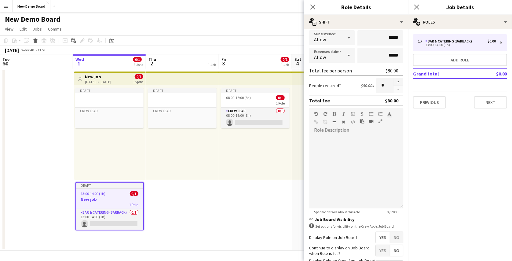
scroll to position [152, 0]
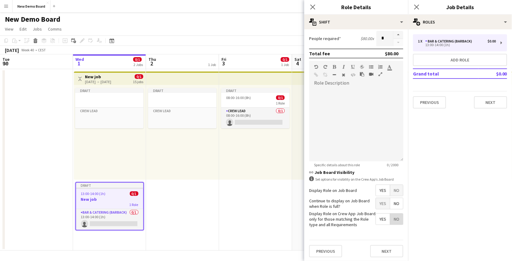
click at [390, 215] on span "No" at bounding box center [396, 219] width 13 height 11
click at [454, 171] on mat-expansion-panel "pencil3 General details 1 x Bar & Catering (Barback) $0.00 13:00-14:00 (1h) Add…" at bounding box center [460, 145] width 104 height 232
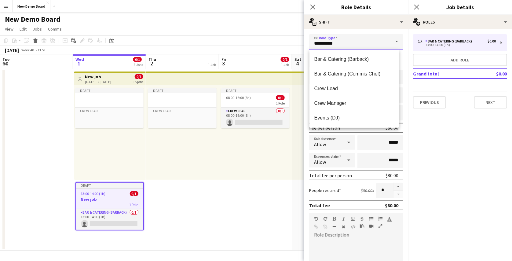
click at [363, 40] on input "**********" at bounding box center [356, 41] width 94 height 15
click at [453, 148] on mat-expansion-panel "pencil3 General details 1 x Bar & Catering (Barback) $0.00 13:00-14:00 (1h) Add…" at bounding box center [460, 145] width 104 height 232
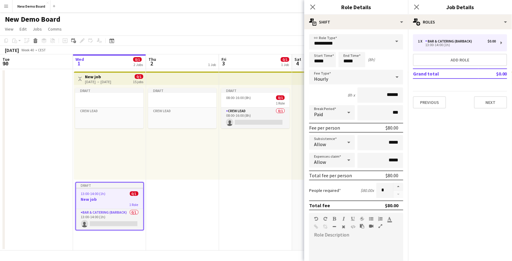
click at [259, 18] on div "New Demo Board user" at bounding box center [256, 18] width 512 height 12
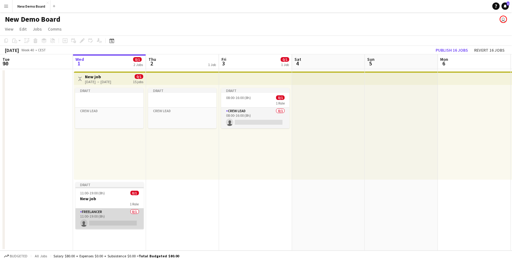
click at [103, 214] on app-card-role "Freelancer 0/1 11:00-19:00 (8h) single-neutral-actions" at bounding box center [110, 219] width 68 height 21
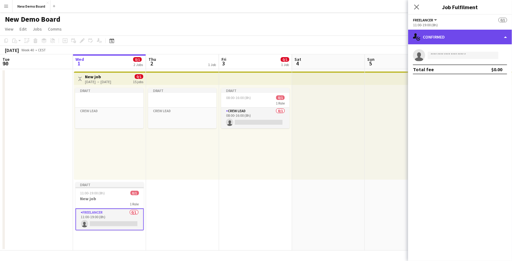
click at [442, 32] on div "single-neutral-actions-check-2 Confirmed" at bounding box center [460, 37] width 104 height 15
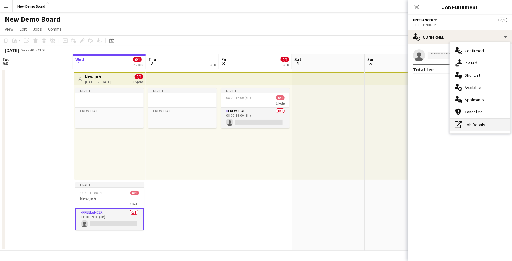
click at [470, 122] on div "pen-write Job Details" at bounding box center [480, 125] width 61 height 12
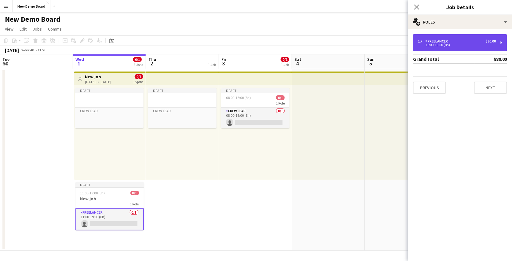
click at [428, 38] on div "1 x Freelancer $80.00 11:00-19:00 (8h)" at bounding box center [460, 42] width 94 height 17
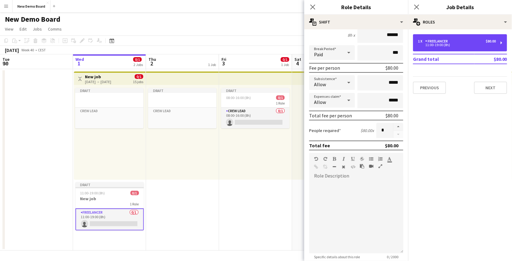
scroll to position [54, 0]
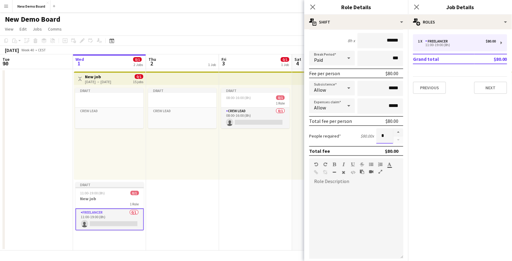
click at [380, 131] on input "*" at bounding box center [385, 135] width 17 height 15
click at [394, 132] on button "button" at bounding box center [399, 132] width 10 height 8
type input "*"
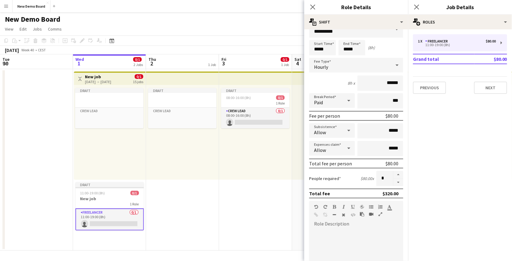
scroll to position [11, 0]
click at [392, 193] on div "$320.00" at bounding box center [391, 194] width 16 height 6
drag, startPoint x: 392, startPoint y: 193, endPoint x: 385, endPoint y: 193, distance: 7.3
click at [385, 193] on div "$320.00" at bounding box center [391, 194] width 16 height 6
click at [436, 185] on mat-expansion-panel "pencil3 General details 1 x Freelancer $80.00 11:00-19:00 (8h) Grand total $80.…" at bounding box center [460, 145] width 104 height 232
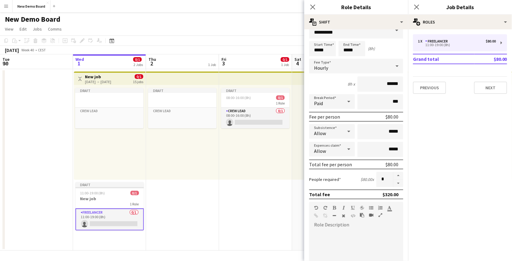
click at [333, 79] on div "8h x ******" at bounding box center [356, 83] width 94 height 15
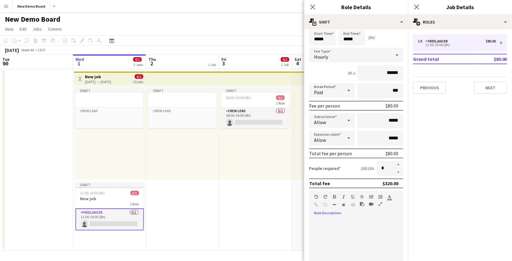
click at [342, 214] on div at bounding box center [356, 253] width 94 height 78
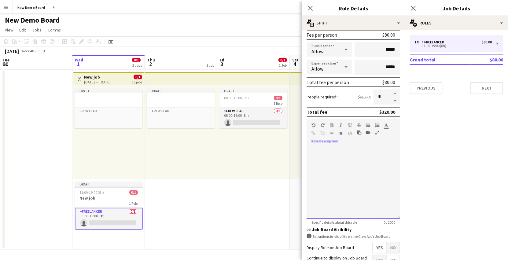
scroll to position [94, 0]
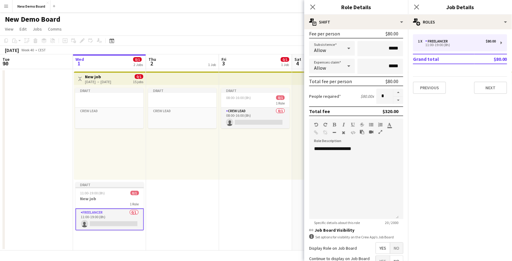
click at [477, 106] on mat-expansion-panel "pencil3 General details 1 x Freelancer $80.00 11:00-19:00 (8h) Grand total $80.…" at bounding box center [460, 145] width 104 height 232
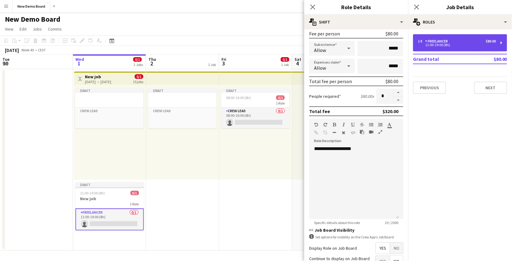
click at [464, 47] on div "1 x Freelancer $80.00 11:00-19:00 (8h)" at bounding box center [460, 42] width 94 height 17
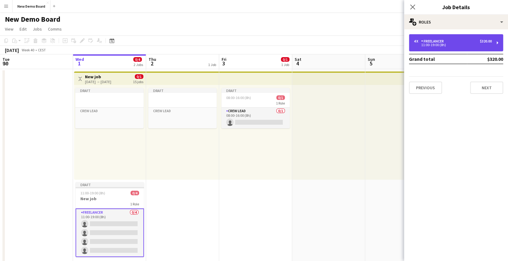
click at [463, 42] on div "4 x Freelancer $320.00" at bounding box center [453, 41] width 78 height 4
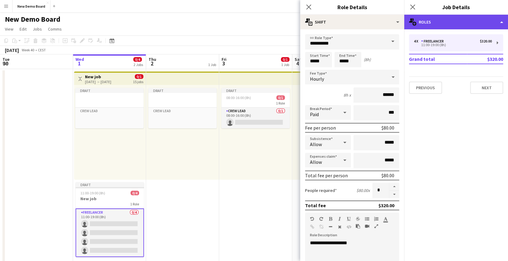
click at [468, 22] on div "multiple-users-add Roles" at bounding box center [456, 22] width 104 height 15
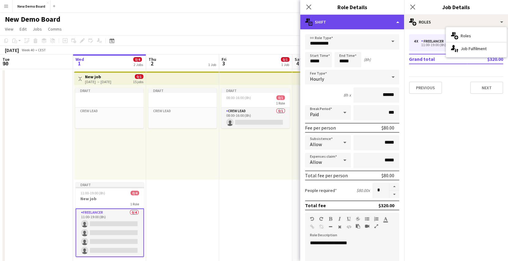
click at [393, 19] on div "multiple-actions-text Shift" at bounding box center [352, 22] width 104 height 15
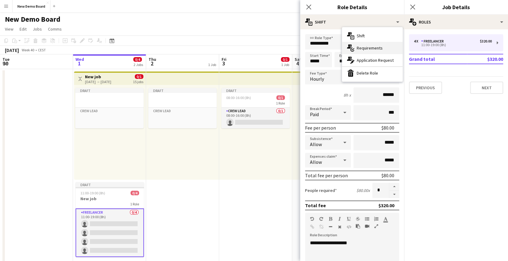
click at [372, 49] on span "Requirements" at bounding box center [370, 48] width 26 height 6
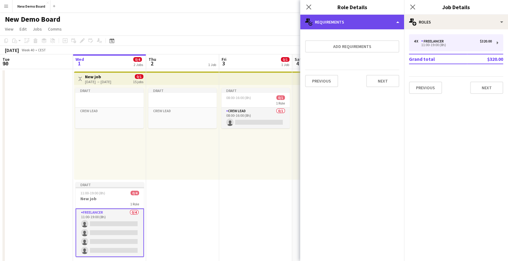
click at [371, 24] on div "multiple-actions-check-2 Requirements" at bounding box center [352, 22] width 104 height 15
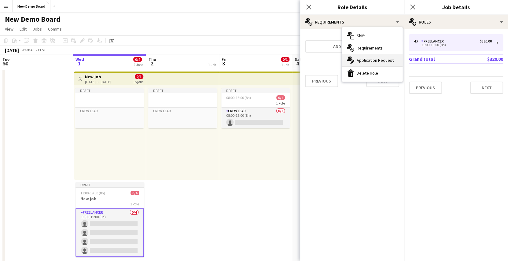
click at [368, 59] on span "Application Request" at bounding box center [375, 60] width 37 height 6
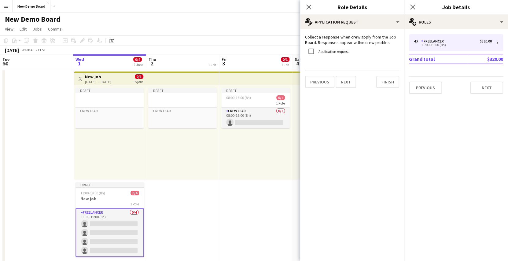
click at [328, 53] on label "Application request" at bounding box center [332, 51] width 31 height 5
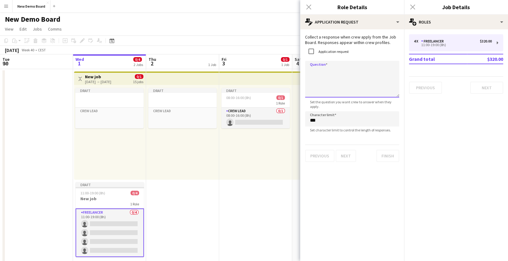
click at [353, 84] on textarea "Question" at bounding box center [352, 79] width 94 height 37
type textarea "**********"
click at [423, 105] on mat-expansion-panel "pencil3 General details 4 x Freelancer $320.00 11:00-19:00 (8h) Grand total $32…" at bounding box center [456, 145] width 104 height 232
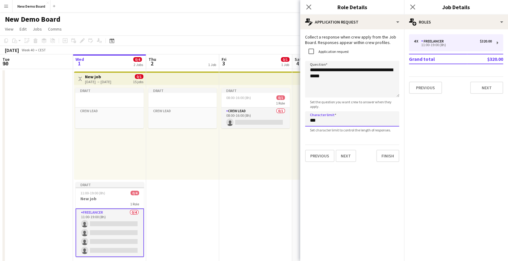
click at [327, 122] on input "***" at bounding box center [352, 118] width 94 height 15
click at [419, 123] on mat-expansion-panel "pencil3 General details 4 x Freelancer $320.00 11:00-19:00 (8h) Grand total $32…" at bounding box center [456, 145] width 104 height 232
click at [381, 160] on button "Finish" at bounding box center [387, 156] width 23 height 12
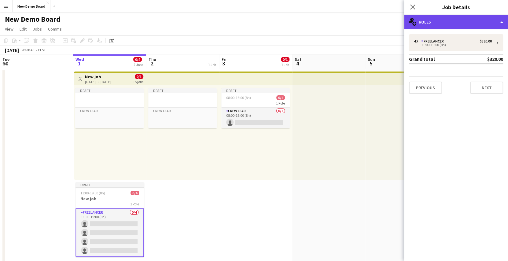
click at [442, 24] on div "multiple-users-add Roles" at bounding box center [456, 22] width 104 height 15
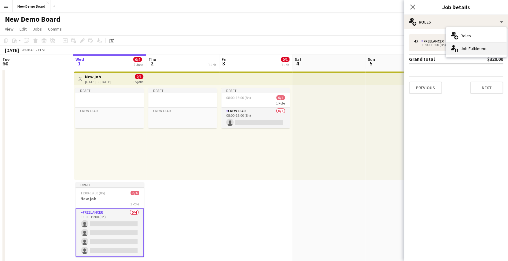
click at [462, 49] on div "single-neutral-actions-up-down Job Fulfilment" at bounding box center [476, 49] width 61 height 12
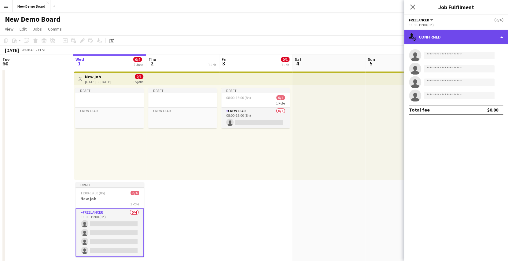
click at [463, 38] on div "single-neutral-actions-check-2 Confirmed" at bounding box center [456, 37] width 104 height 15
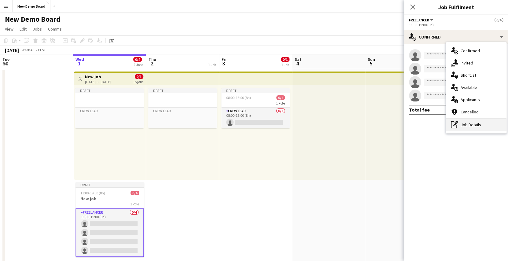
click at [474, 125] on div "pen-write Job Details" at bounding box center [476, 125] width 61 height 12
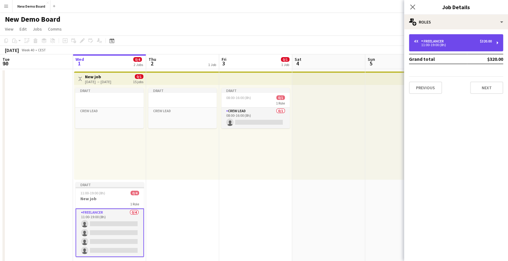
click at [478, 41] on div "4 x Freelancer $320.00" at bounding box center [453, 41] width 78 height 4
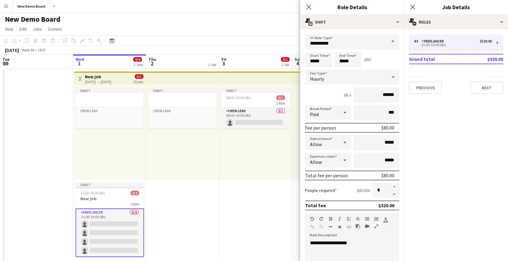
click at [266, 22] on div "New Demo Board user" at bounding box center [254, 18] width 508 height 12
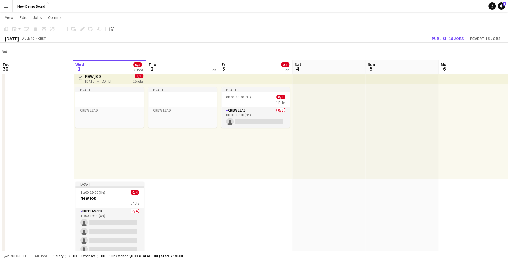
scroll to position [17, 0]
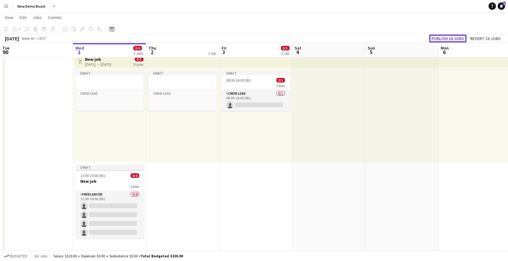
click at [451, 36] on button "Publish 16 jobs" at bounding box center [447, 39] width 37 height 8
click at [10, 6] on button "Menu" at bounding box center [6, 6] width 12 height 12
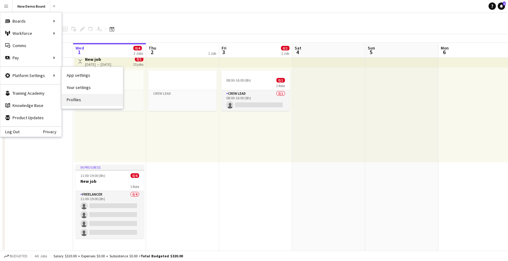
click at [83, 100] on link "Profiles" at bounding box center [92, 100] width 61 height 12
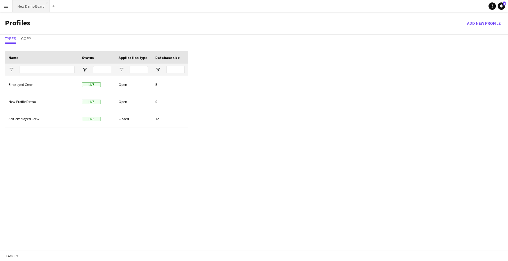
click at [32, 6] on button "New Demo Board Close" at bounding box center [31, 6] width 37 height 12
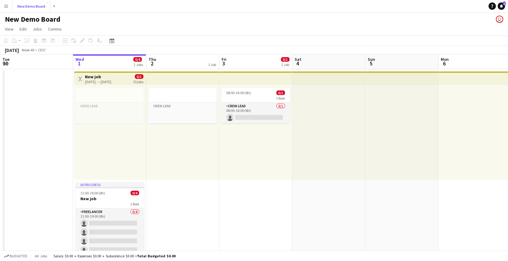
scroll to position [17, 0]
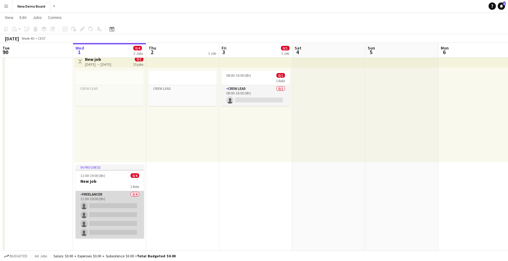
click at [120, 198] on app-card-role "Freelancer 0/4 11:00-19:00 (8h) single-neutral-actions single-neutral-actions s…" at bounding box center [110, 214] width 68 height 47
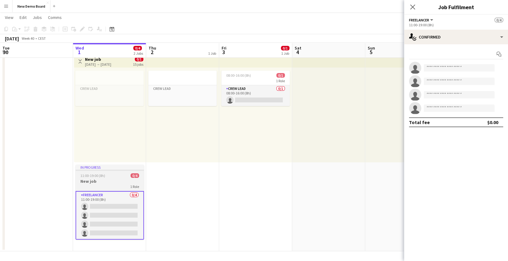
click at [117, 183] on h3 "New job" at bounding box center [110, 182] width 68 height 6
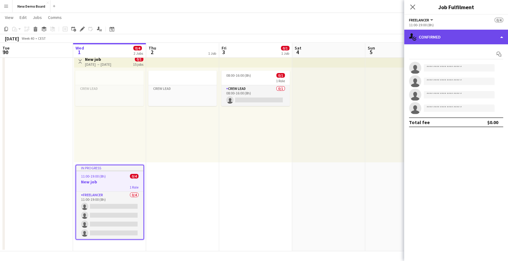
click at [446, 39] on div "single-neutral-actions-check-2 Confirmed" at bounding box center [456, 37] width 104 height 15
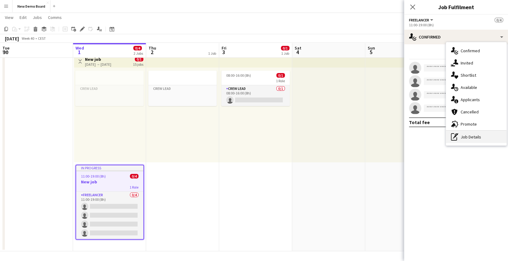
click at [461, 134] on div "pen-write Job Details" at bounding box center [476, 137] width 61 height 12
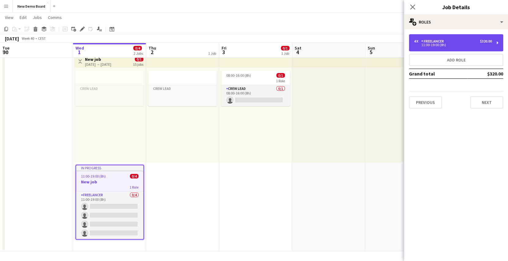
click at [461, 39] on div "4 x Freelancer $320.00" at bounding box center [453, 41] width 78 height 4
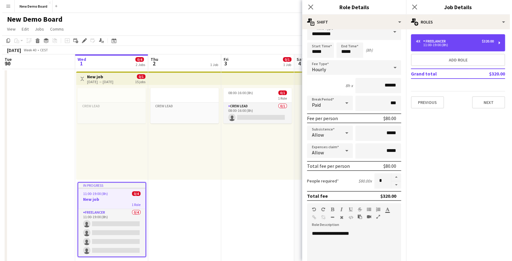
scroll to position [0, 0]
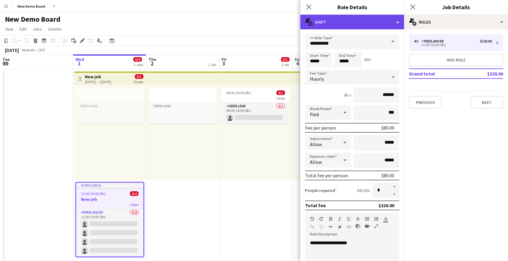
click at [388, 21] on div "multiple-actions-text Shift" at bounding box center [352, 22] width 104 height 15
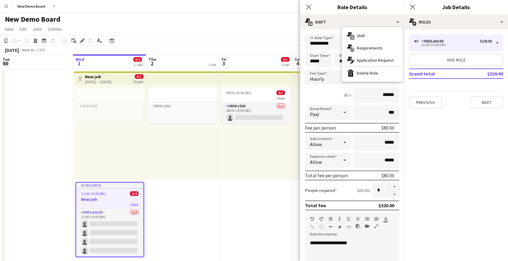
click at [4, 2] on button "Menu" at bounding box center [6, 6] width 12 height 12
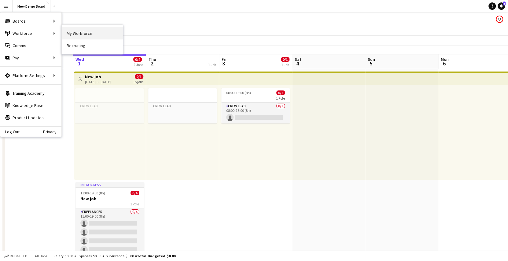
click at [72, 33] on link "My Workforce" at bounding box center [92, 33] width 61 height 12
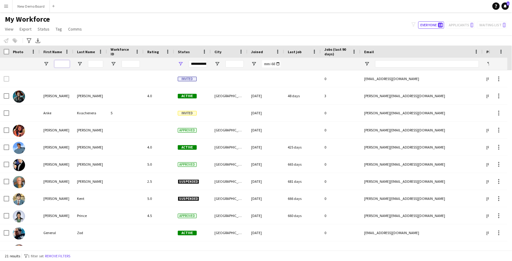
click at [64, 65] on input "First Name Filter Input" at bounding box center [61, 63] width 15 height 7
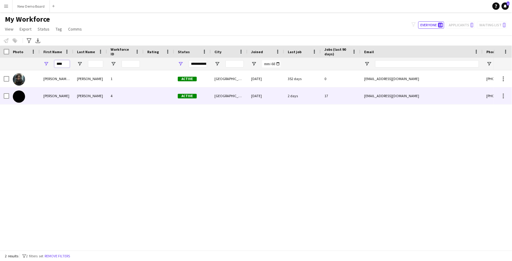
type input "****"
click at [77, 94] on div "[PERSON_NAME]" at bounding box center [90, 95] width 34 height 17
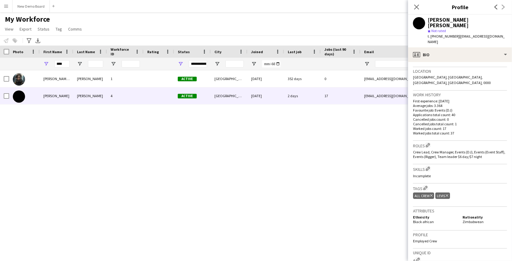
scroll to position [136, 0]
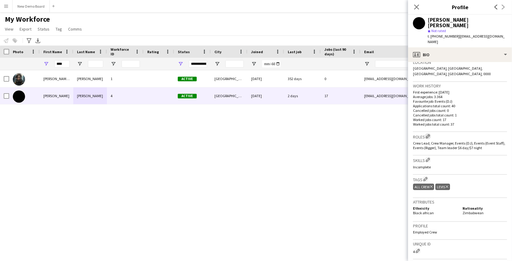
click at [430, 134] on app-icon "Edit crew company roles" at bounding box center [428, 136] width 4 height 4
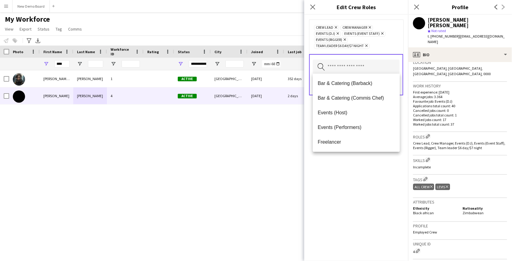
click at [363, 70] on input "text" at bounding box center [356, 67] width 87 height 15
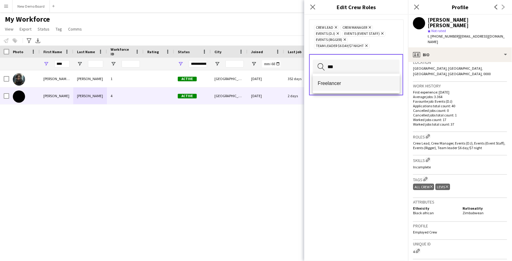
type input "***"
click at [355, 87] on mat-option "Freelancer" at bounding box center [356, 83] width 87 height 15
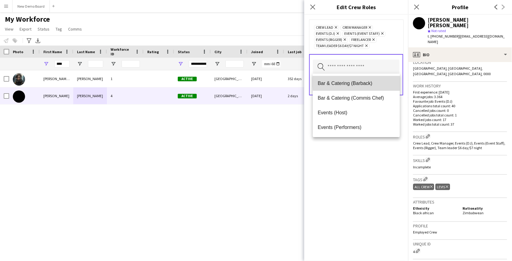
click at [384, 80] on span "Bar & Catering (Barback)" at bounding box center [356, 83] width 77 height 6
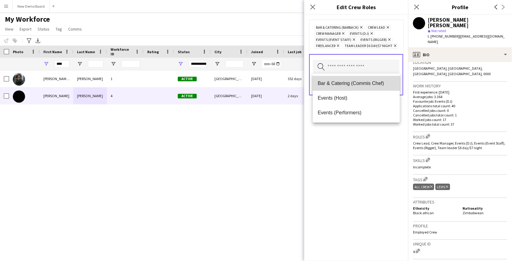
click at [379, 89] on mat-option "Bar & Catering (Commis Chef)" at bounding box center [356, 83] width 87 height 15
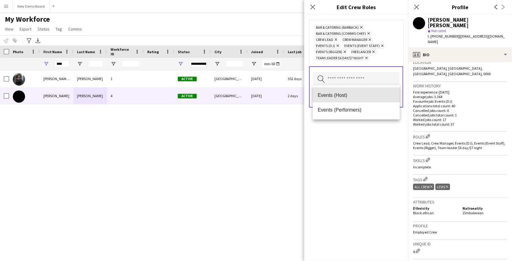
click at [379, 89] on mat-option "Events (Host)" at bounding box center [356, 95] width 87 height 15
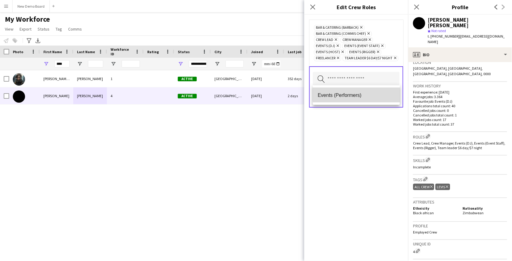
click at [377, 91] on mat-option "Events (Performers)" at bounding box center [356, 95] width 87 height 15
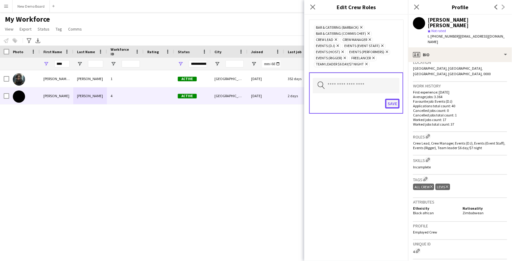
click at [395, 105] on button "Save" at bounding box center [393, 104] width 14 height 10
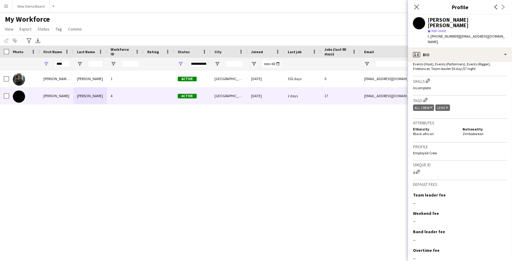
scroll to position [234, 0]
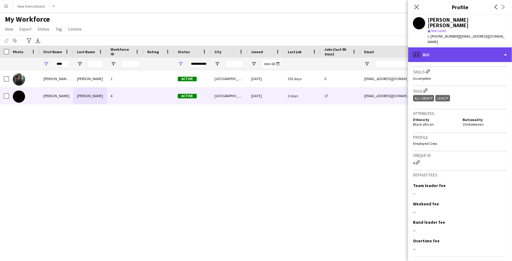
click at [471, 47] on div "profile Bio" at bounding box center [460, 54] width 104 height 15
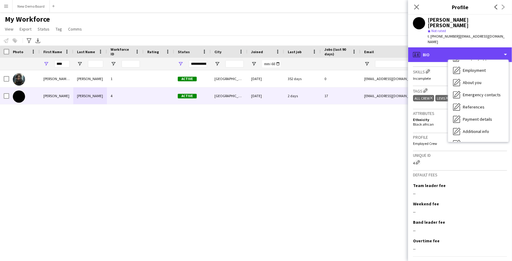
scroll to position [0, 0]
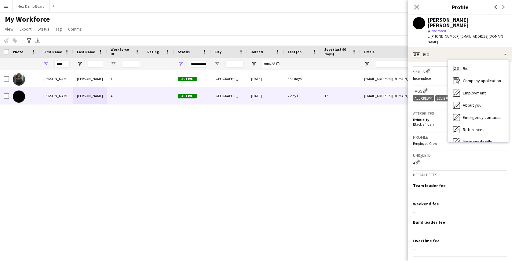
click at [387, 31] on div "My Workforce View Views Default view active only Mailing list Welsh New view Up…" at bounding box center [256, 25] width 512 height 21
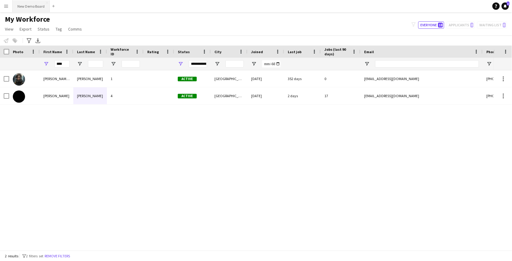
click at [34, 7] on button "New Demo Board Close" at bounding box center [31, 6] width 37 height 12
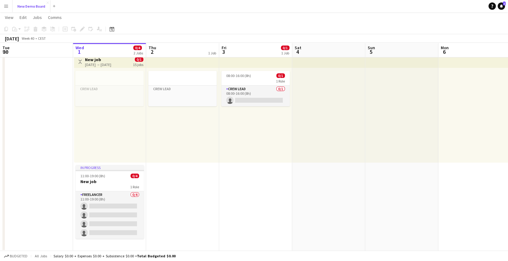
scroll to position [17, 0]
click at [109, 176] on div "11:00-19:00 (8h) 0/4" at bounding box center [110, 175] width 68 height 5
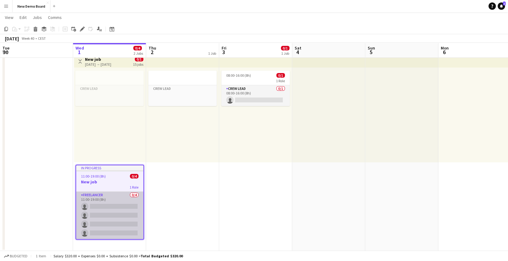
click at [116, 197] on app-card-role "Freelancer 0/4 11:00-19:00 (8h) single-neutral-actions single-neutral-actions s…" at bounding box center [109, 215] width 67 height 47
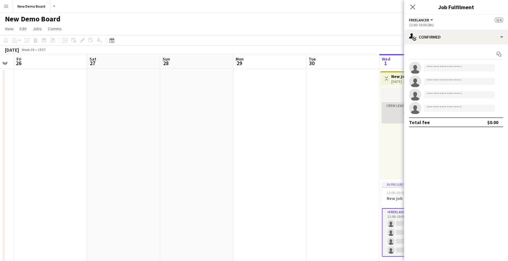
scroll to position [1, 0]
click at [388, 17] on div "New Demo Board user" at bounding box center [254, 18] width 508 height 12
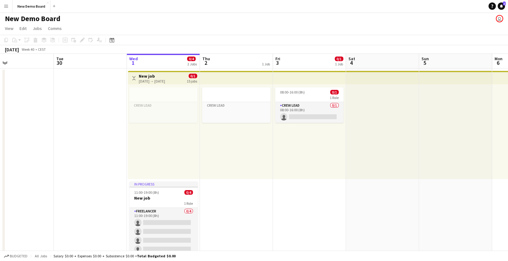
scroll to position [17, 0]
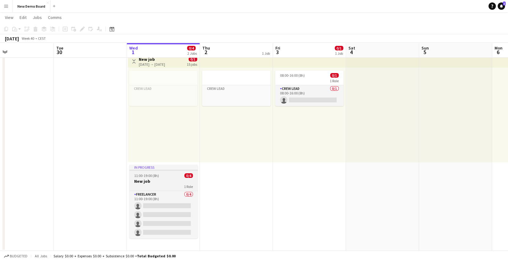
click at [168, 179] on h3 "New job" at bounding box center [163, 182] width 68 height 6
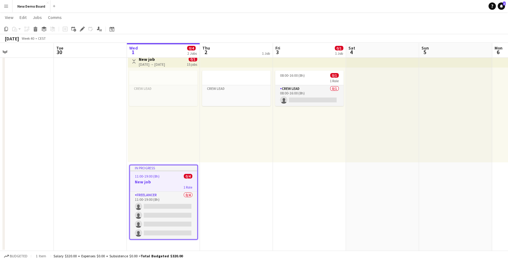
click at [168, 178] on div "11:00-19:00 (8h) 0/4" at bounding box center [163, 176] width 67 height 5
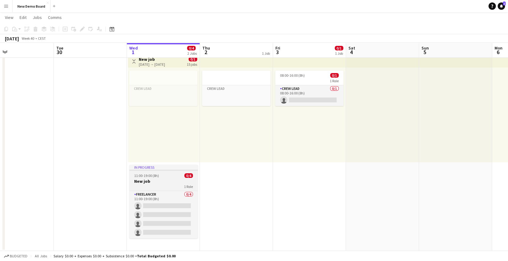
click at [164, 177] on div "11:00-19:00 (8h) 0/4" at bounding box center [163, 175] width 68 height 5
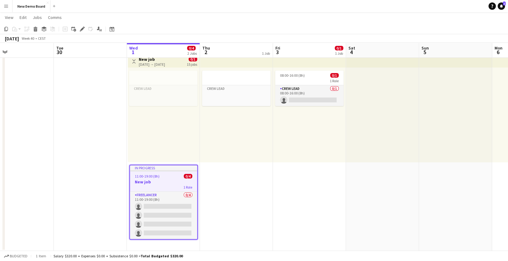
click at [81, 33] on app-toolbar "Copy Paste Paste Ctrl+V Paste with crew Ctrl+Shift+V Paste linked Job [GEOGRAPH…" at bounding box center [254, 29] width 508 height 10
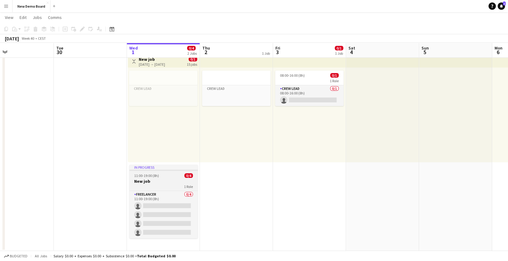
click at [151, 179] on h3 "New job" at bounding box center [163, 182] width 68 height 6
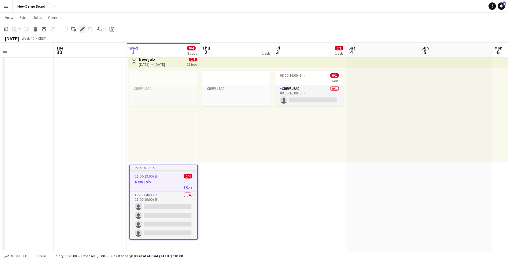
click at [82, 30] on icon "Edit" at bounding box center [82, 29] width 5 height 5
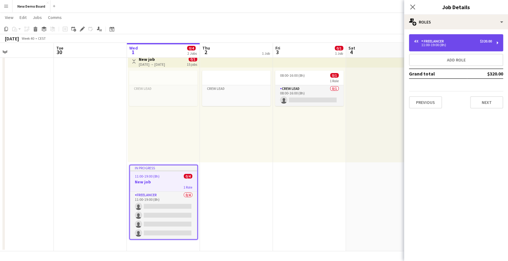
click at [451, 44] on div "11:00-19:00 (8h)" at bounding box center [453, 44] width 78 height 3
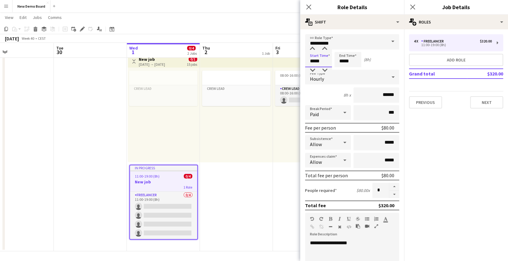
click at [319, 62] on input "*****" at bounding box center [318, 59] width 27 height 15
click at [313, 48] on div at bounding box center [312, 49] width 12 height 6
type input "*****"
click at [313, 48] on div at bounding box center [312, 49] width 12 height 6
click at [289, 25] on app-toolbar "Copy Paste Paste Ctrl+V Paste with crew Ctrl+Shift+V Paste linked Job [GEOGRAPH…" at bounding box center [254, 29] width 508 height 10
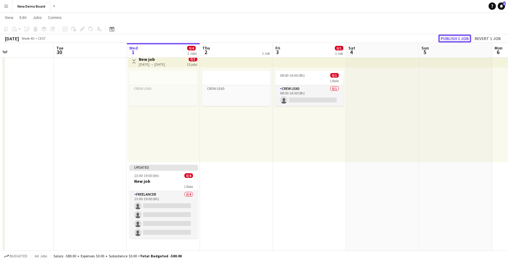
click at [467, 38] on button "Publish 1 job" at bounding box center [454, 39] width 33 height 8
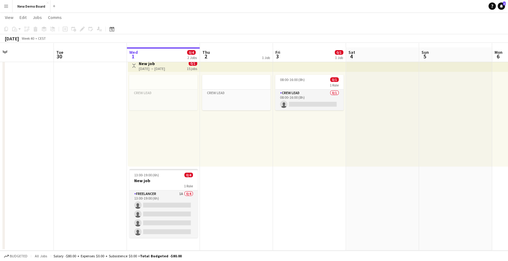
scroll to position [12, 0]
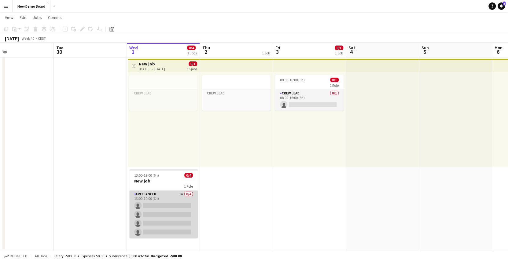
click at [173, 194] on app-card-role "Freelancer 1A 0/4 13:00-19:00 (6h) single-neutral-actions single-neutral-action…" at bounding box center [163, 214] width 68 height 47
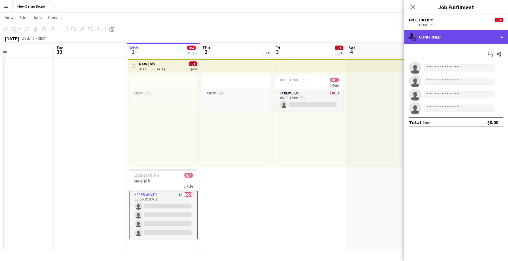
click at [462, 33] on div "single-neutral-actions-check-2 Confirmed" at bounding box center [456, 37] width 104 height 15
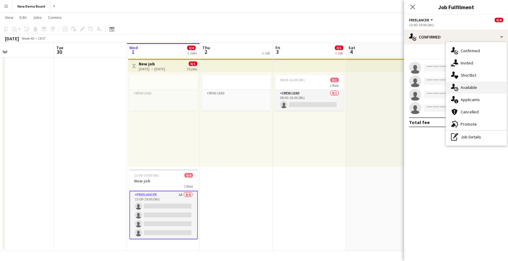
click at [469, 90] on span "Available" at bounding box center [469, 88] width 17 height 6
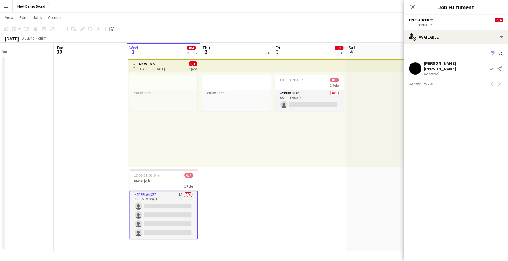
click at [492, 53] on app-icon "Filter" at bounding box center [492, 54] width 5 height 6
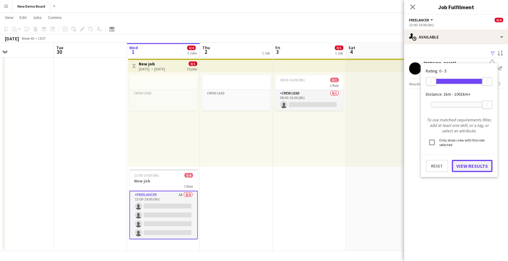
click at [468, 164] on button "View Results" at bounding box center [472, 166] width 41 height 12
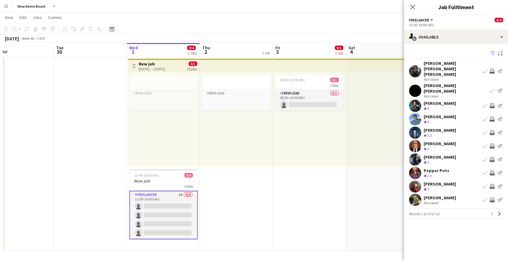
click at [493, 56] on app-icon "Filter" at bounding box center [492, 54] width 5 height 6
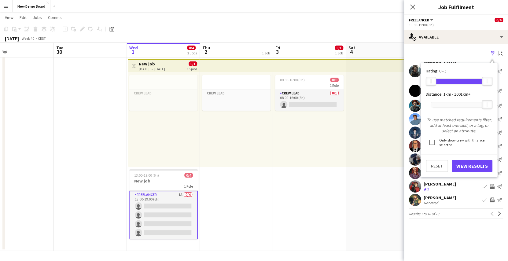
click at [473, 53] on div "Filter Sort asc" at bounding box center [456, 53] width 94 height 9
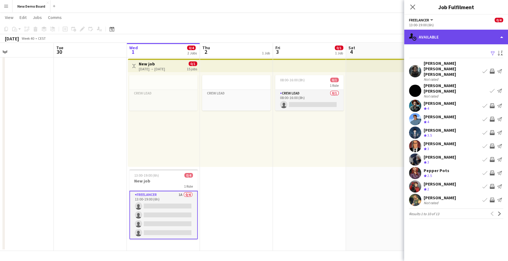
click at [467, 39] on div "single-neutral-actions-upload Available" at bounding box center [456, 37] width 104 height 15
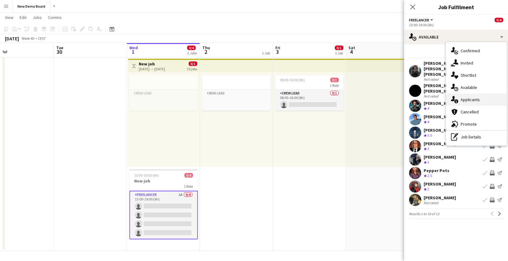
click at [470, 95] on div "single-neutral-actions-information Applicants" at bounding box center [476, 100] width 61 height 12
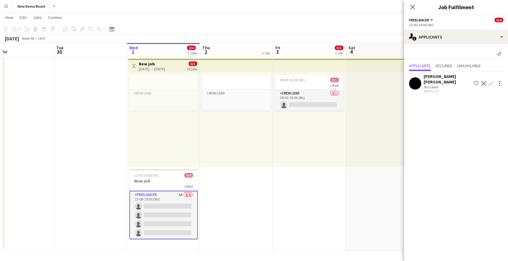
click at [440, 85] on div "Not rated" at bounding box center [448, 87] width 48 height 5
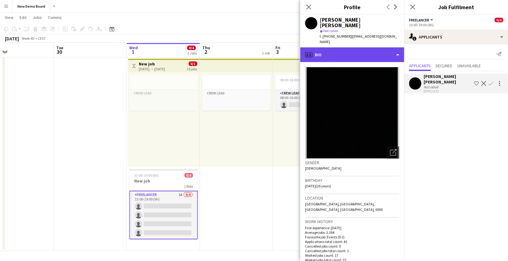
click at [350, 47] on div "profile Bio" at bounding box center [352, 54] width 104 height 15
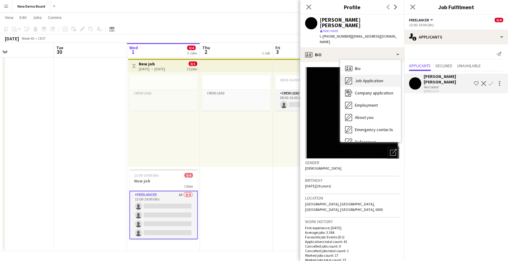
click at [361, 78] on span "Job Application" at bounding box center [369, 81] width 28 height 6
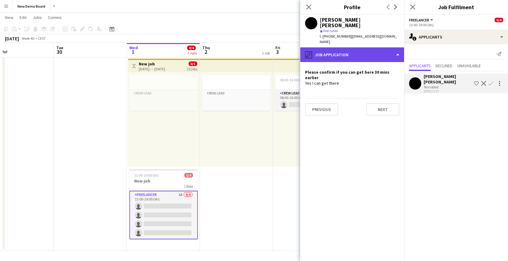
click at [383, 47] on div "pencil4 Job Application" at bounding box center [352, 54] width 104 height 15
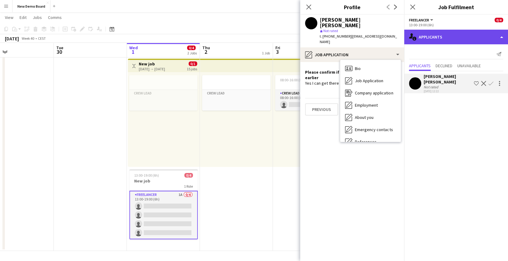
click at [424, 40] on div "single-neutral-actions-information Applicants" at bounding box center [456, 37] width 104 height 15
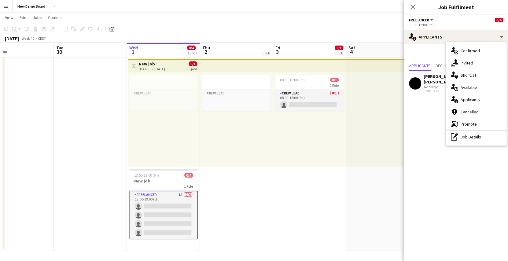
click at [428, 44] on div "Send notification Applicants Declined Unavailable [PERSON_NAME] [PERSON_NAME] N…" at bounding box center [456, 71] width 104 height 55
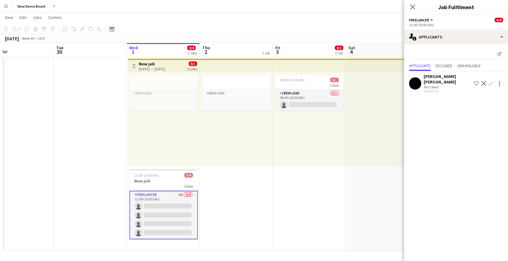
click at [493, 81] on app-icon "Confirm" at bounding box center [491, 83] width 5 height 5
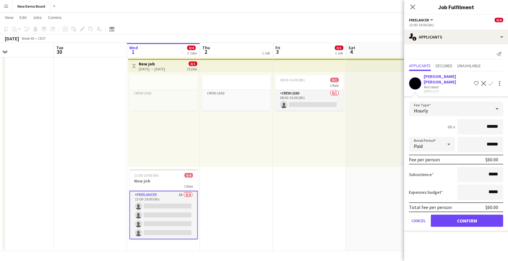
click at [474, 81] on app-icon "Shortlist crew" at bounding box center [476, 83] width 5 height 5
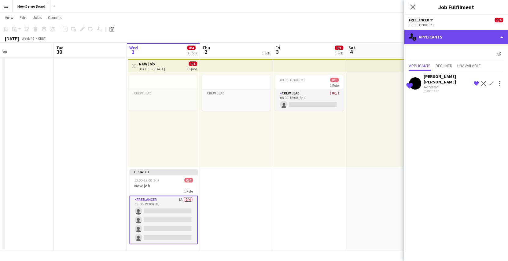
click at [475, 31] on div "single-neutral-actions-information Applicants" at bounding box center [456, 37] width 104 height 15
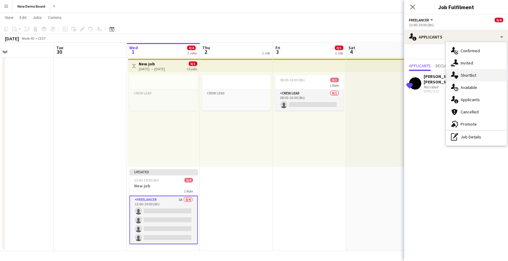
click at [474, 74] on span "Shortlist" at bounding box center [469, 75] width 16 height 6
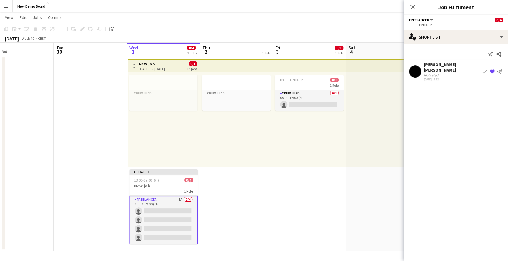
click at [433, 85] on mat-expansion-panel "heart Shortlist Send notification Share [PERSON_NAME] [PERSON_NAME] Not rated […" at bounding box center [456, 152] width 104 height 217
click at [393, 32] on app-toolbar "Copy Paste Paste Ctrl+V Paste with crew Ctrl+Shift+V Paste linked Job [GEOGRAPH…" at bounding box center [254, 29] width 508 height 10
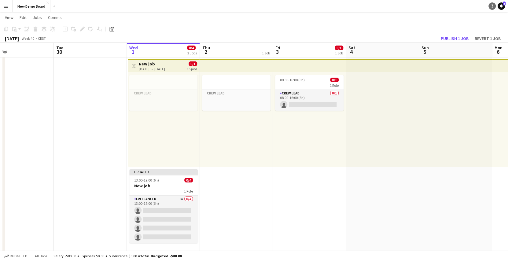
click at [493, 7] on icon "Help" at bounding box center [492, 6] width 4 height 4
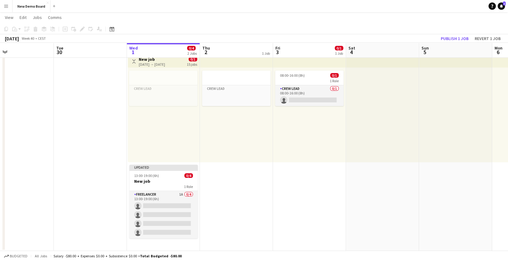
click at [327, 24] on app-toolbar "Copy Paste Paste Ctrl+V Paste with crew Ctrl+Shift+V Paste linked Job [GEOGRAPH…" at bounding box center [254, 29] width 508 height 10
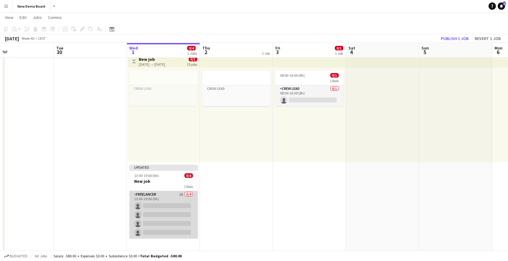
click at [157, 199] on app-card-role "Freelancer 1A 0/4 13:00-19:00 (6h) single-neutral-actions single-neutral-action…" at bounding box center [163, 214] width 68 height 47
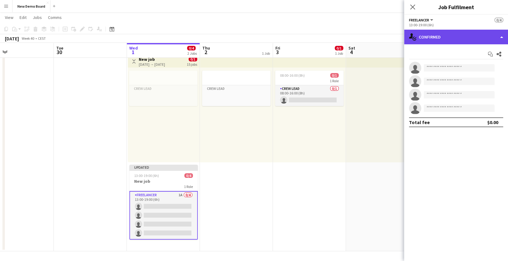
click at [447, 41] on div "single-neutral-actions-check-2 Confirmed" at bounding box center [456, 37] width 104 height 15
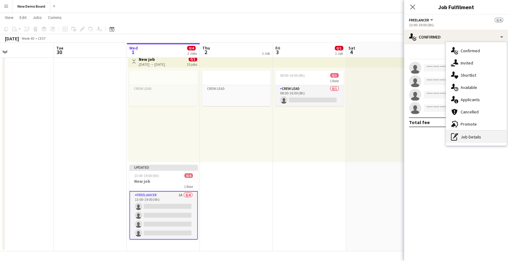
click at [468, 137] on div "pen-write Job Details" at bounding box center [476, 137] width 61 height 12
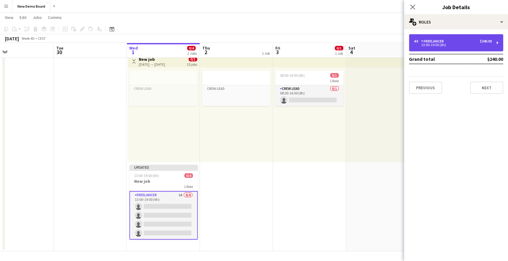
click at [455, 36] on div "4 x Freelancer $240.00 13:00-19:00 (6h)" at bounding box center [456, 42] width 94 height 17
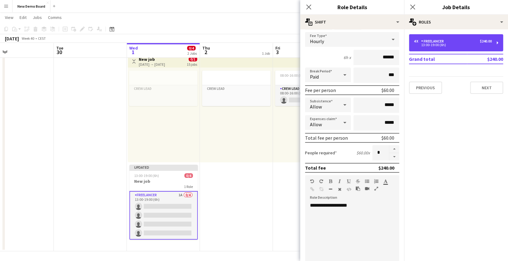
scroll to position [43, 0]
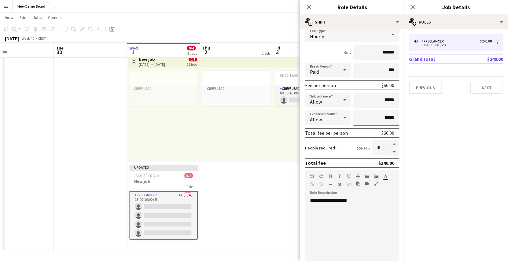
click at [379, 116] on input "*****" at bounding box center [376, 117] width 46 height 15
type input "**"
type input "***"
click at [438, 142] on mat-expansion-panel "pencil3 General details 4 x Freelancer $240.00 13:00-19:00 (6h) Grand total $24…" at bounding box center [456, 145] width 104 height 232
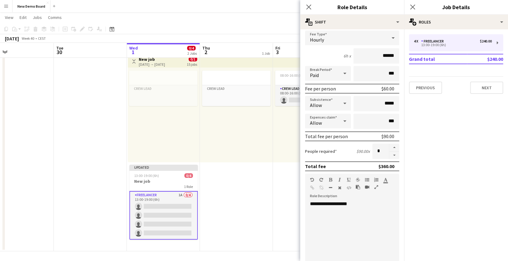
scroll to position [0, 0]
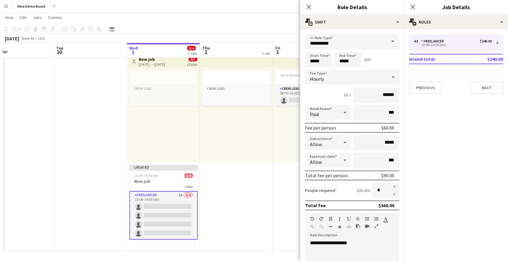
click at [277, 198] on app-date-cell "08:00-16:00 (8h) 0/1 1 Role Crew Lead 0/1 08:00-16:00 (8h) single-neutral-actio…" at bounding box center [309, 152] width 73 height 200
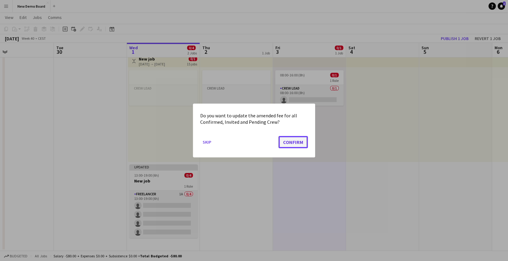
click at [298, 144] on button "Confirm" at bounding box center [293, 142] width 29 height 12
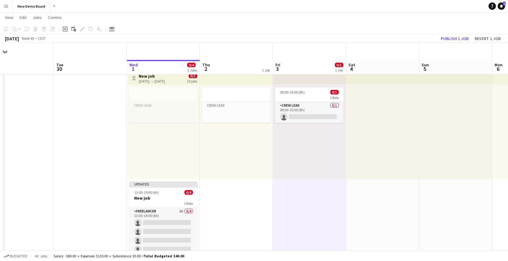
scroll to position [17, 0]
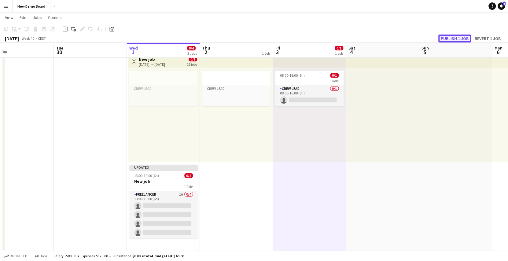
click at [454, 37] on button "Publish 1 job" at bounding box center [454, 39] width 33 height 8
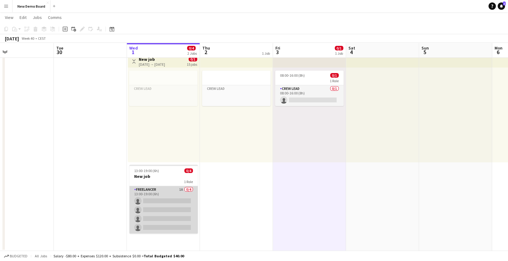
click at [169, 197] on app-card-role "Freelancer 1A 0/4 13:00-19:00 (6h) single-neutral-actions single-neutral-action…" at bounding box center [163, 209] width 68 height 47
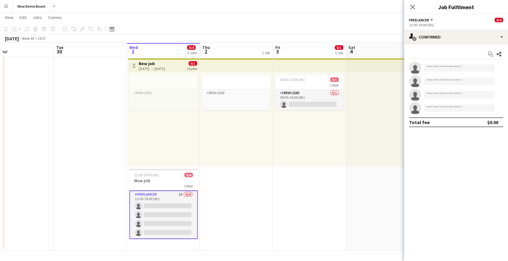
scroll to position [12, 0]
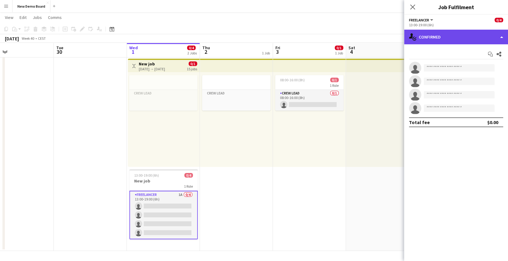
click at [453, 42] on div "single-neutral-actions-check-2 Confirmed" at bounding box center [456, 37] width 104 height 15
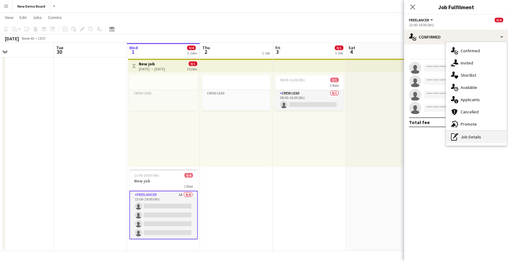
click at [468, 135] on div "pen-write Job Details" at bounding box center [476, 137] width 61 height 12
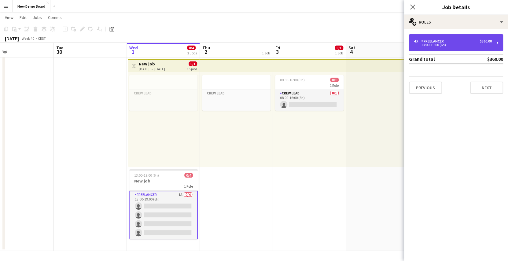
click at [469, 49] on div "4 x Freelancer $360.00 13:00-19:00 (6h)" at bounding box center [456, 42] width 94 height 17
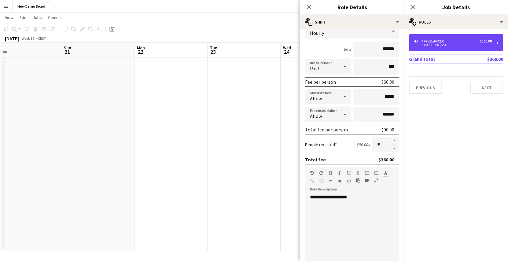
scroll to position [0, 156]
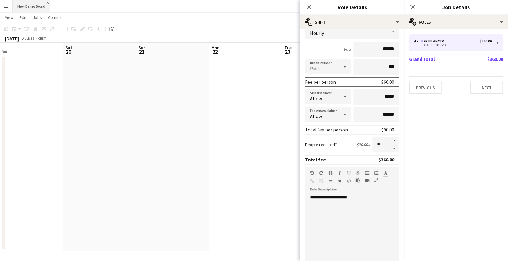
click at [46, 2] on app-icon "Close" at bounding box center [47, 3] width 2 height 2
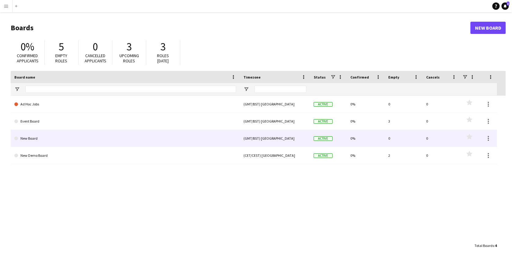
click at [60, 137] on link "New Board" at bounding box center [125, 138] width 222 height 17
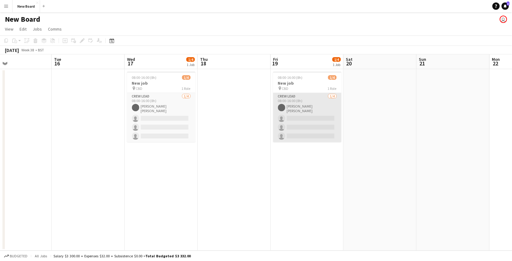
scroll to position [0, 168]
click at [300, 125] on app-card-role "Crew Lead [DATE] 08:00-16:00 (8h) [PERSON_NAME] [PERSON_NAME] single-neutral-ac…" at bounding box center [307, 117] width 68 height 49
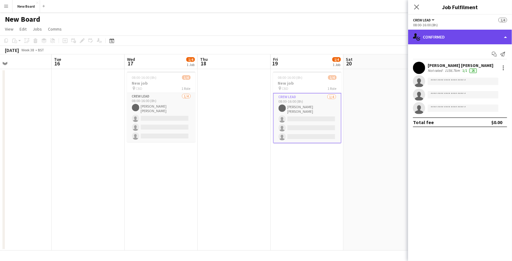
click at [433, 38] on div "single-neutral-actions-check-2 Confirmed" at bounding box center [460, 37] width 104 height 15
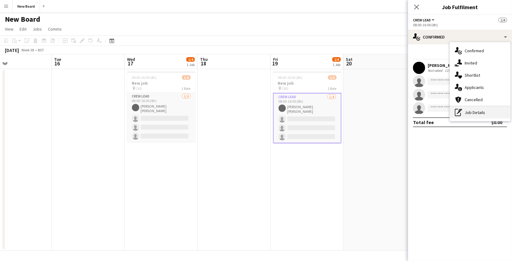
click at [479, 114] on div "pen-write Job Details" at bounding box center [480, 112] width 61 height 12
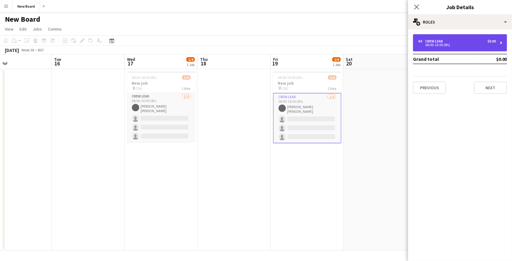
click at [450, 41] on div "4 x Crew Lead $0.00" at bounding box center [457, 41] width 78 height 4
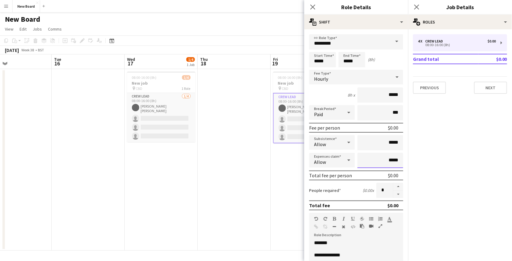
click at [386, 161] on input "*****" at bounding box center [381, 160] width 46 height 15
type input "******"
click at [273, 177] on app-date-cell "08:00-16:00 (8h) 1/4 New job pin CBD 1 Role Crew Lead [DATE] 08:00-16:00 (8h) […" at bounding box center [307, 160] width 73 height 182
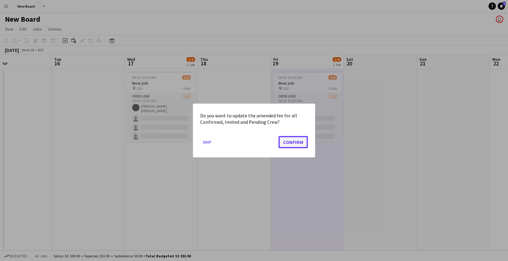
click at [305, 140] on button "Confirm" at bounding box center [293, 142] width 29 height 12
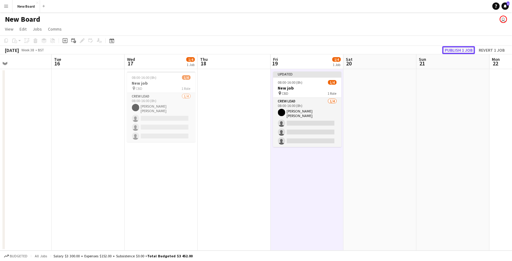
click at [449, 50] on button "Publish 1 job" at bounding box center [459, 50] width 33 height 8
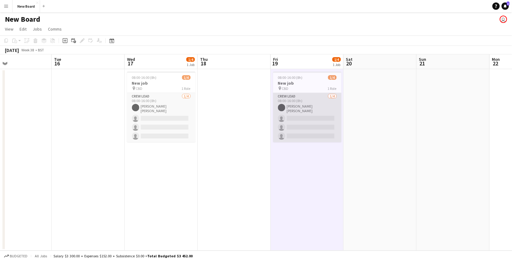
click at [331, 100] on app-card-role "Crew Lead [DATE] 08:00-16:00 (8h) [PERSON_NAME] [PERSON_NAME] single-neutral-ac…" at bounding box center [307, 117] width 68 height 49
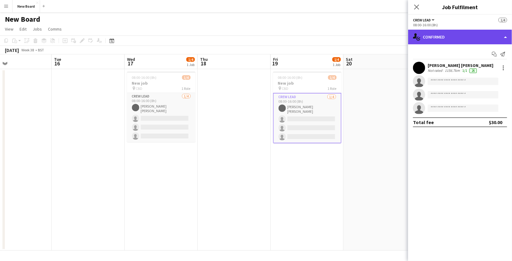
click at [437, 43] on div "single-neutral-actions-check-2 Confirmed" at bounding box center [460, 37] width 104 height 15
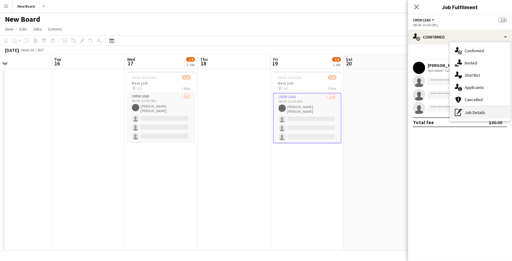
click at [466, 110] on div "pen-write Job Details" at bounding box center [480, 112] width 61 height 12
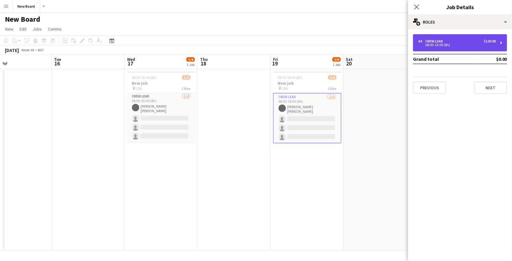
click at [472, 39] on div "4 x Crew Lead $120.00" at bounding box center [457, 41] width 78 height 4
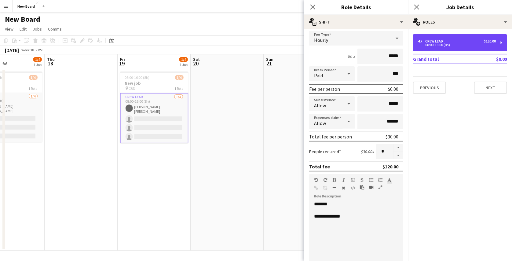
scroll to position [39, 0]
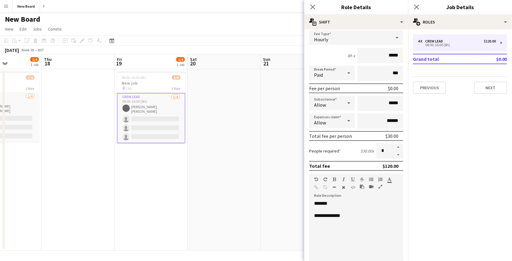
drag, startPoint x: 277, startPoint y: 173, endPoint x: 254, endPoint y: 174, distance: 23.0
click at [254, 174] on app-calendar-viewport "Mon 15 Tue 16 Wed 17 1/4 1 Job Thu 18 Fri 19 1/4 1 Job Sat 20 Sun 21 Mon 22 Tue…" at bounding box center [256, 152] width 512 height 196
